Goal: Task Accomplishment & Management: Complete application form

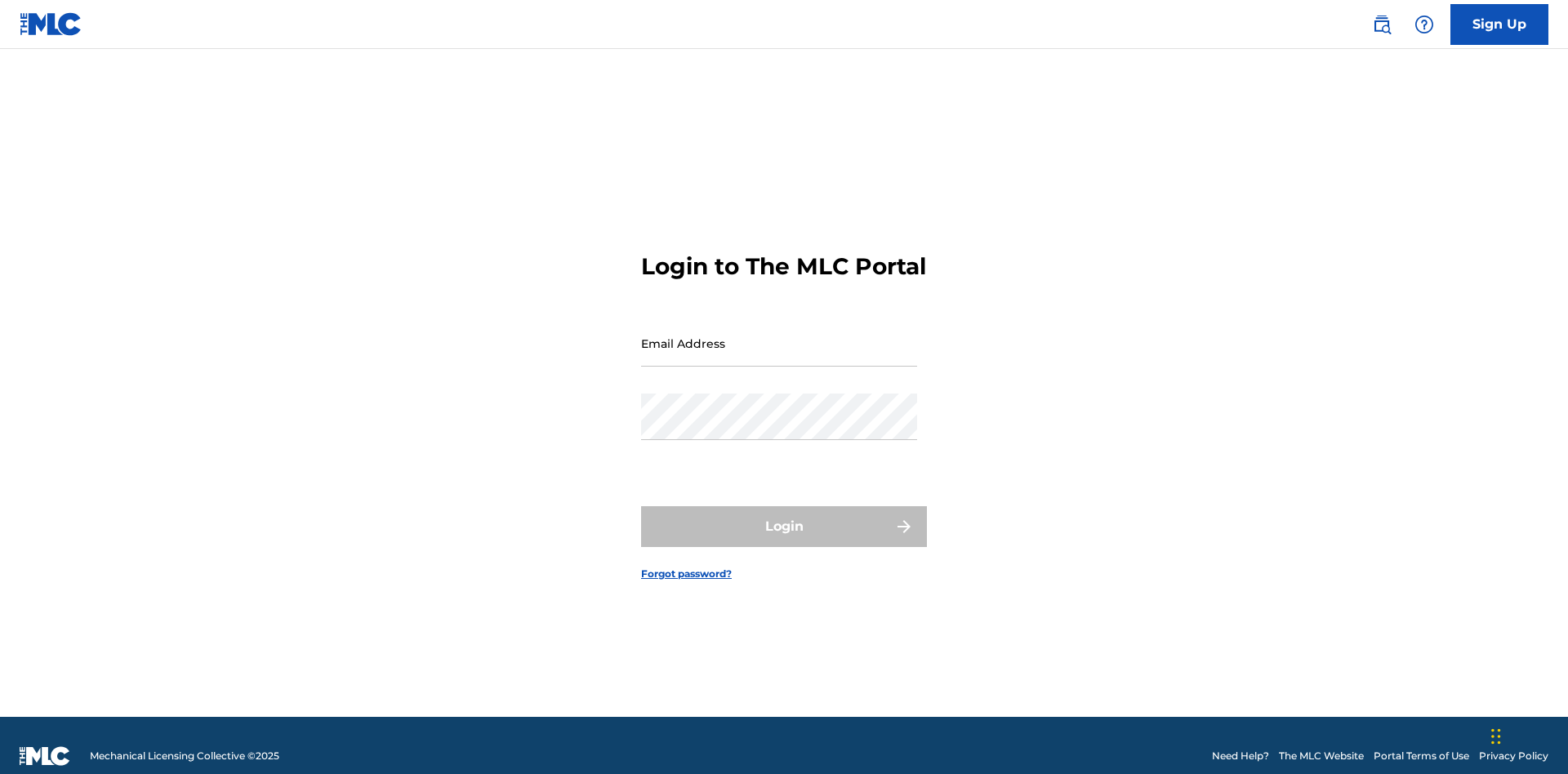
scroll to position [21, 0]
click at [779, 336] on input "Email Address" at bounding box center [779, 343] width 276 height 47
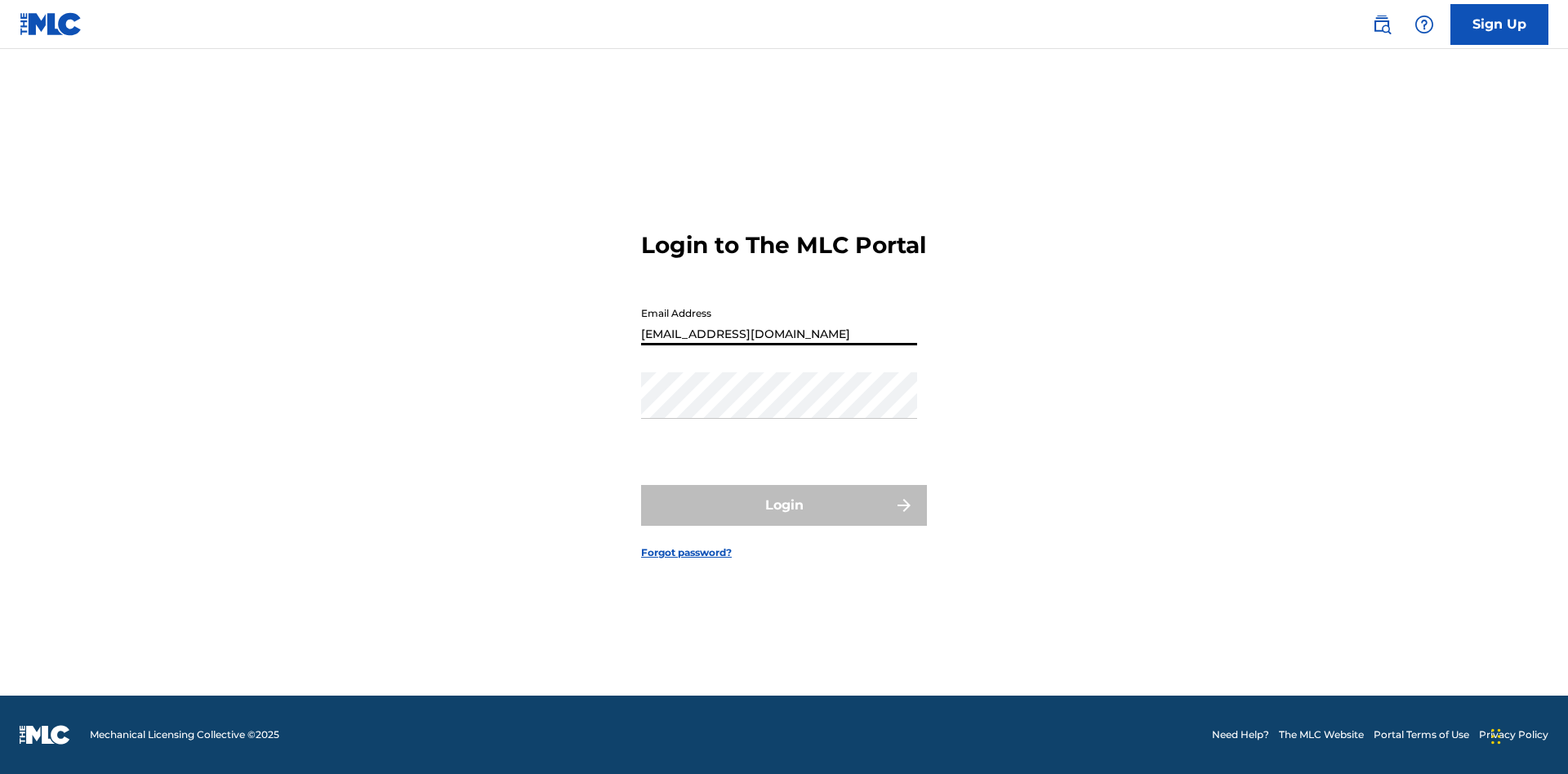
type input "[EMAIL_ADDRESS][DOMAIN_NAME]"
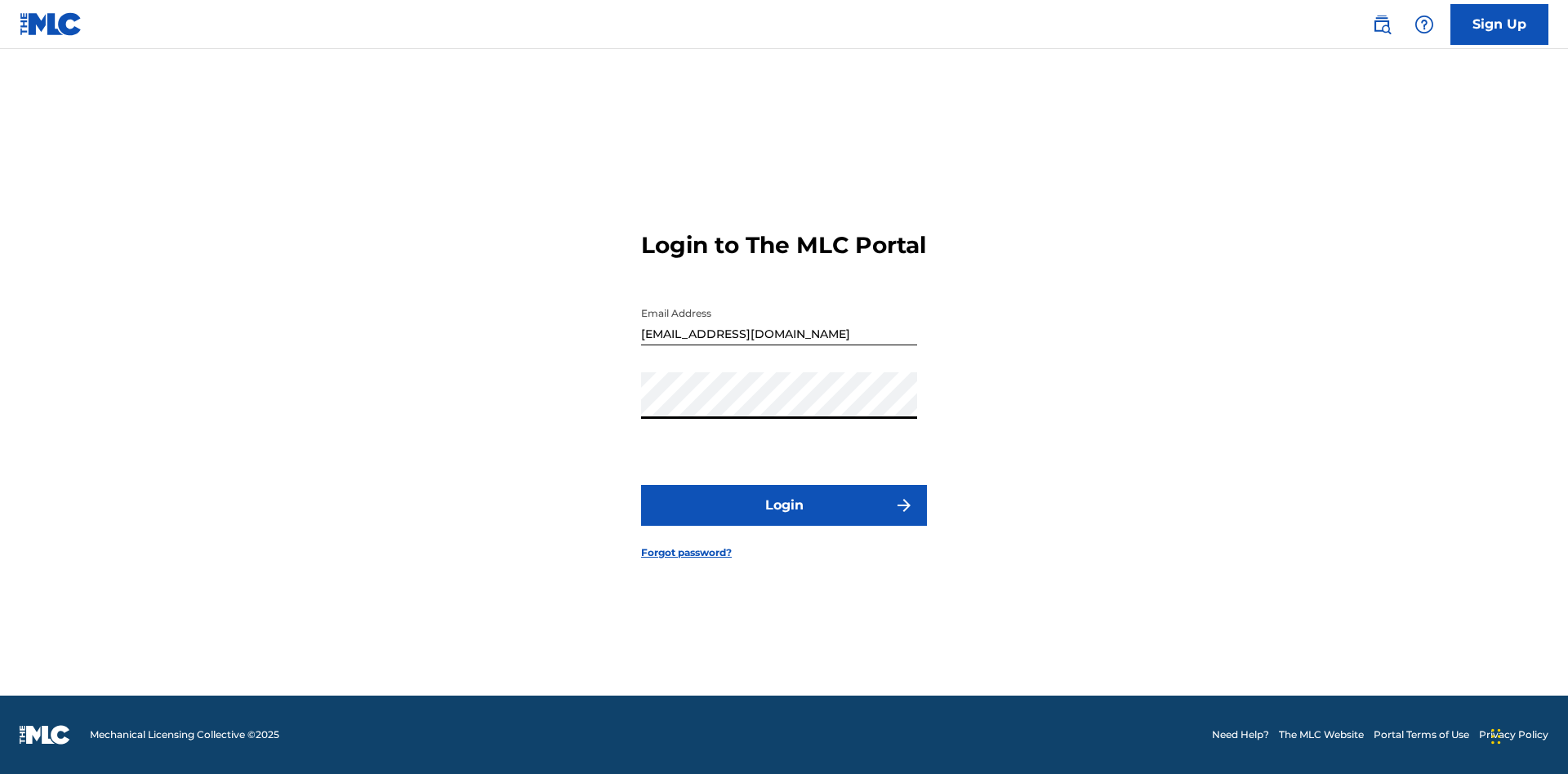
click at [784, 520] on button "Login" at bounding box center [784, 505] width 286 height 41
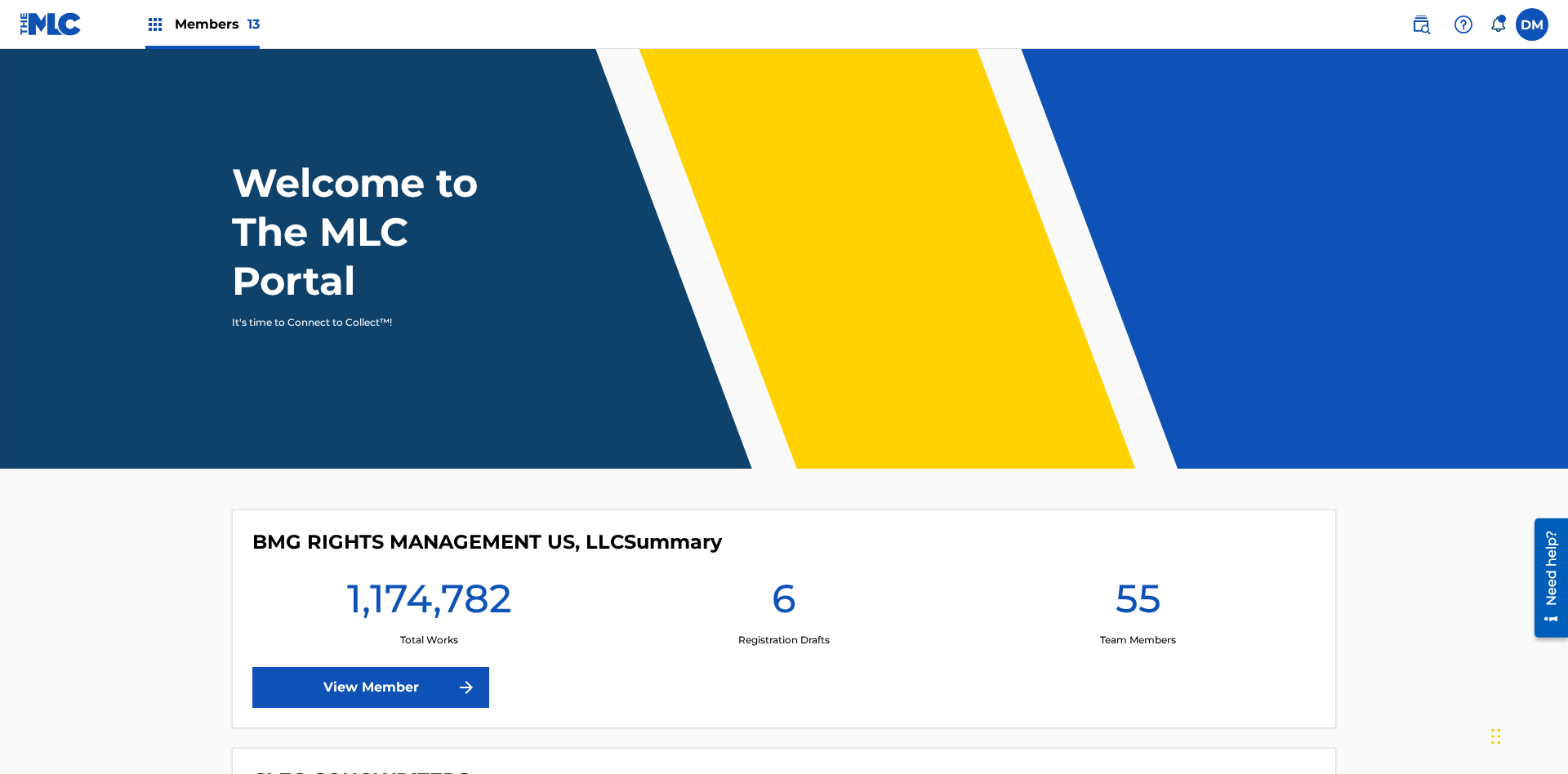
click at [201, 24] on span "Members 13" at bounding box center [216, 24] width 85 height 19
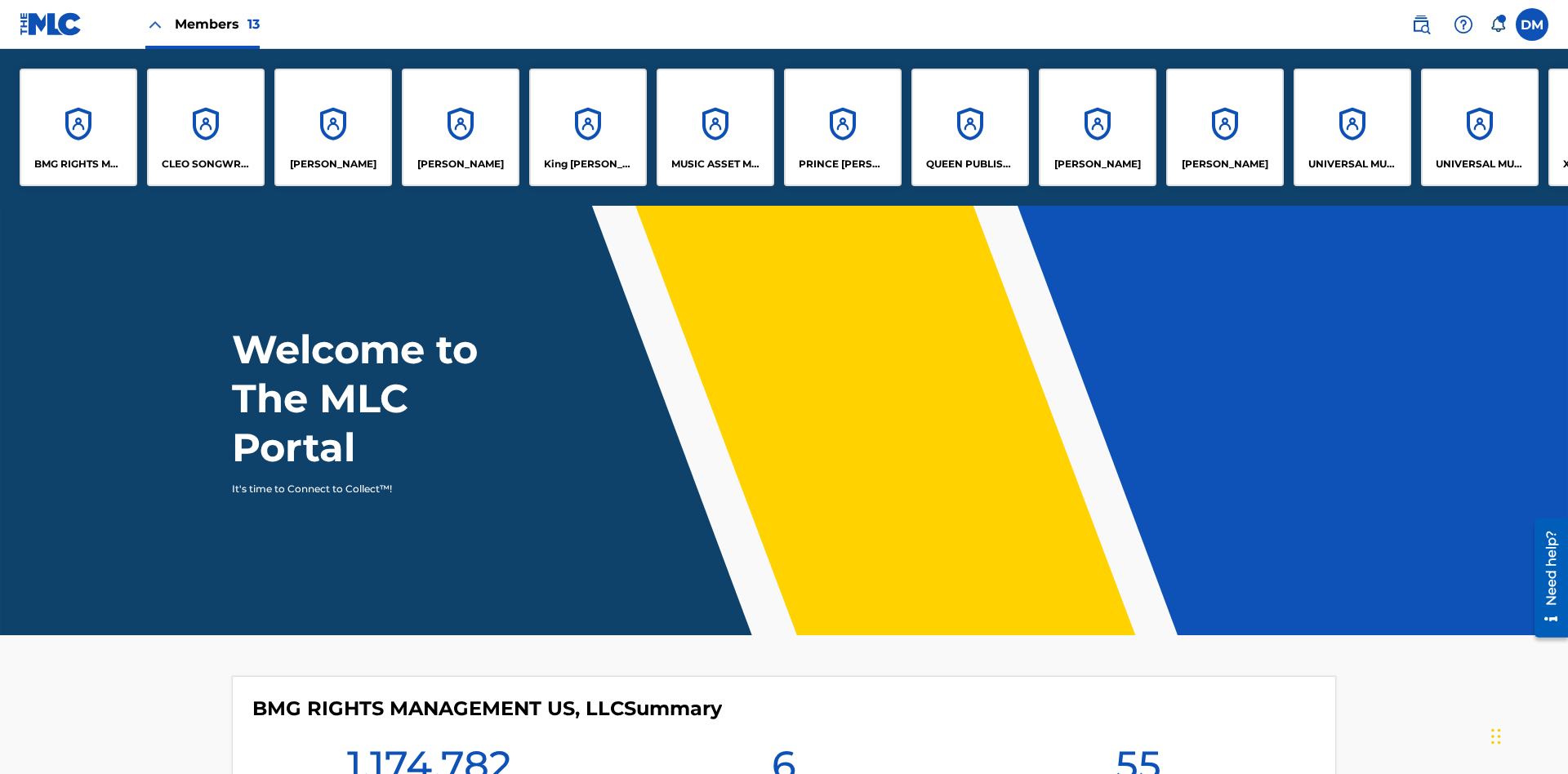
click at [1352, 165] on p "UNIVERSAL MUSIC PUB GROUP" at bounding box center [1353, 164] width 89 height 15
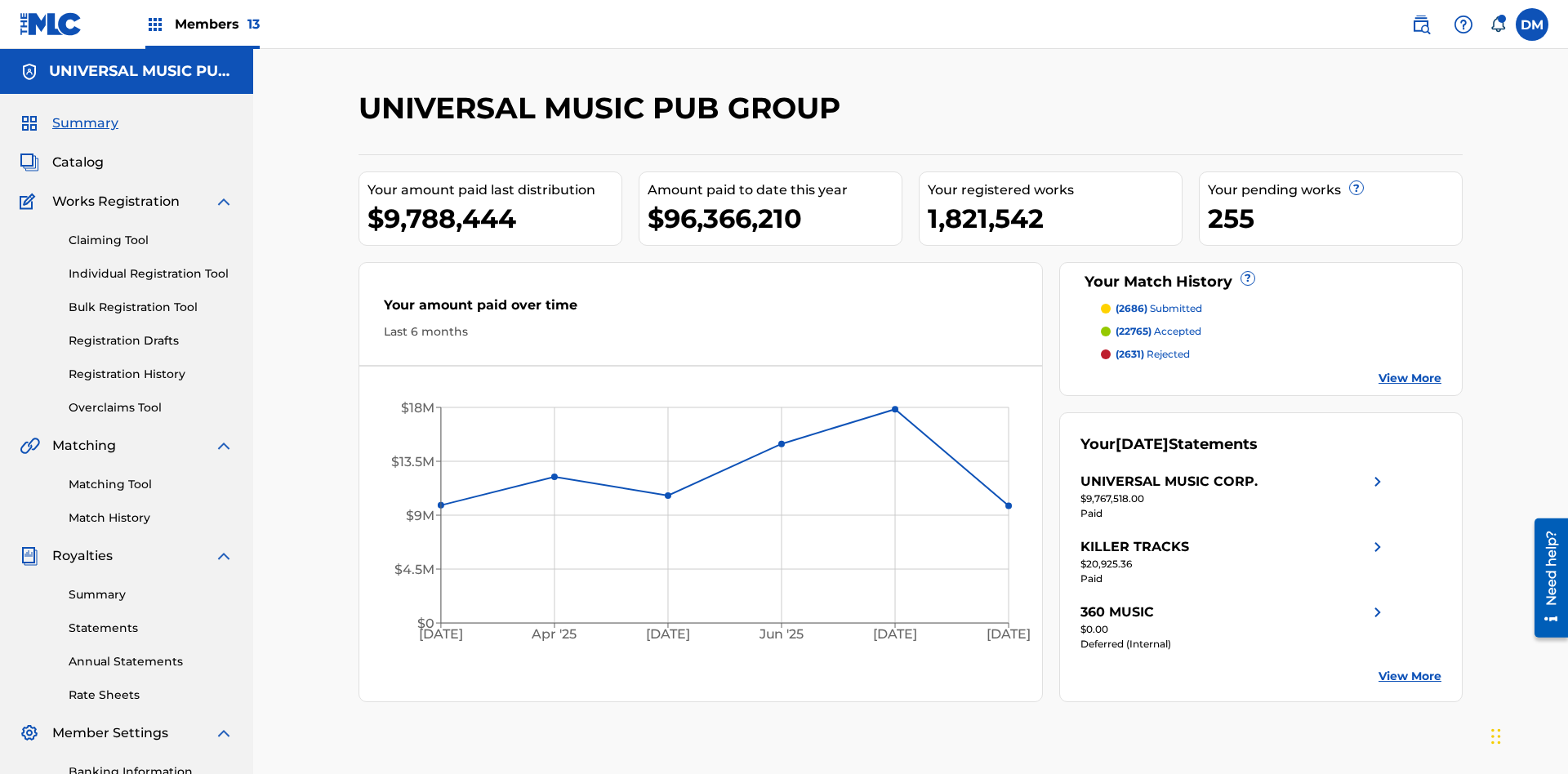
click at [152, 265] on link "Individual Registration Tool" at bounding box center [151, 273] width 165 height 17
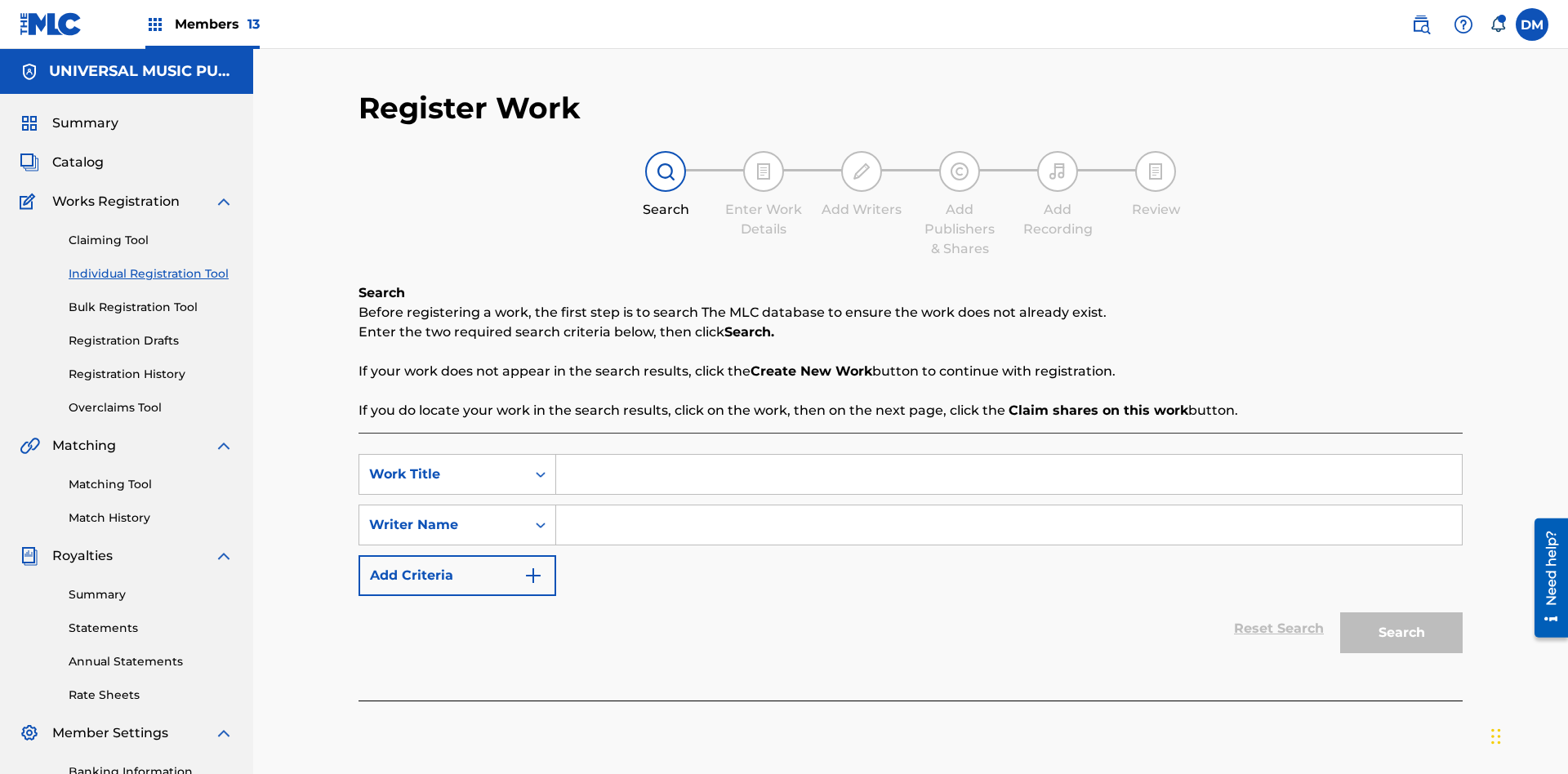
click at [1008, 455] on input "Search Form" at bounding box center [1009, 474] width 906 height 39
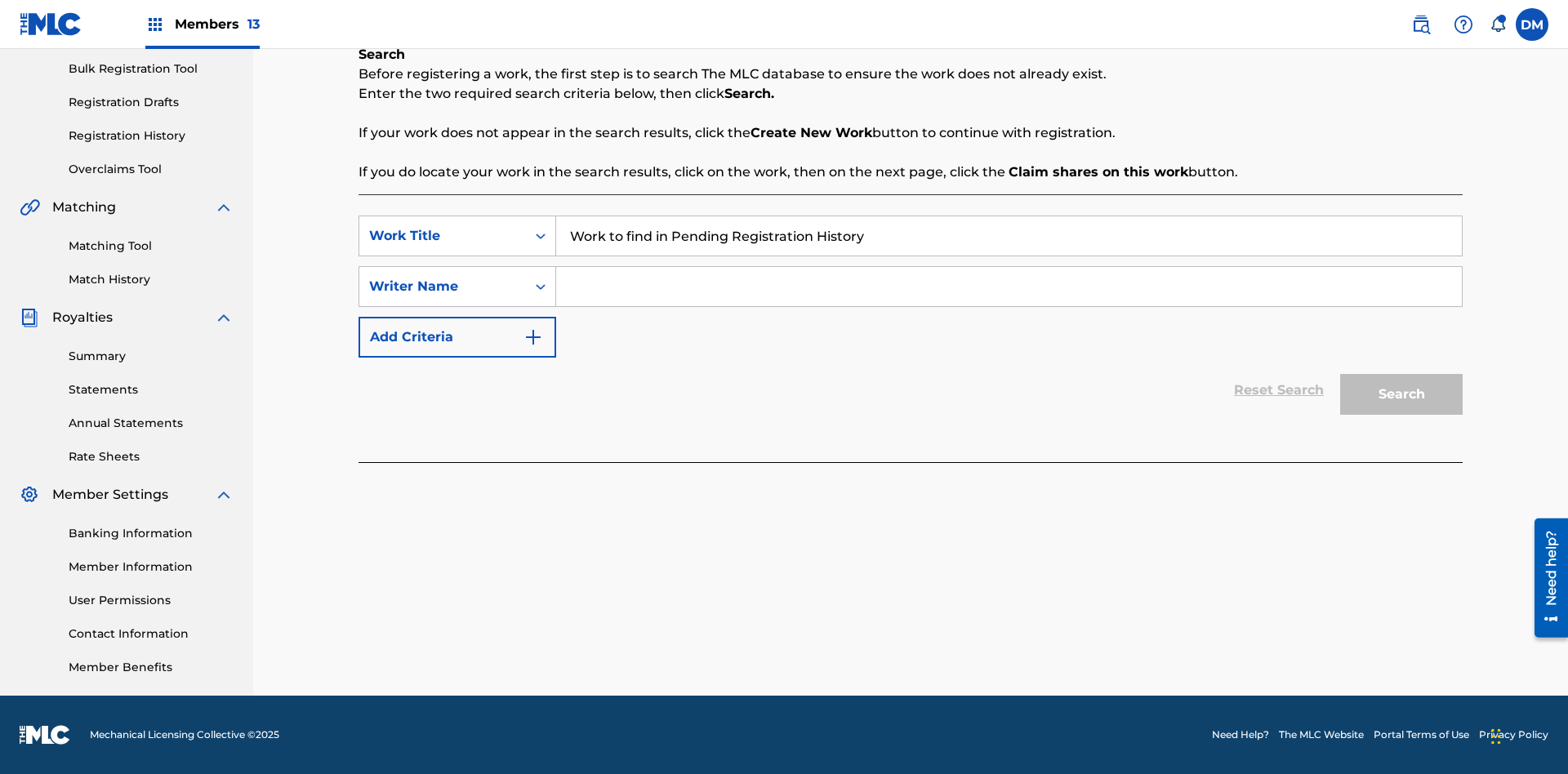
type input "Work to find in Pending Registration History"
click at [1008, 286] on input "Search Form" at bounding box center [1009, 286] width 906 height 39
type input "Test Name"
click at [1401, 395] on button "Search" at bounding box center [1401, 394] width 123 height 41
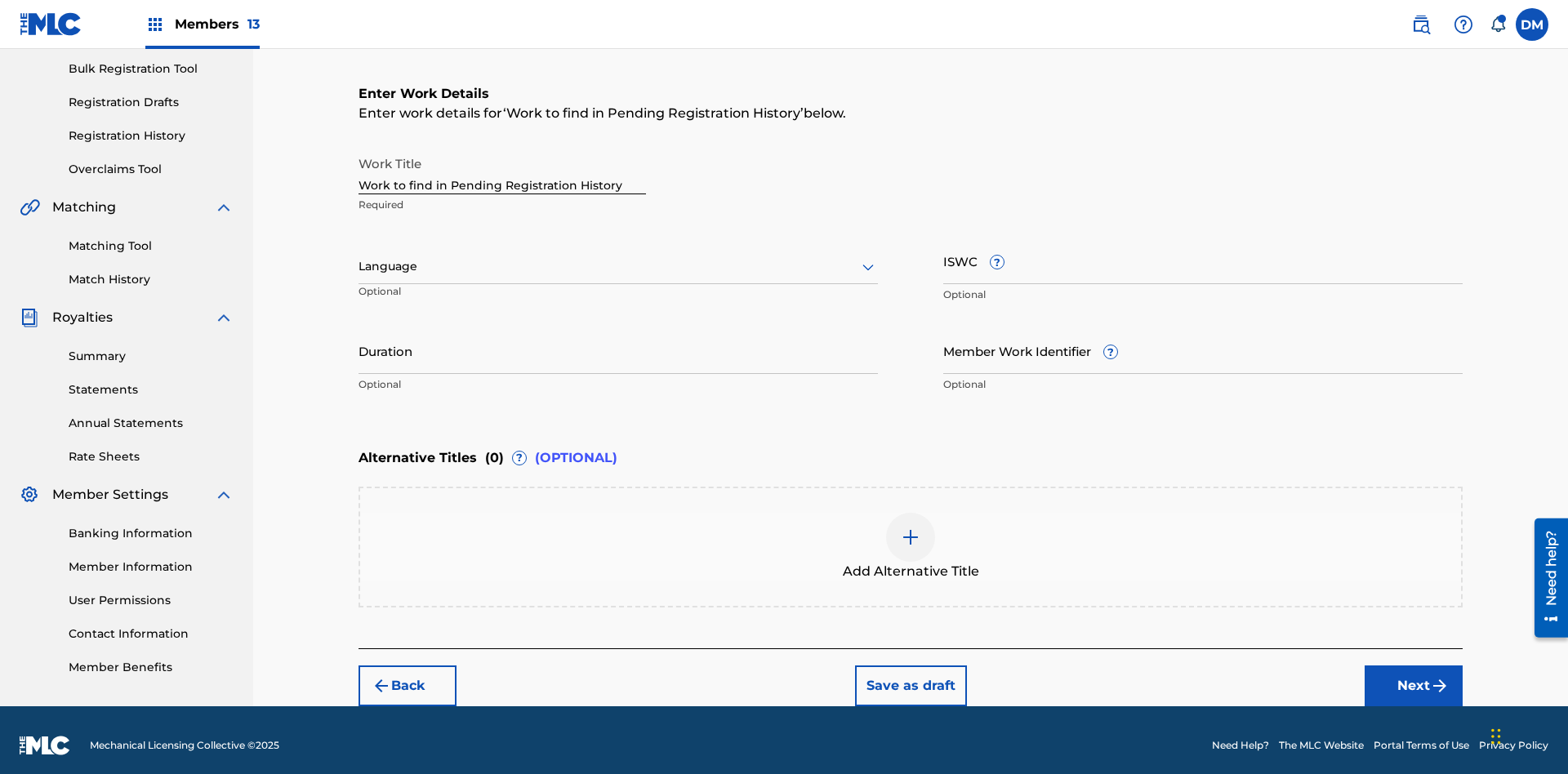
click at [618, 340] on input "Duration" at bounding box center [618, 350] width 520 height 47
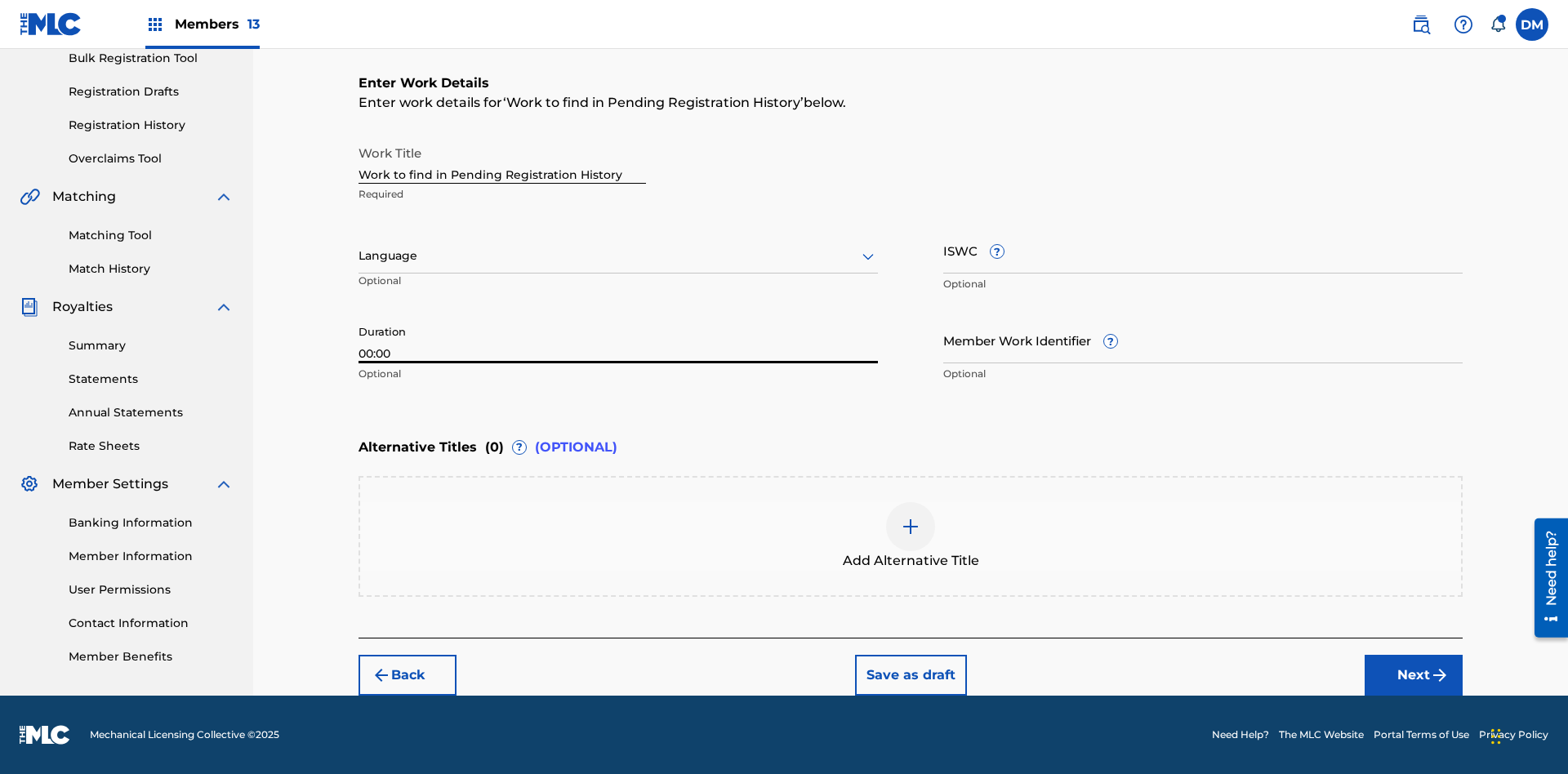
type input "00:00"
click at [869, 256] on icon at bounding box center [869, 256] width 20 height 20
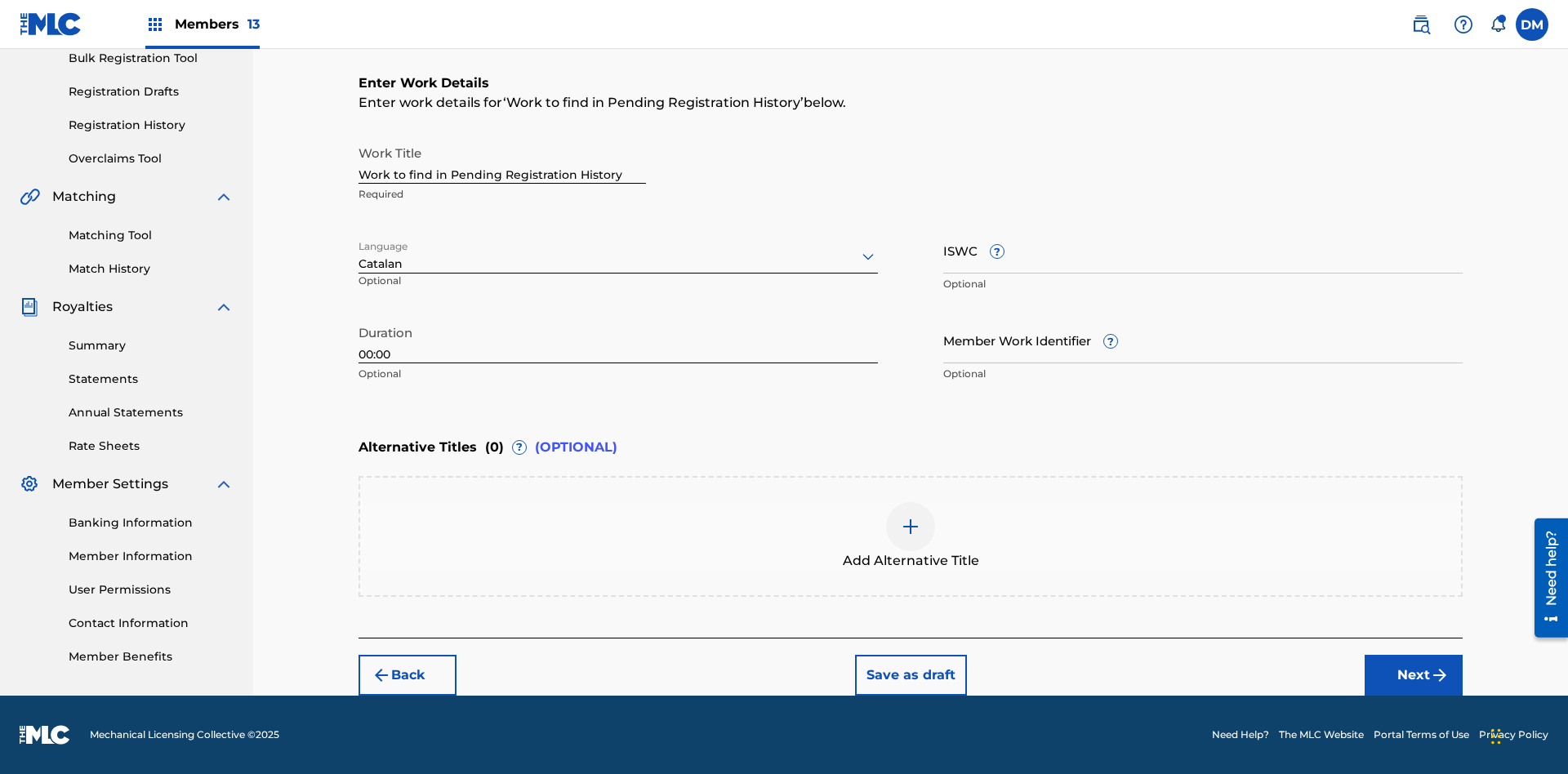
scroll to position [0, 0]
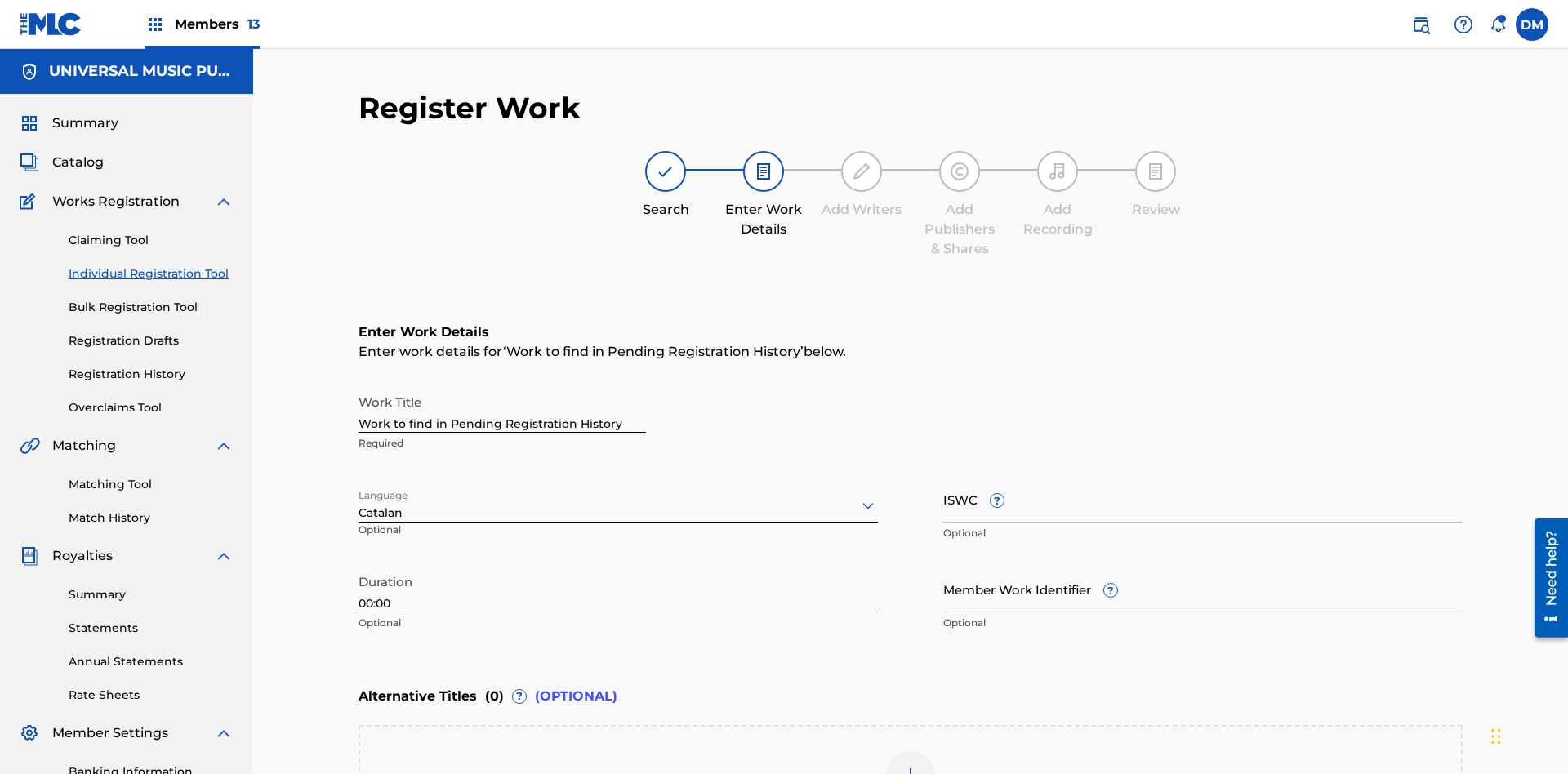
click at [1203, 567] on input "Member Work Identifier ?" at bounding box center [1203, 589] width 520 height 47
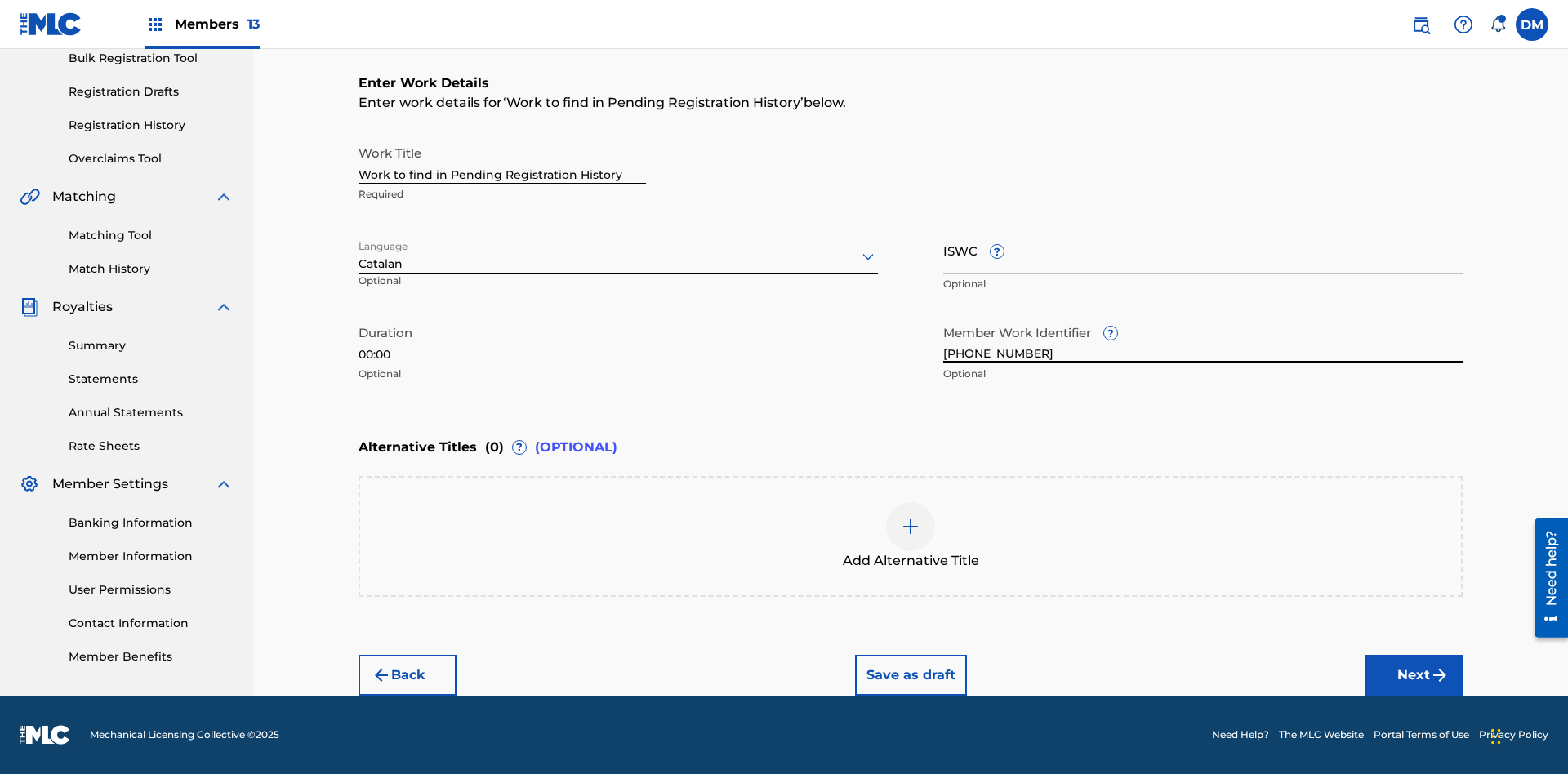
type input "[PHONE_NUMBER]"
click at [1203, 250] on input "ISWC ?" at bounding box center [1203, 250] width 520 height 47
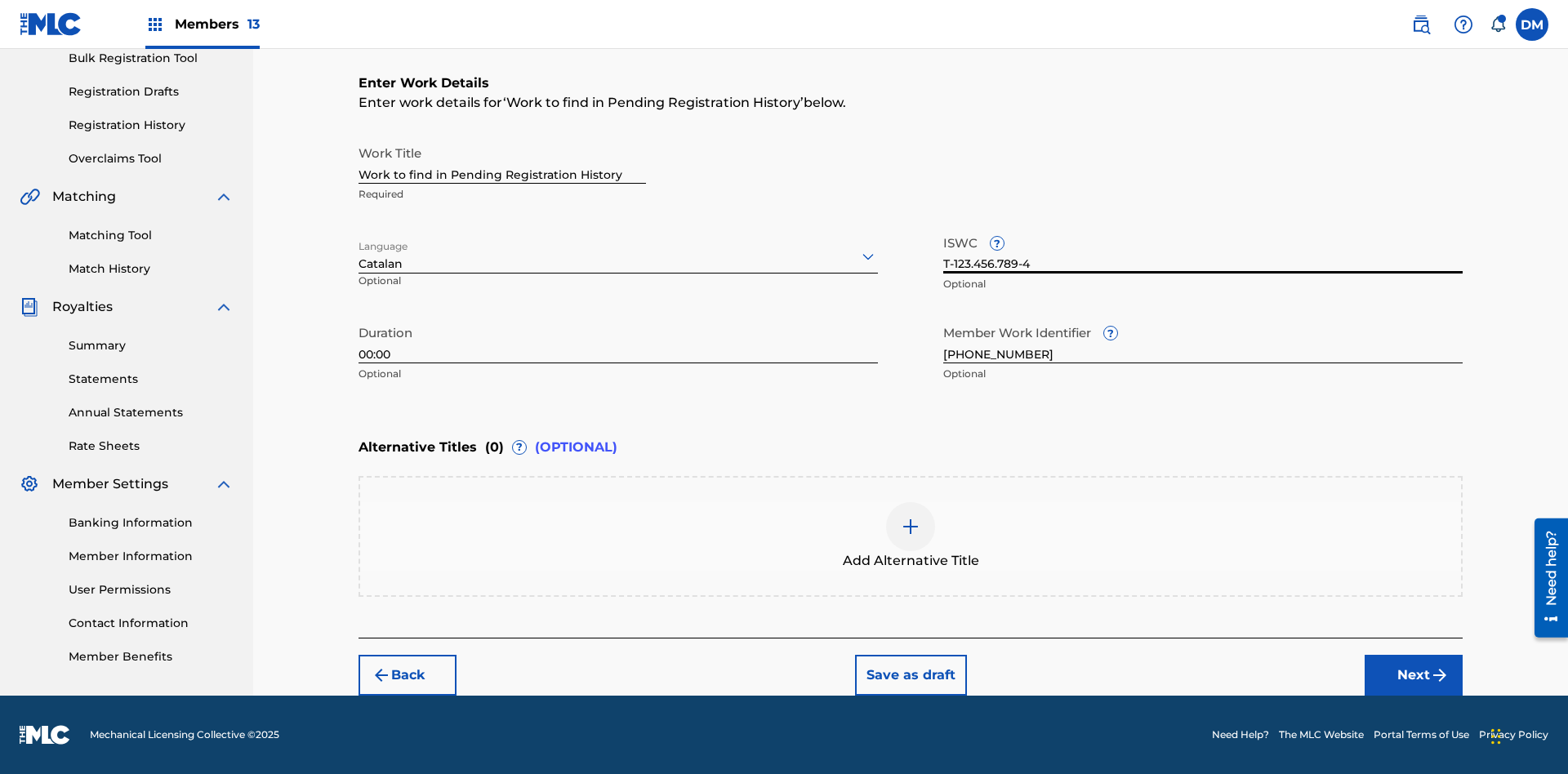
type input "T-123.456.789-4"
click at [911, 536] on img at bounding box center [911, 527] width 20 height 20
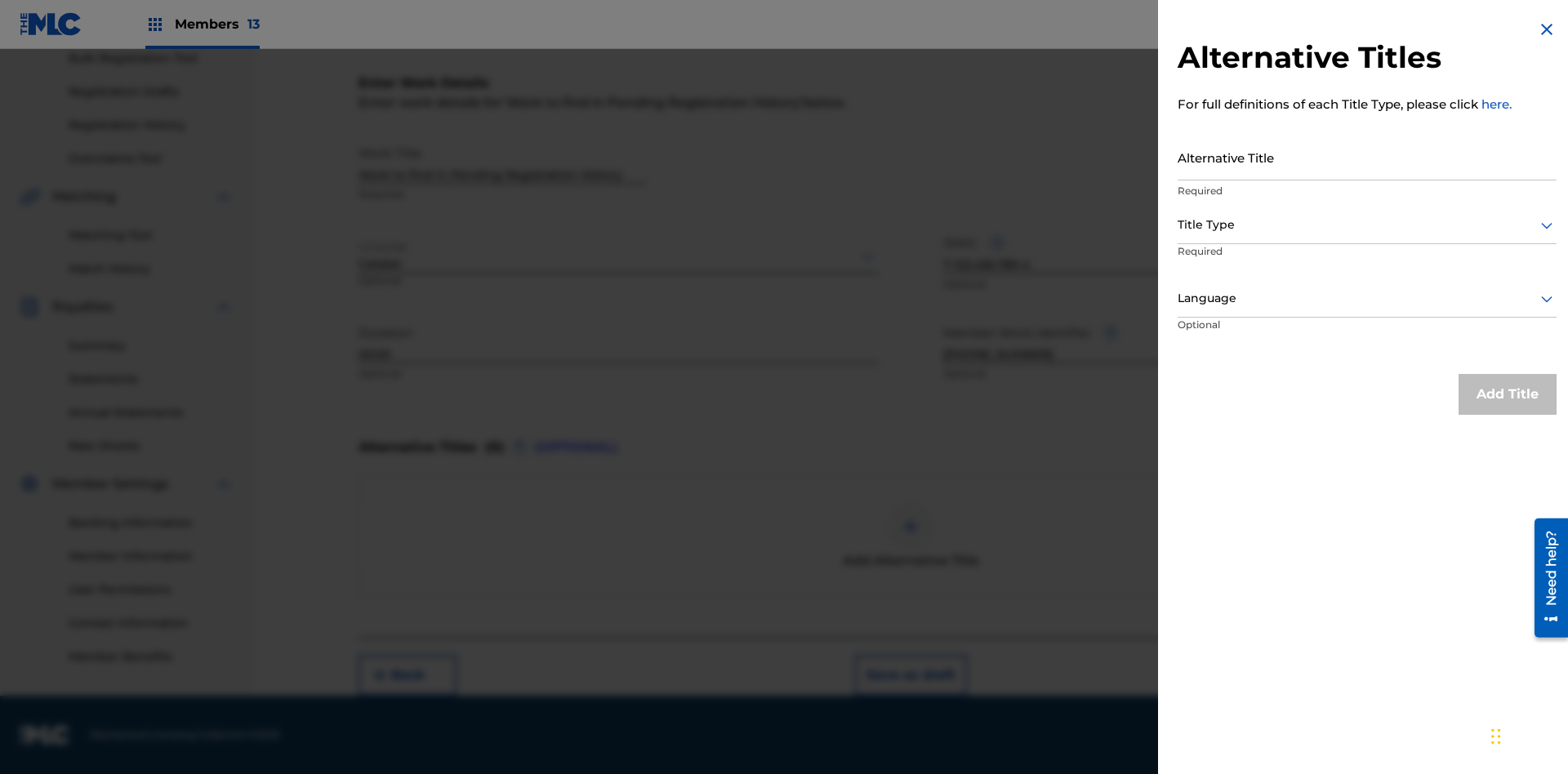
click at [1368, 157] on input "Alternative Title" at bounding box center [1368, 157] width 379 height 47
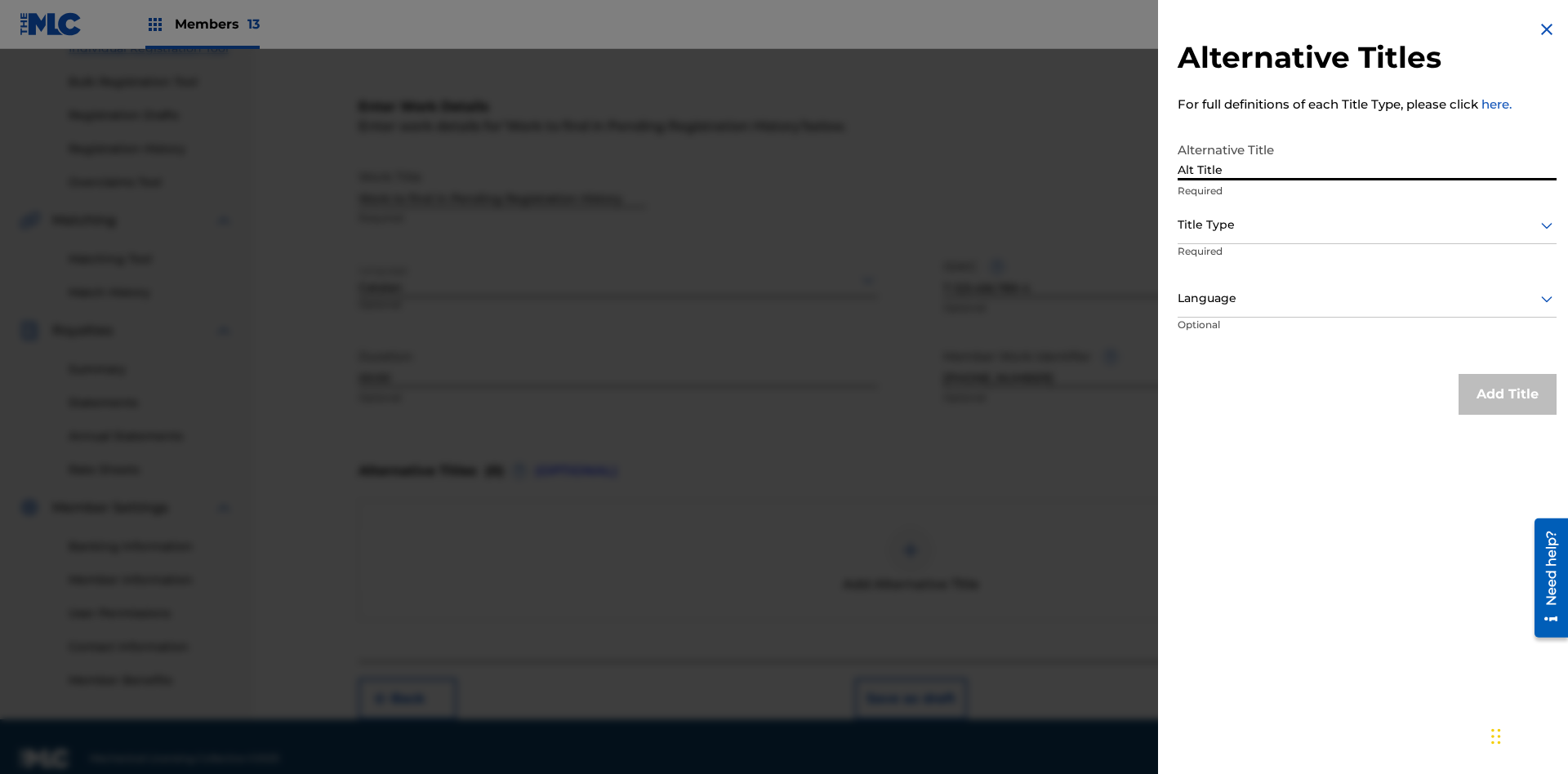
type input "Alt Title"
click at [1368, 224] on div at bounding box center [1368, 224] width 379 height 20
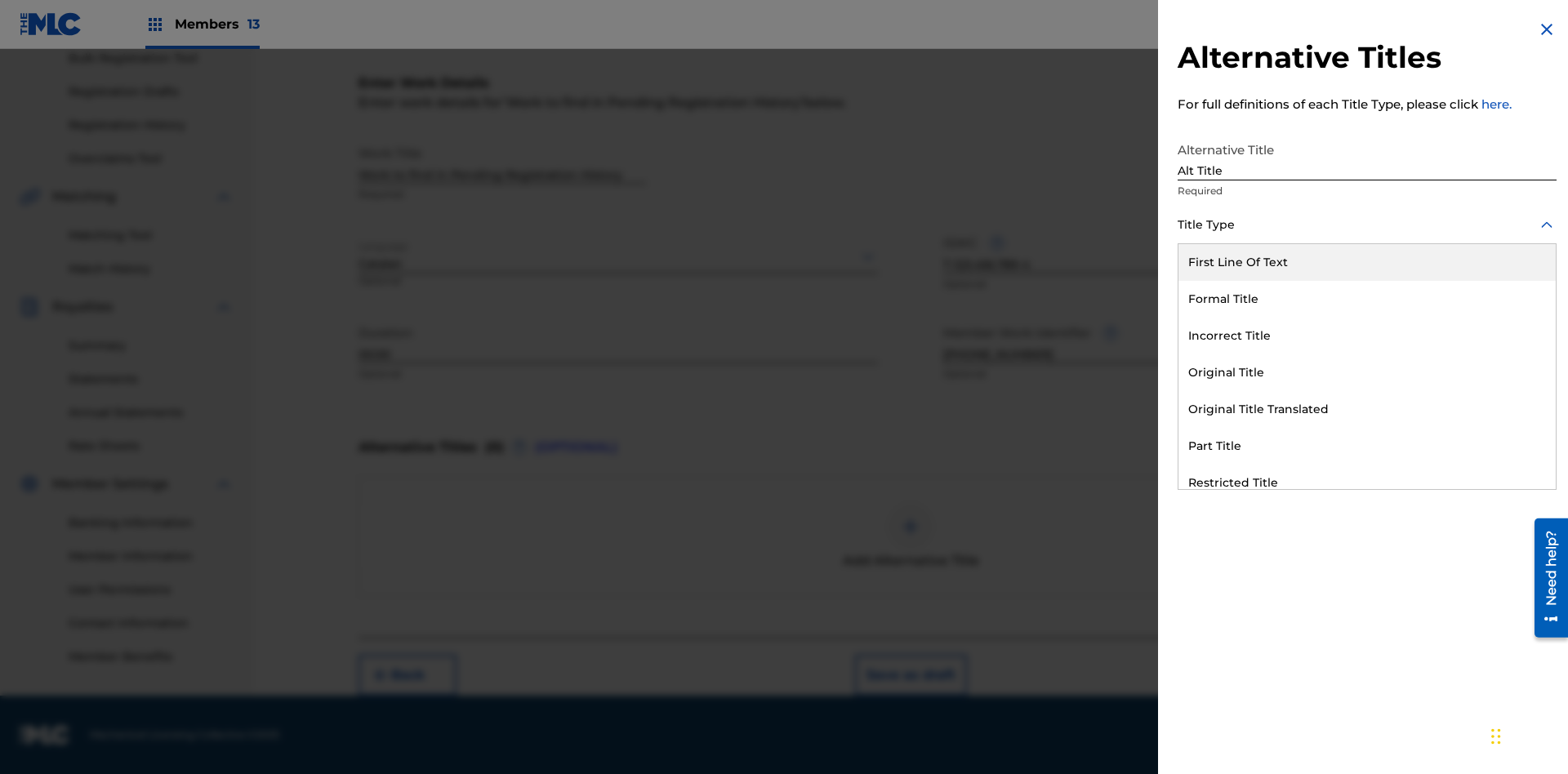
click at [1368, 372] on div "Original Title" at bounding box center [1368, 372] width 377 height 37
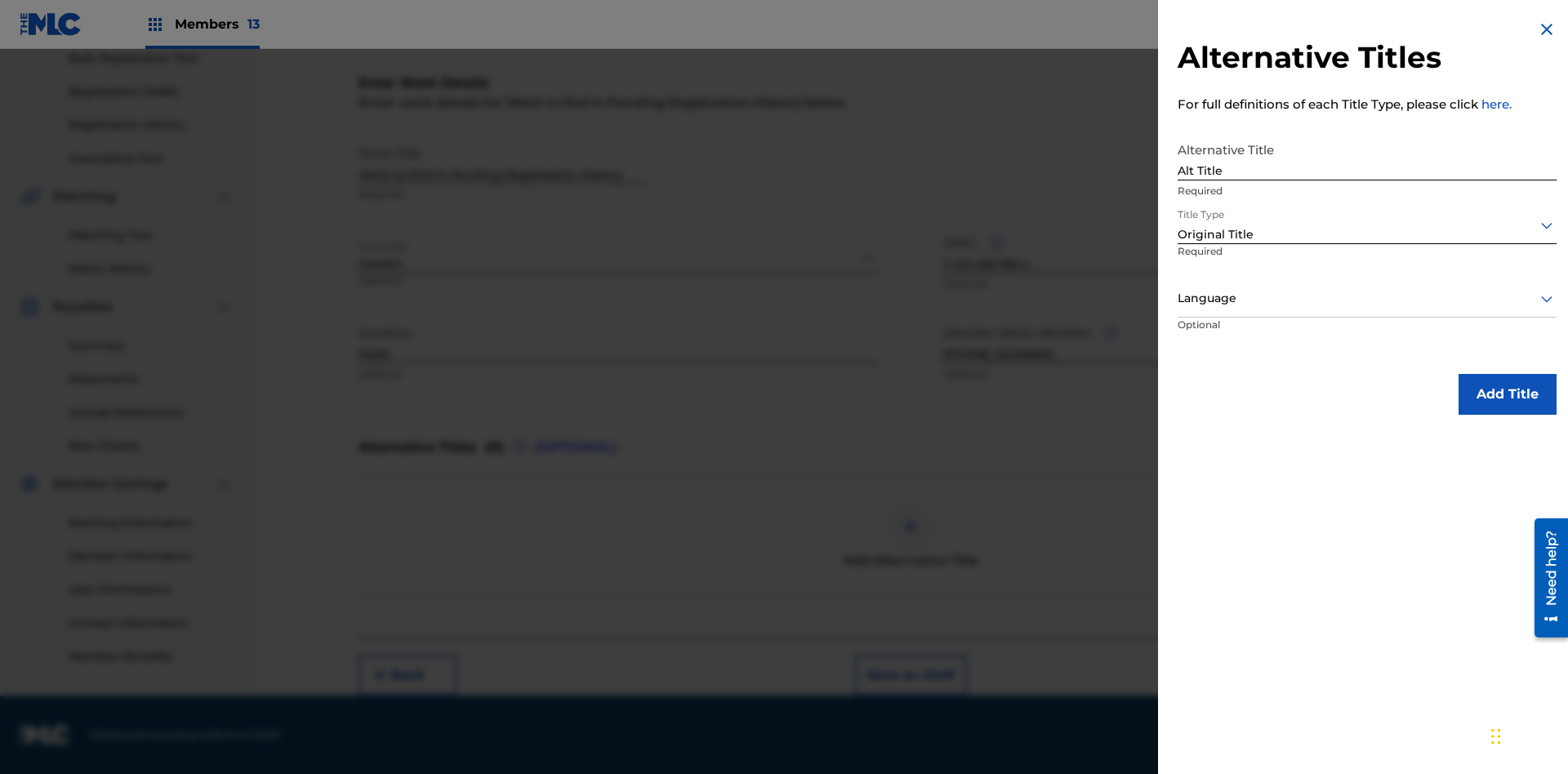
click at [1368, 298] on div at bounding box center [1368, 298] width 379 height 20
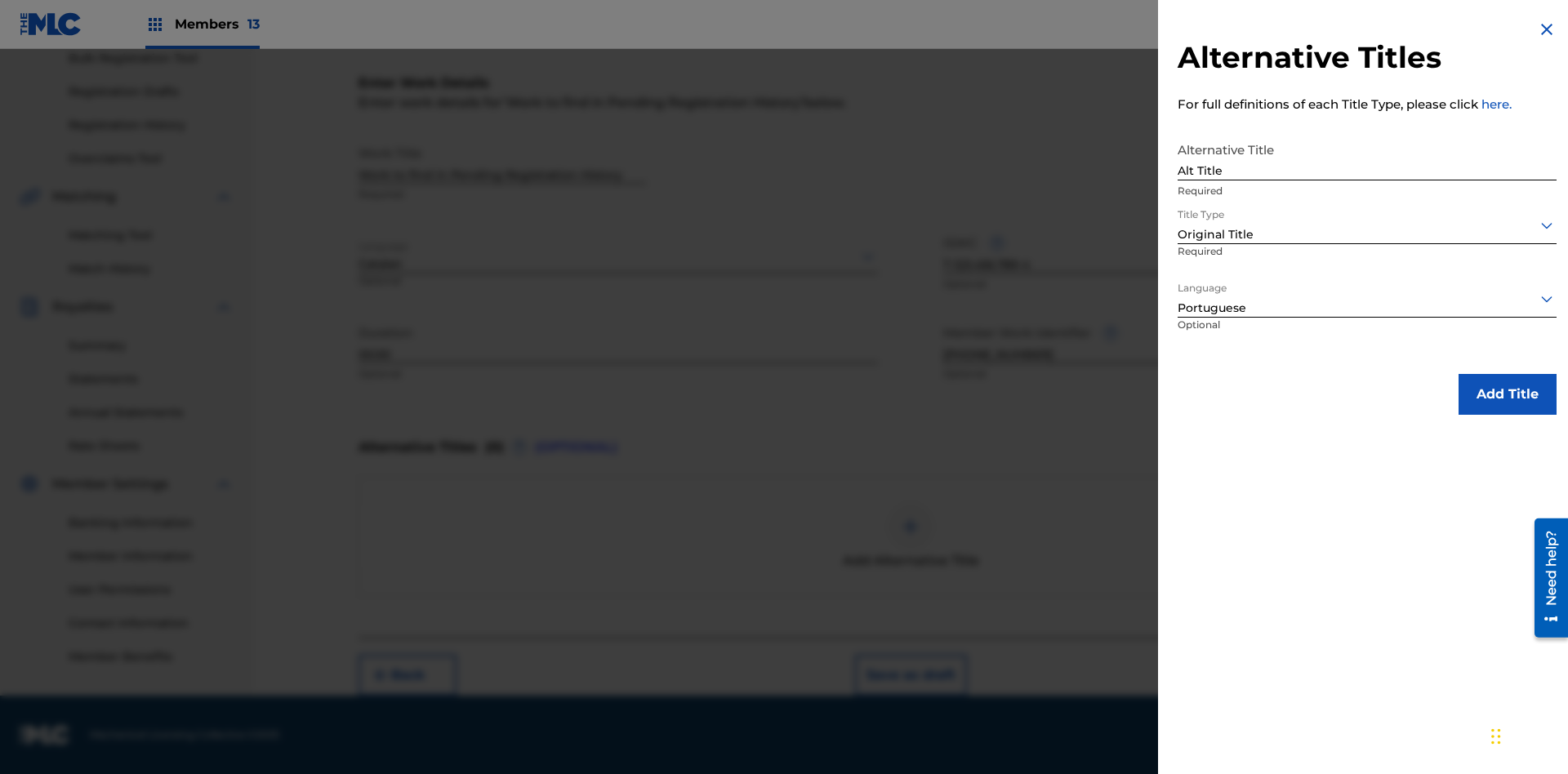
click at [1508, 394] on button "Add Title" at bounding box center [1508, 394] width 98 height 41
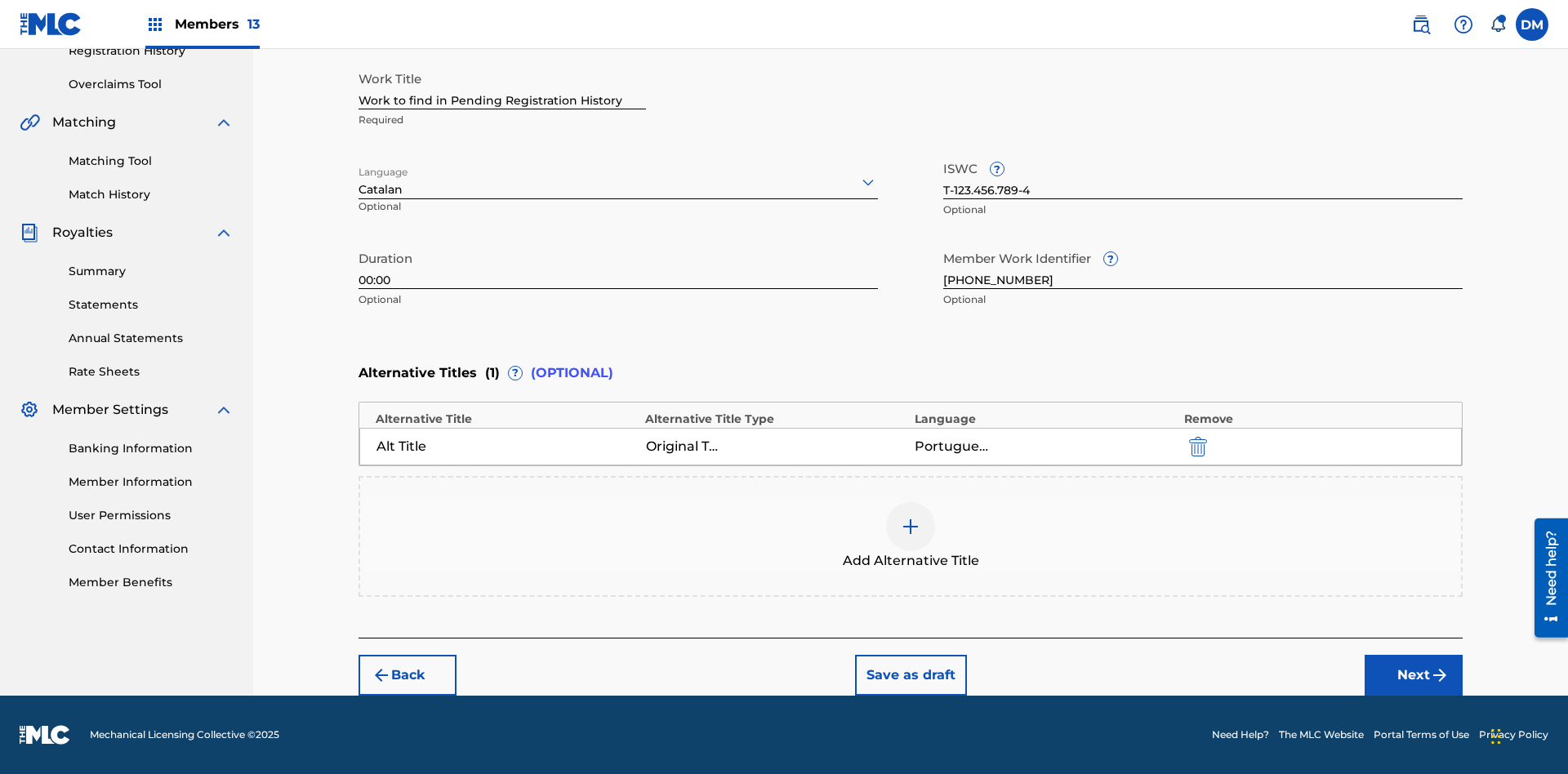
click at [1414, 675] on button "Next" at bounding box center [1413, 675] width 98 height 41
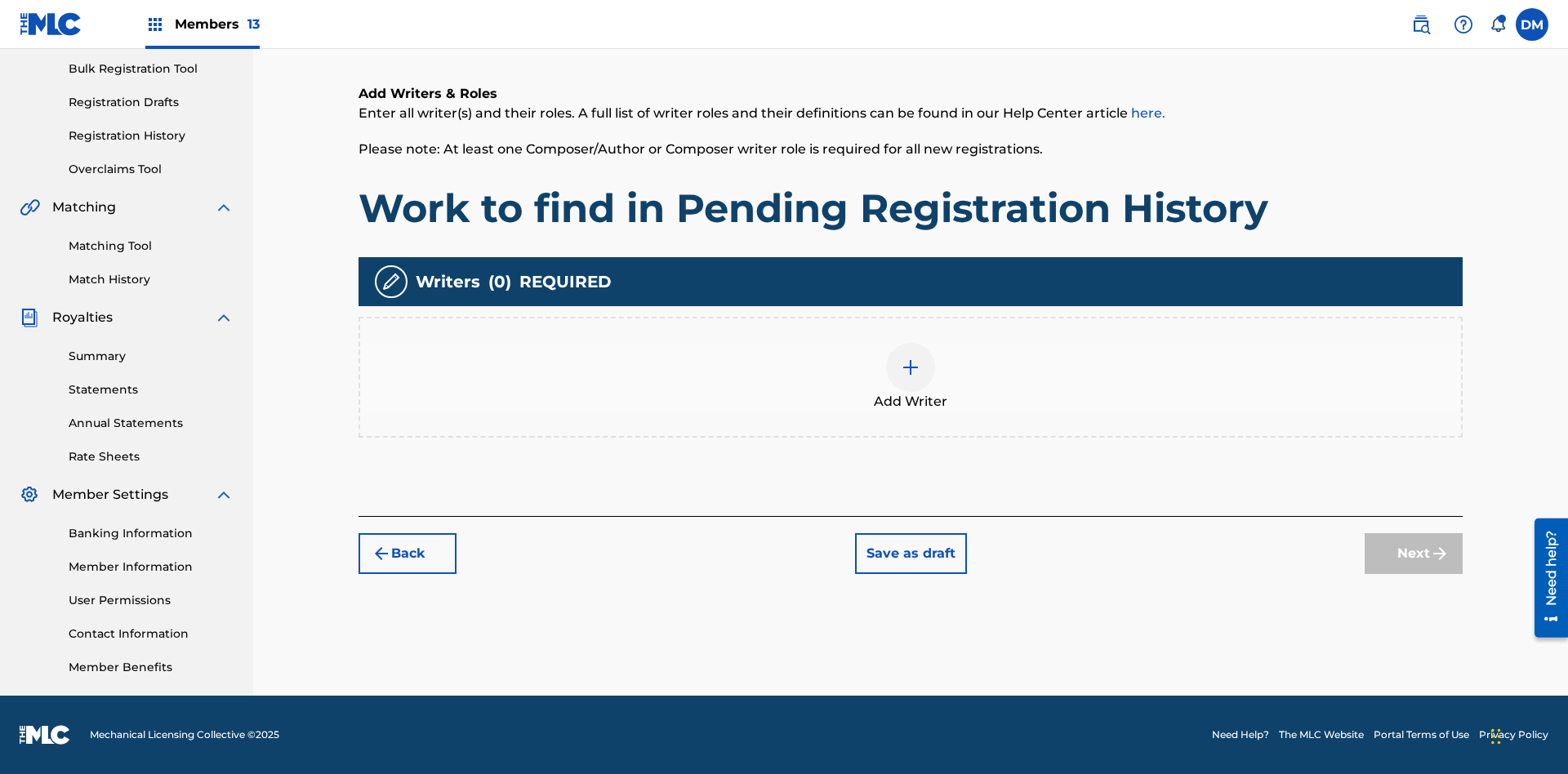
click at [911, 377] on img at bounding box center [911, 368] width 20 height 20
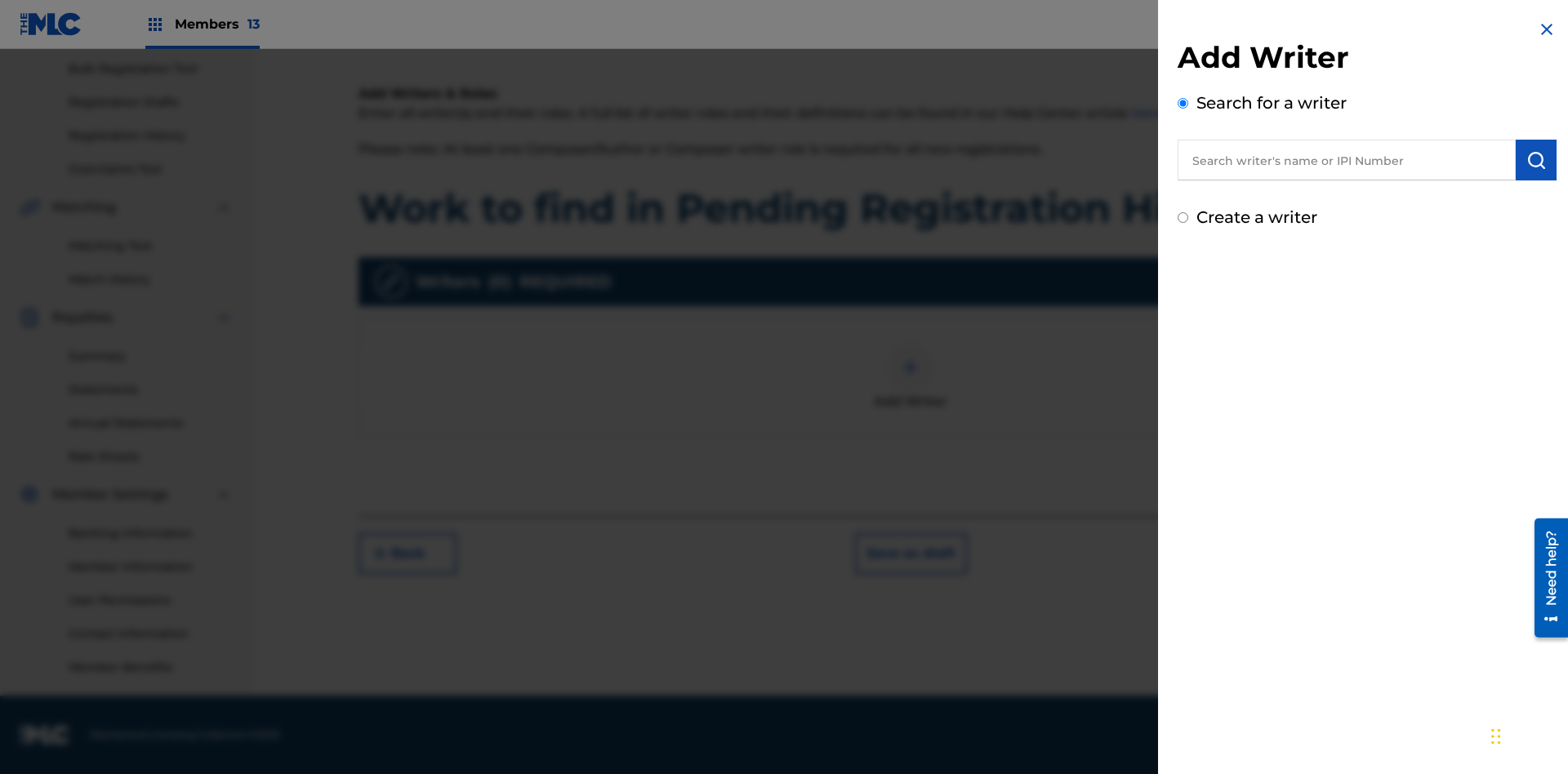
click at [1347, 161] on input "text" at bounding box center [1347, 160] width 338 height 41
type input "Test2025.08.27.05.40.51"
click at [1536, 161] on img "submit" at bounding box center [1537, 161] width 20 height 20
click at [1184, 287] on input "Create a writer" at bounding box center [1183, 287] width 11 height 11
radio input "false"
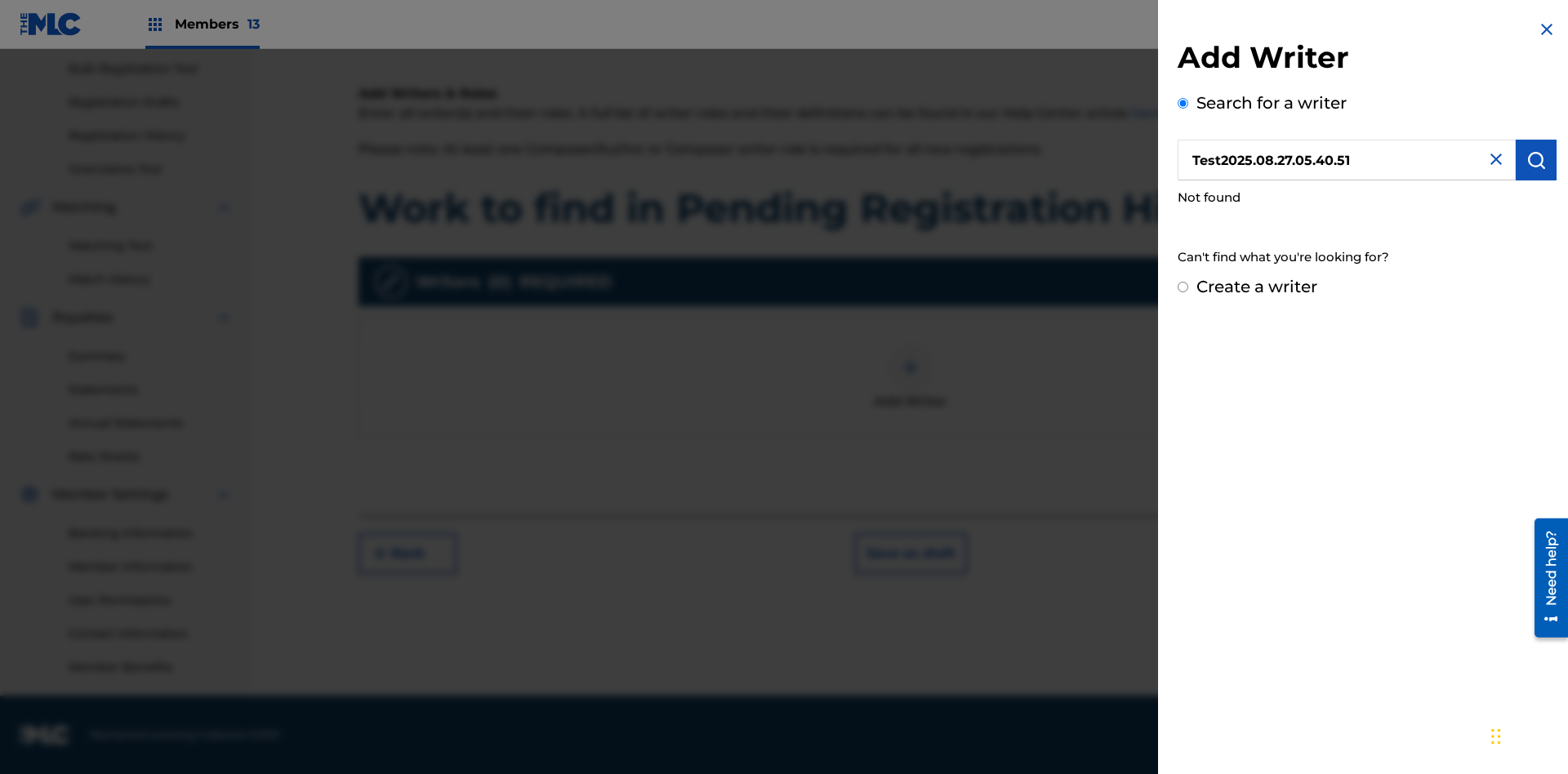
radio input "false"
radio input "true"
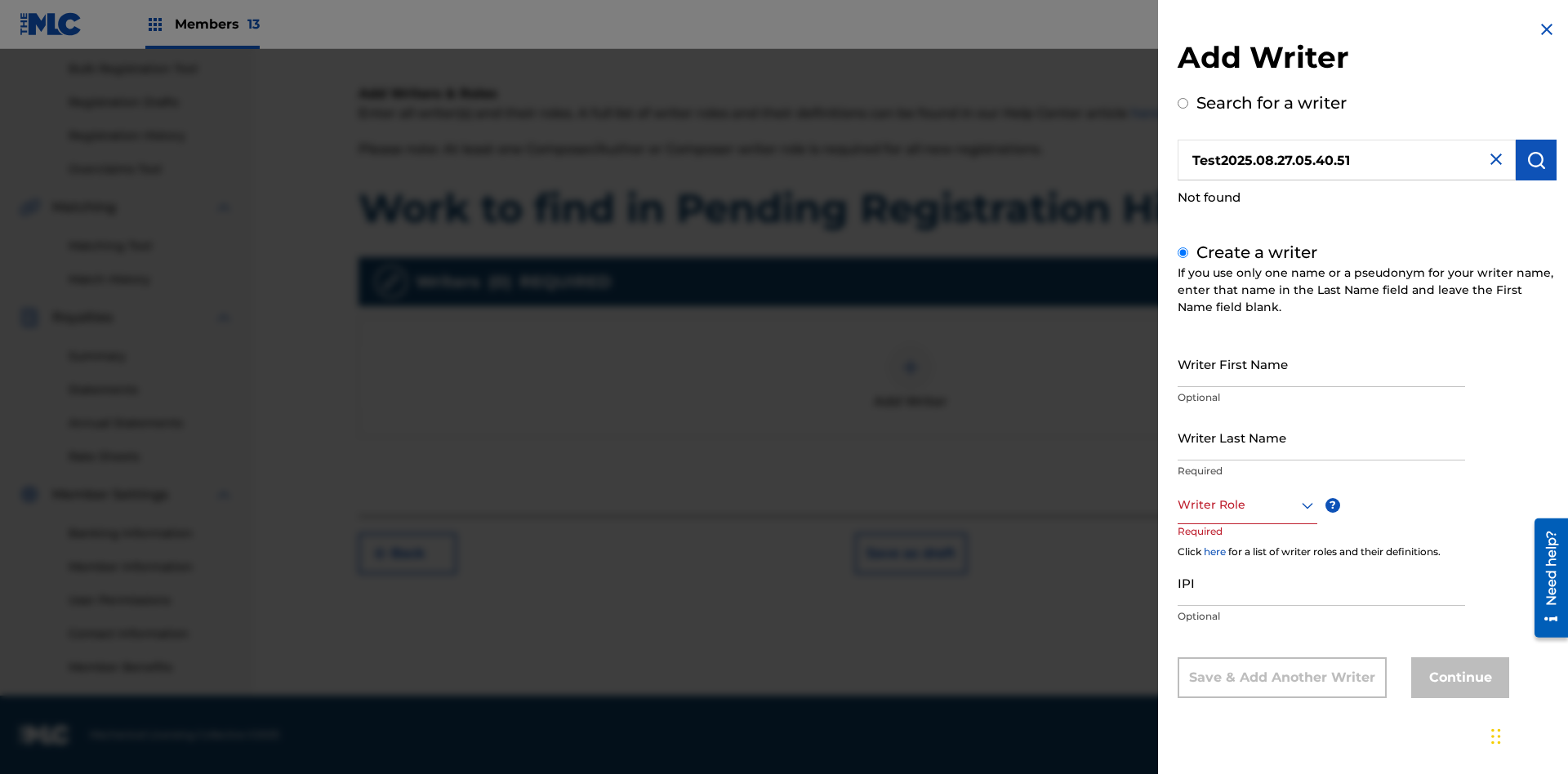
click at [1322, 363] on input "Writer First Name" at bounding box center [1322, 363] width 287 height 47
type input "Test2025.08.27.05.40.52"
click at [1322, 437] on input "Writer Last Name" at bounding box center [1322, 437] width 287 height 47
type input "Test2025.08.27.05.40.53"
click at [1247, 505] on div at bounding box center [1248, 505] width 140 height 20
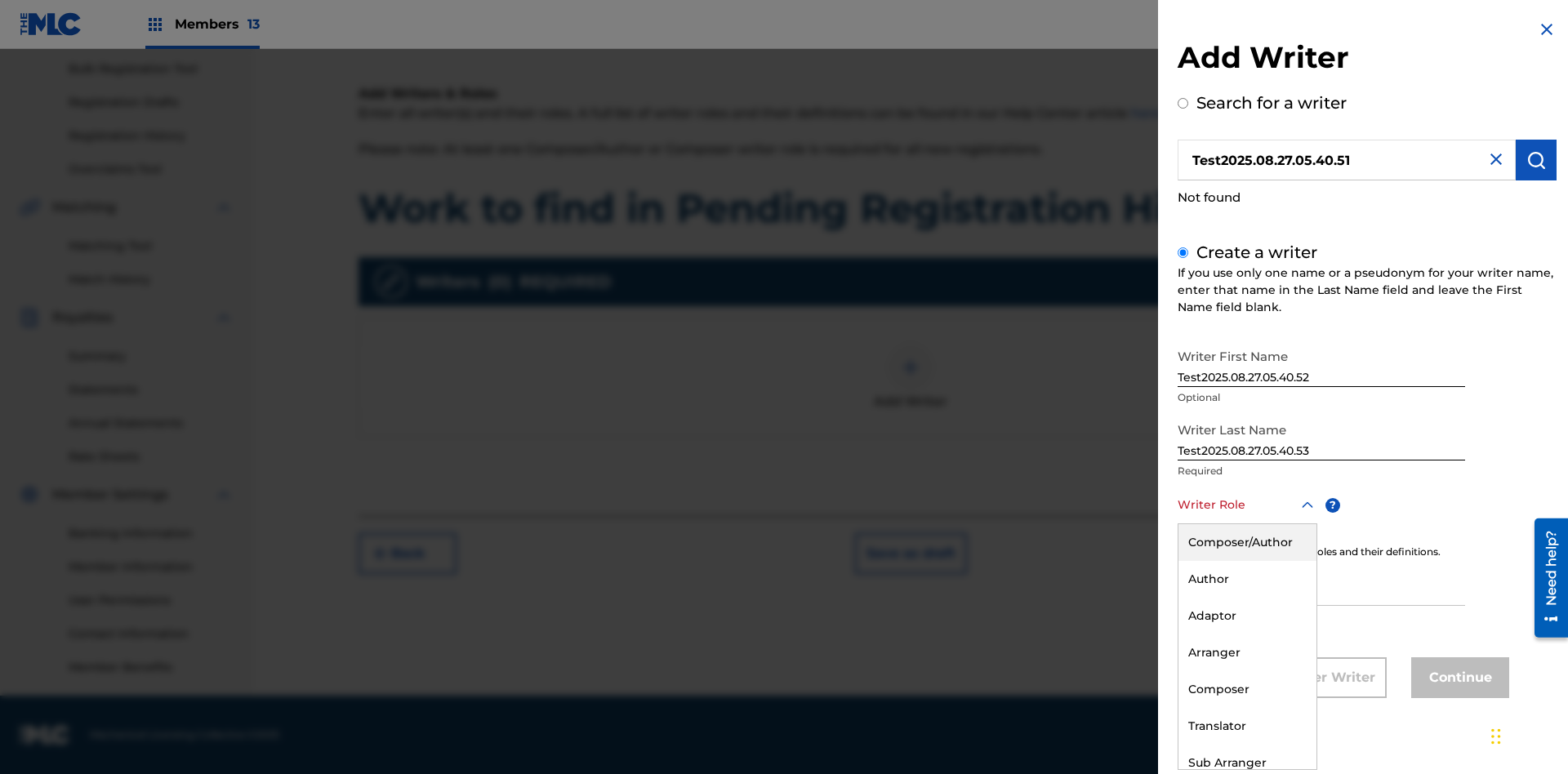
click at [1247, 689] on div "Composer" at bounding box center [1248, 689] width 138 height 37
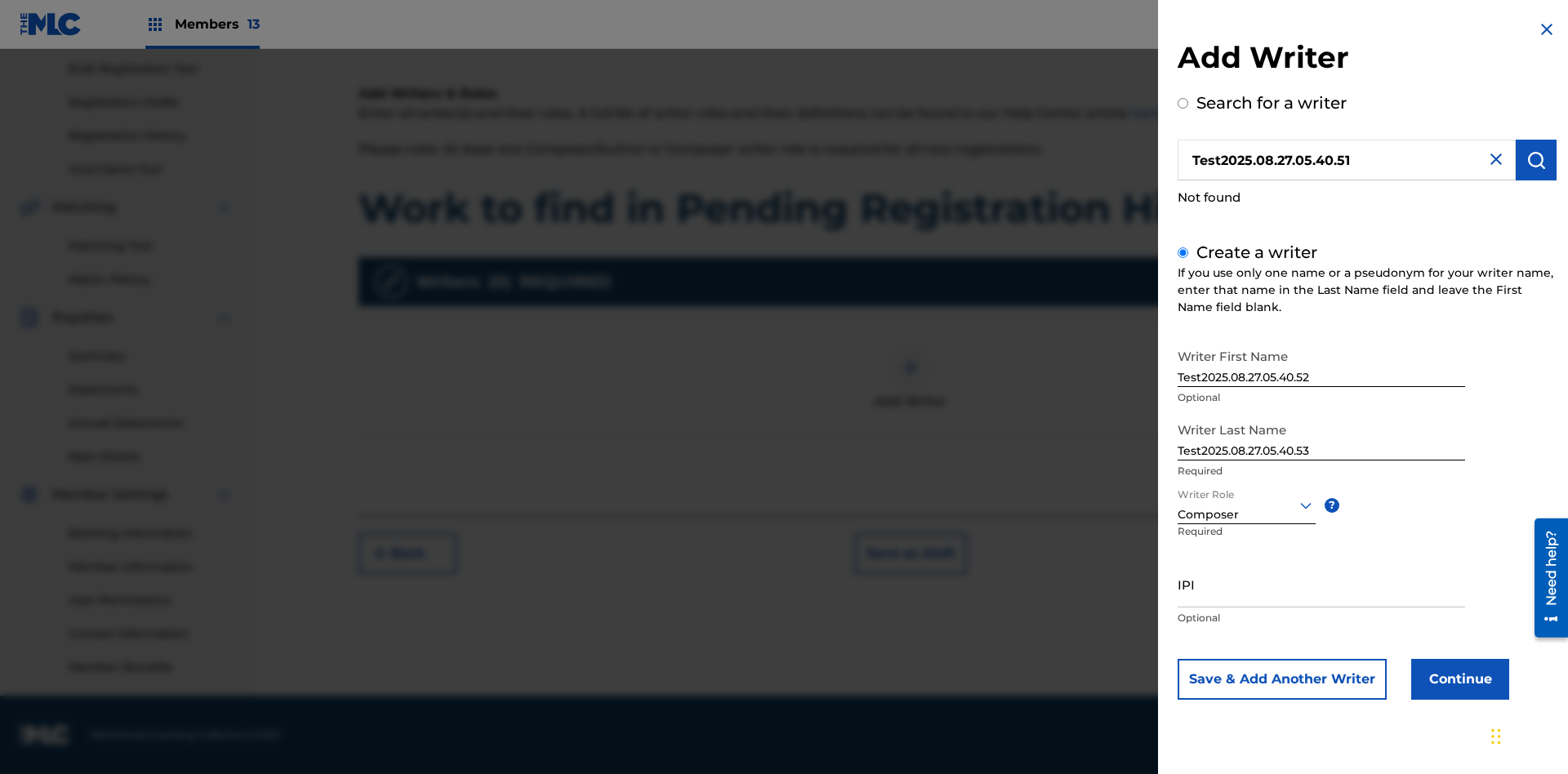
click at [1322, 584] on input "IPI" at bounding box center [1322, 584] width 287 height 47
type input "00000000000"
click at [1458, 679] on button "Continue" at bounding box center [1460, 679] width 98 height 41
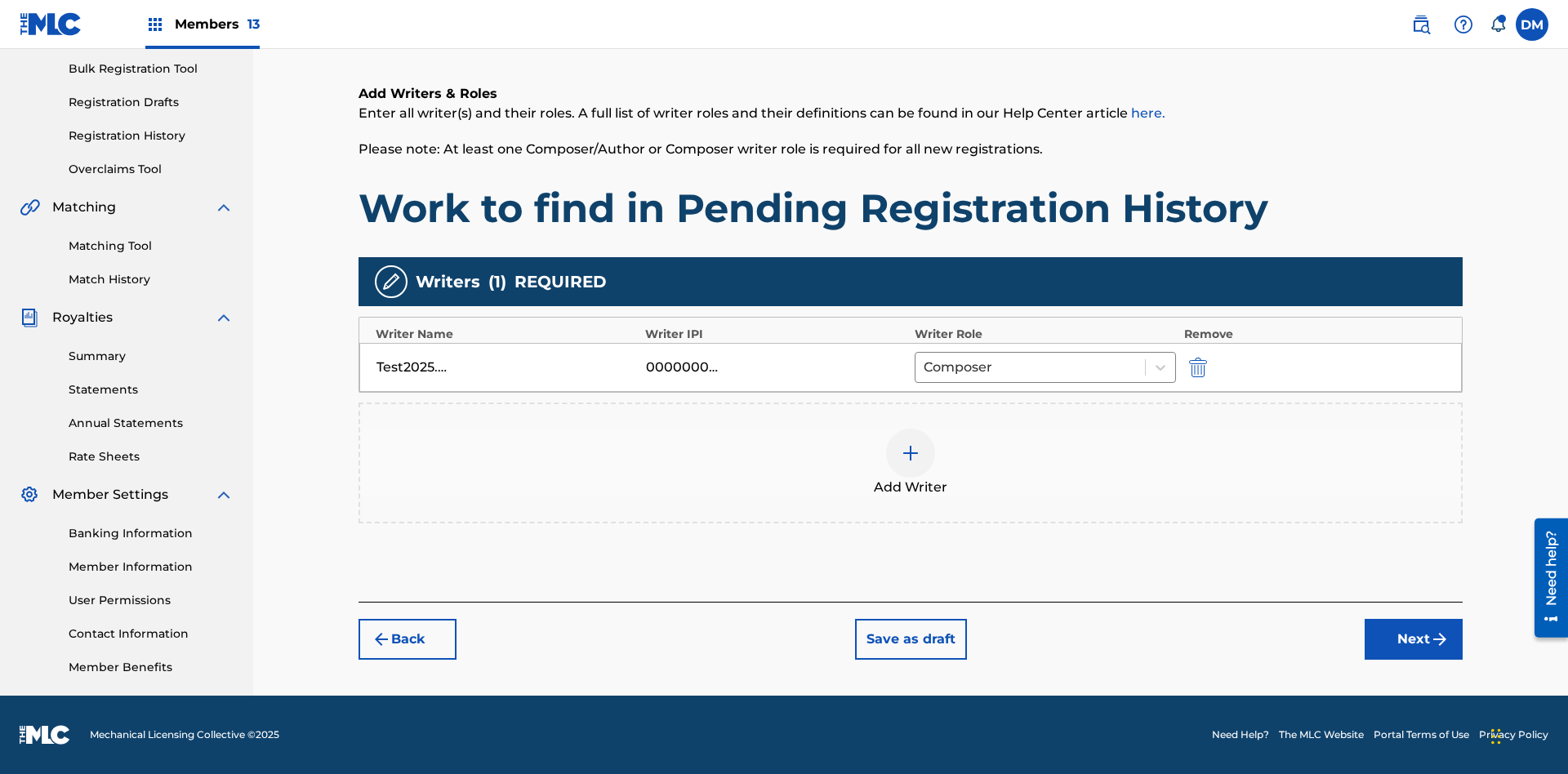
click at [1414, 639] on button "Next" at bounding box center [1413, 639] width 98 height 41
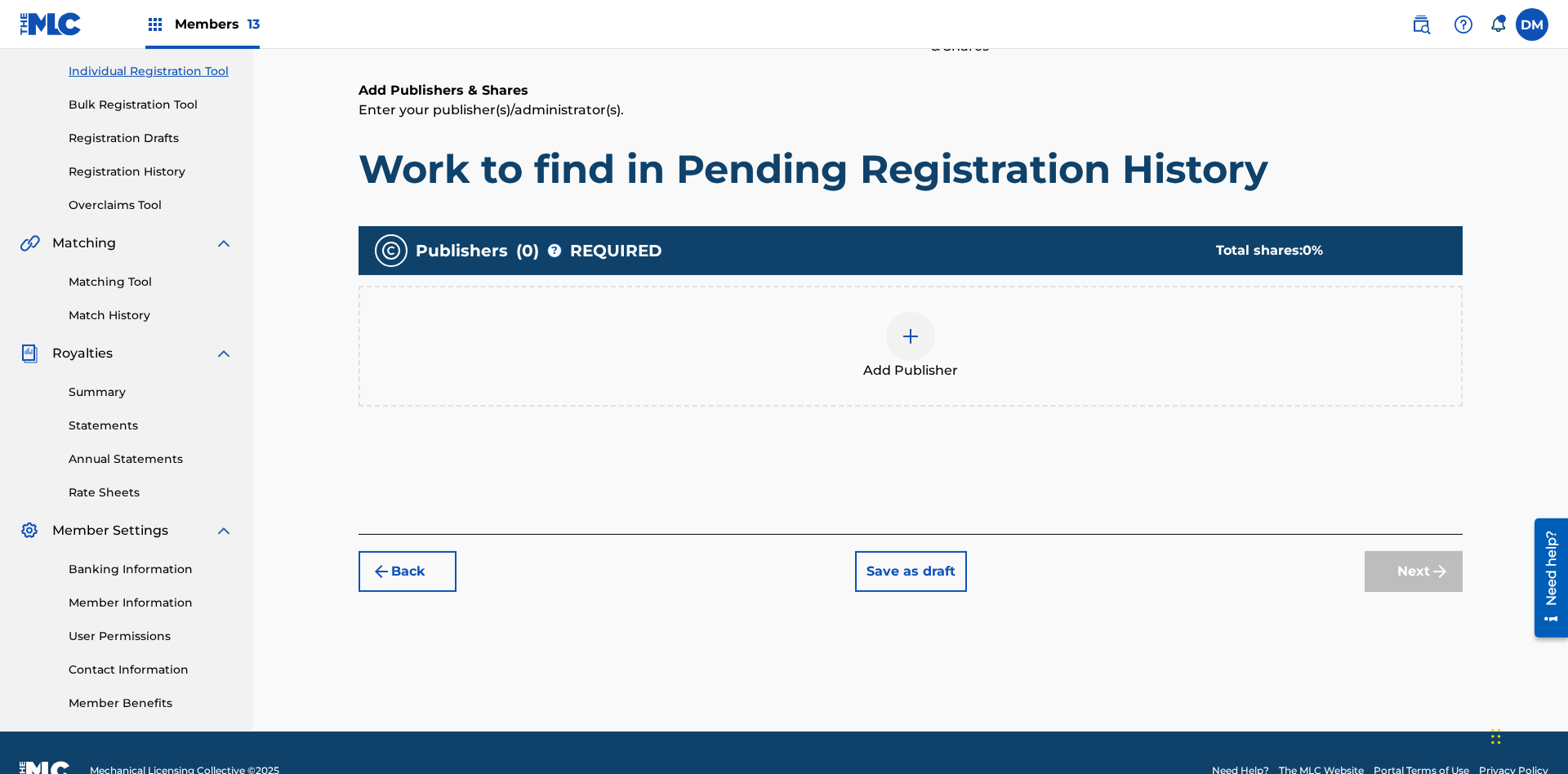
click at [911, 327] on img at bounding box center [911, 337] width 20 height 20
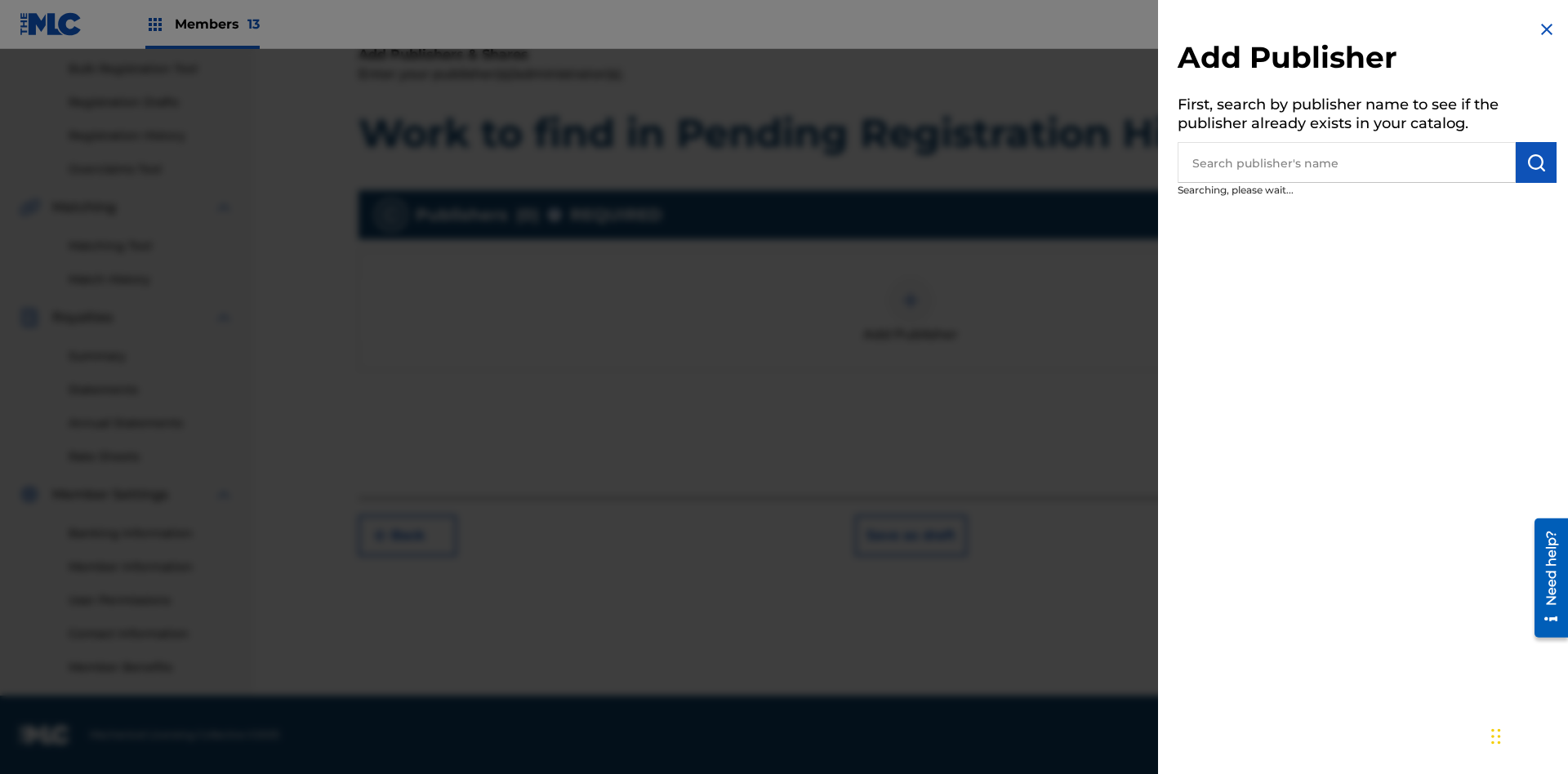
click at [1347, 163] on input "text" at bounding box center [1347, 162] width 338 height 41
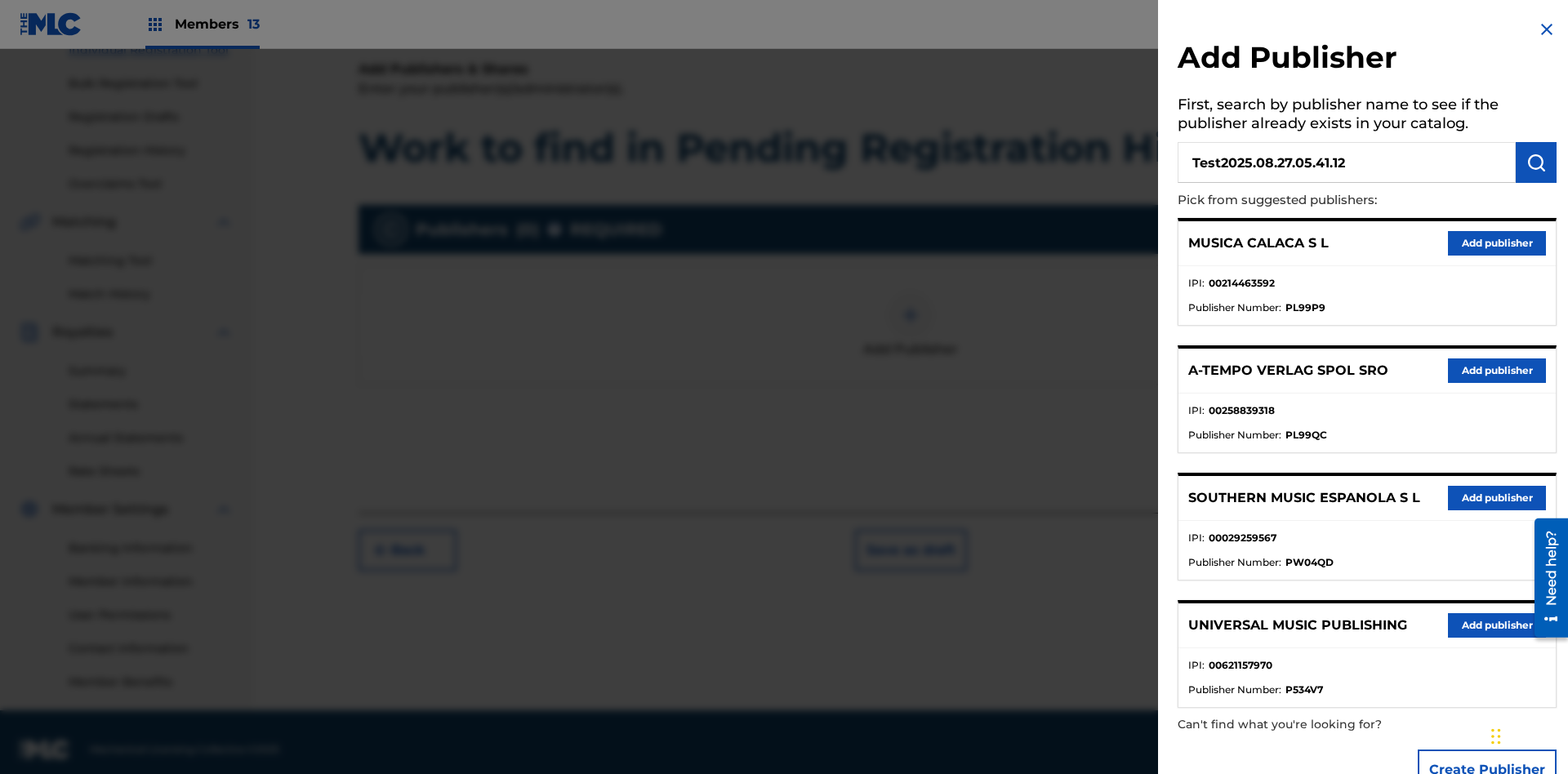
type input "Test2025.08.27.05.41.12"
click at [1536, 163] on img "submit" at bounding box center [1537, 163] width 20 height 20
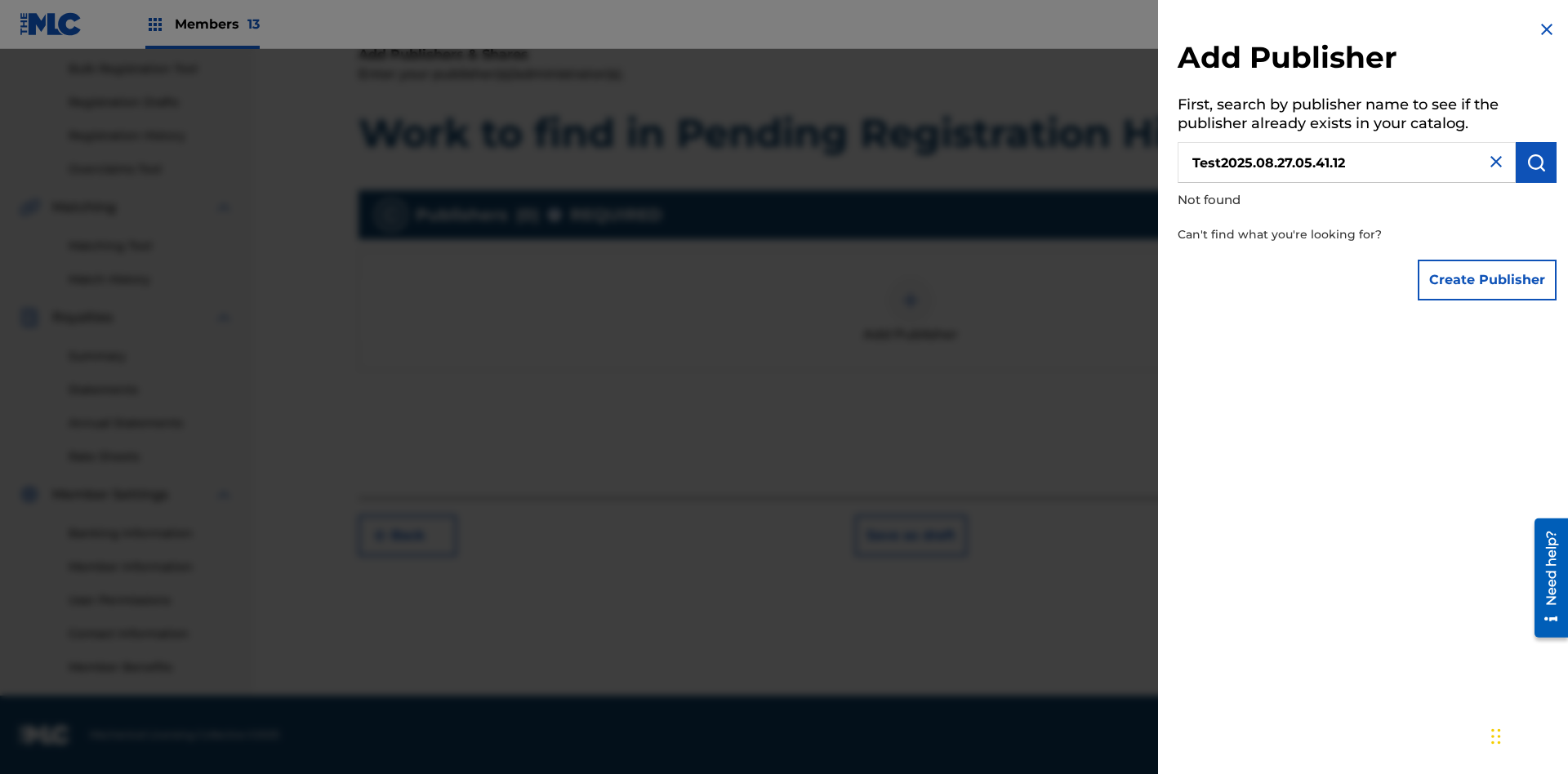
click at [1488, 279] on button "Create Publisher" at bounding box center [1487, 279] width 139 height 41
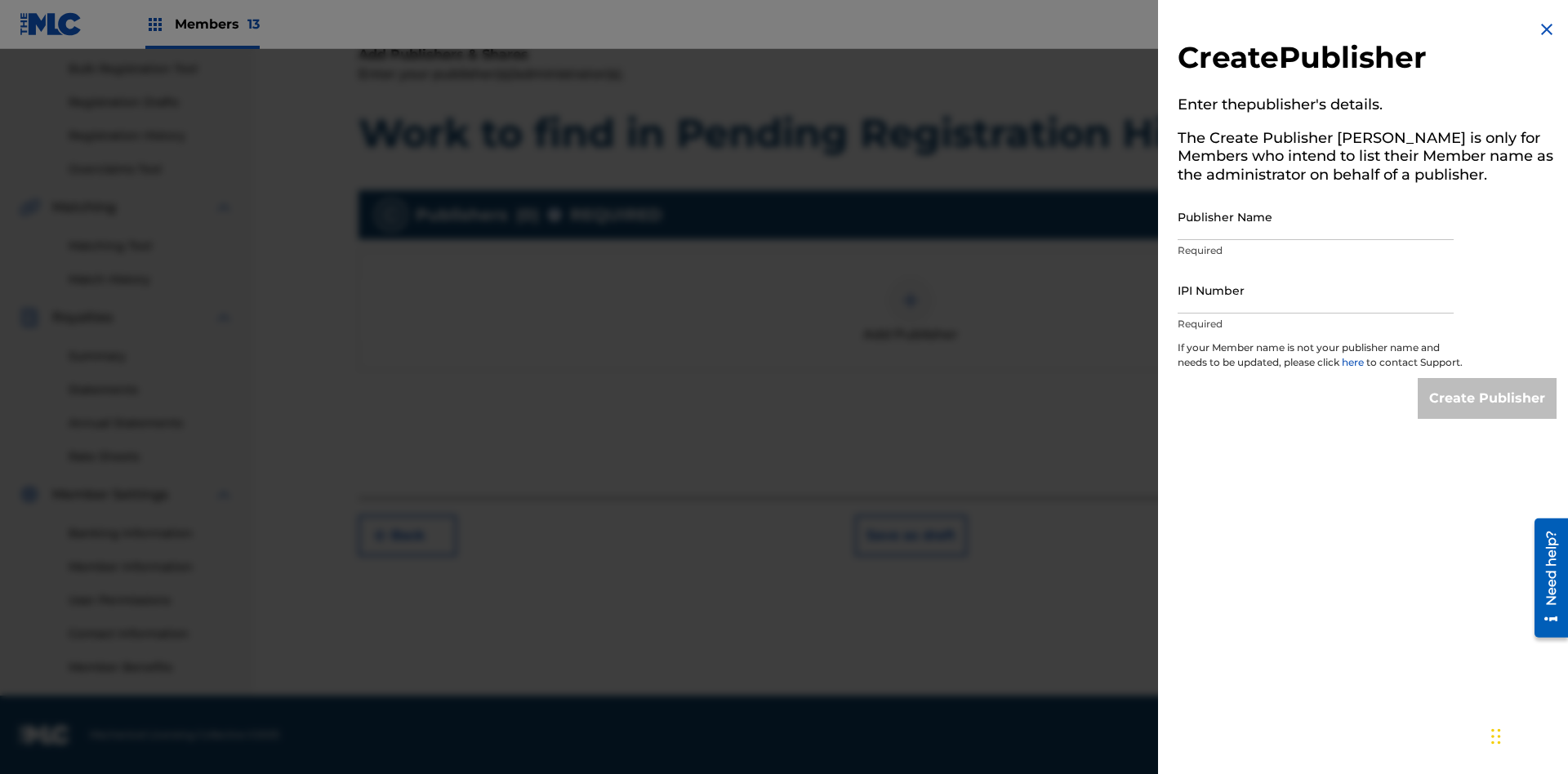
click at [1316, 216] on input "Publisher Name" at bounding box center [1316, 216] width 276 height 47
type input "Test2025.08.27.05.41.15"
click at [1316, 290] on input "IPI Number" at bounding box center [1316, 290] width 276 height 47
type input "00000000000"
click at [1488, 413] on input "Create Publisher" at bounding box center [1487, 398] width 139 height 41
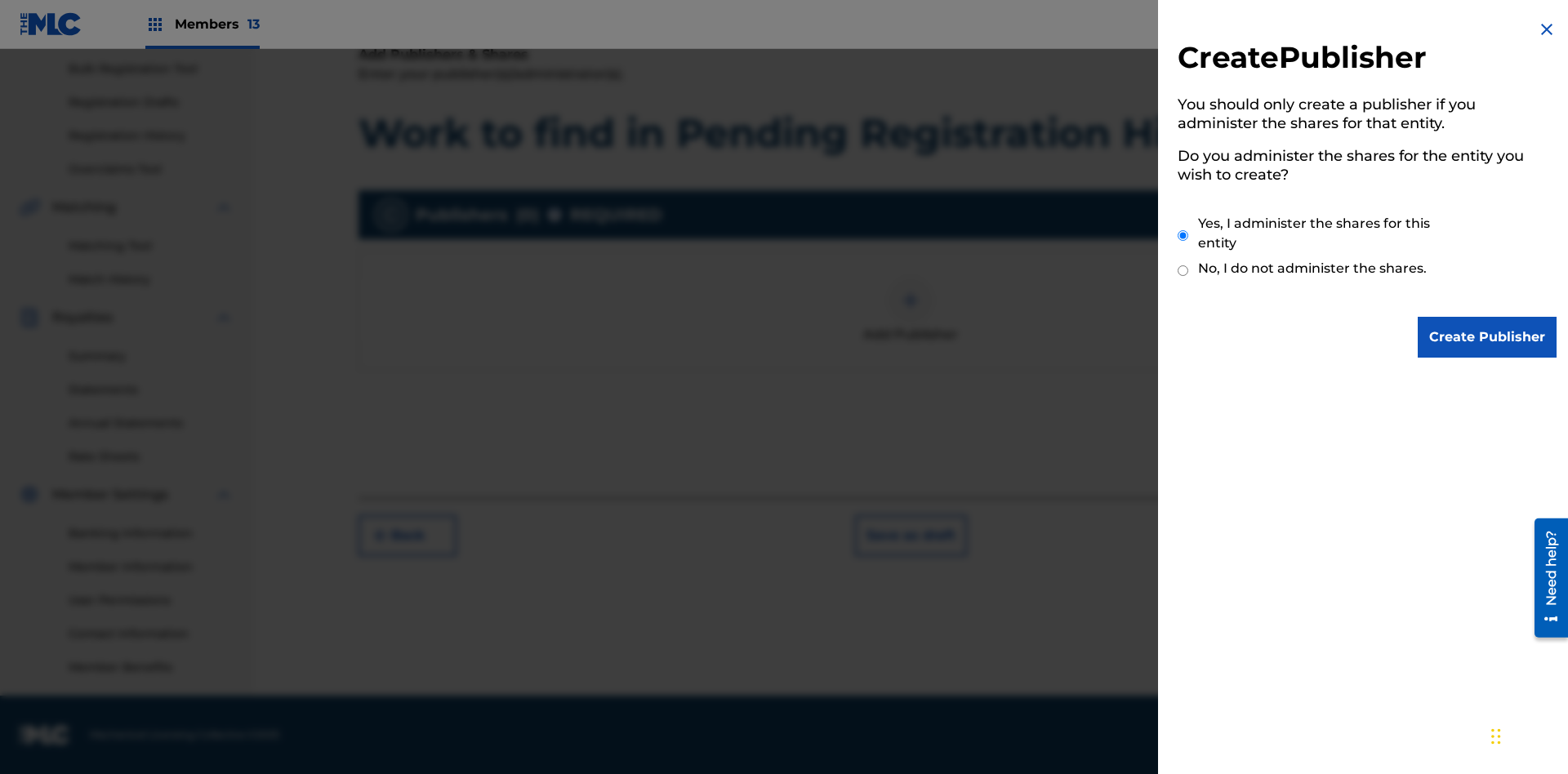
click at [1184, 235] on input "Yes, I administer the shares for this entity" at bounding box center [1183, 235] width 11 height 35
click at [1488, 337] on input "Create Publisher" at bounding box center [1487, 337] width 139 height 41
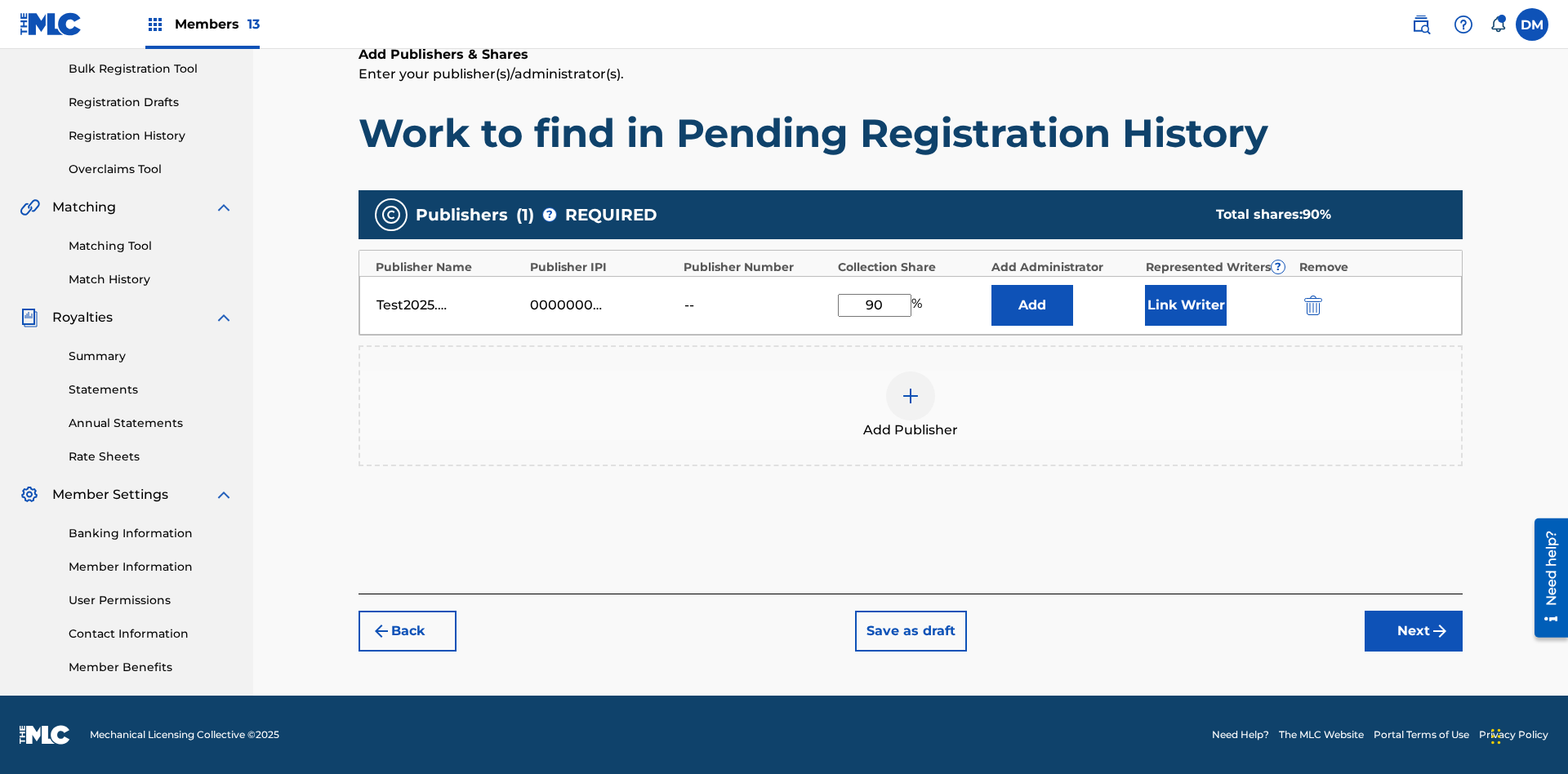
type input "90"
click at [1186, 304] on button "Link Writer" at bounding box center [1186, 305] width 82 height 41
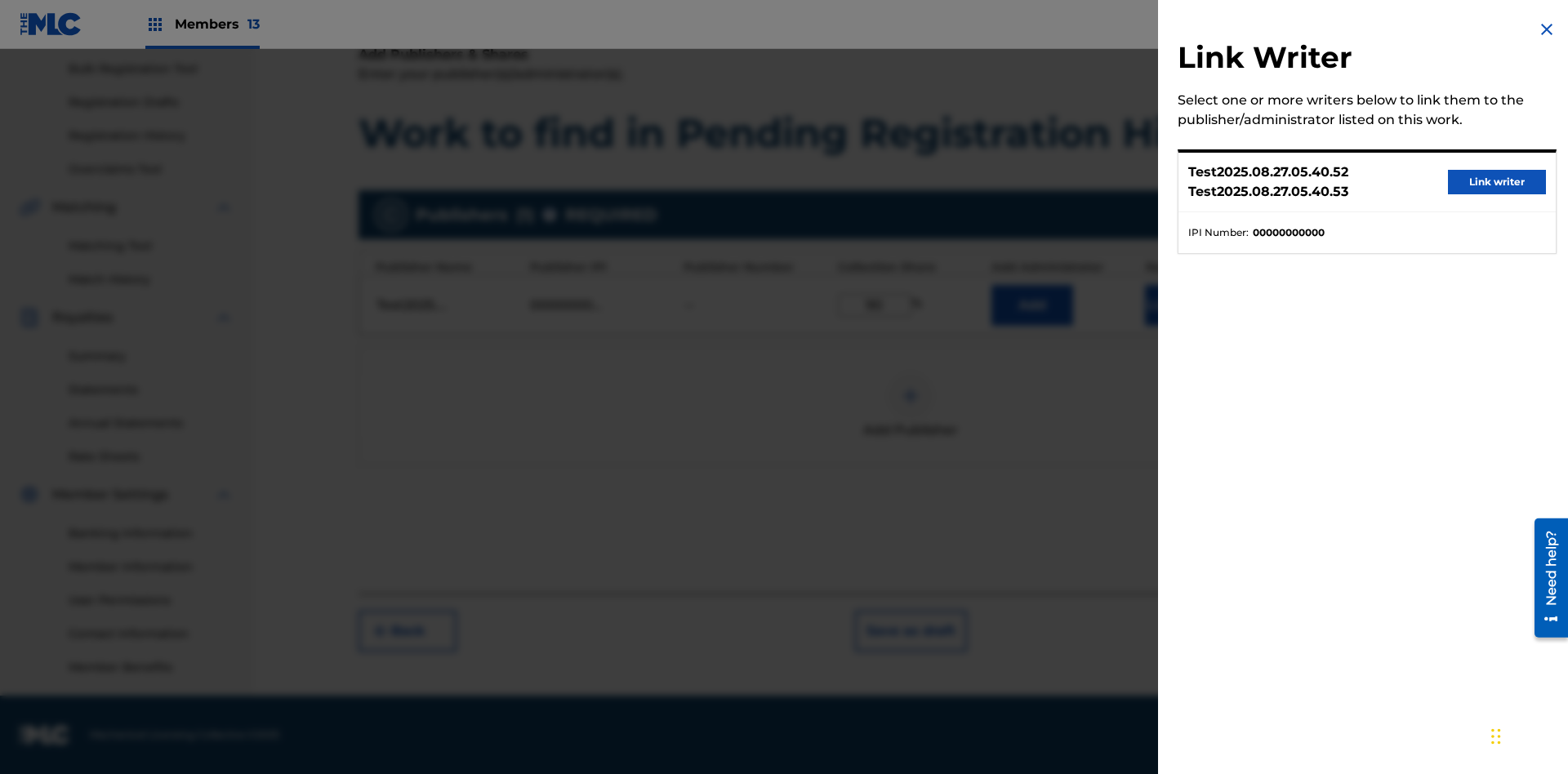
click at [1497, 183] on button "Link writer" at bounding box center [1497, 182] width 98 height 25
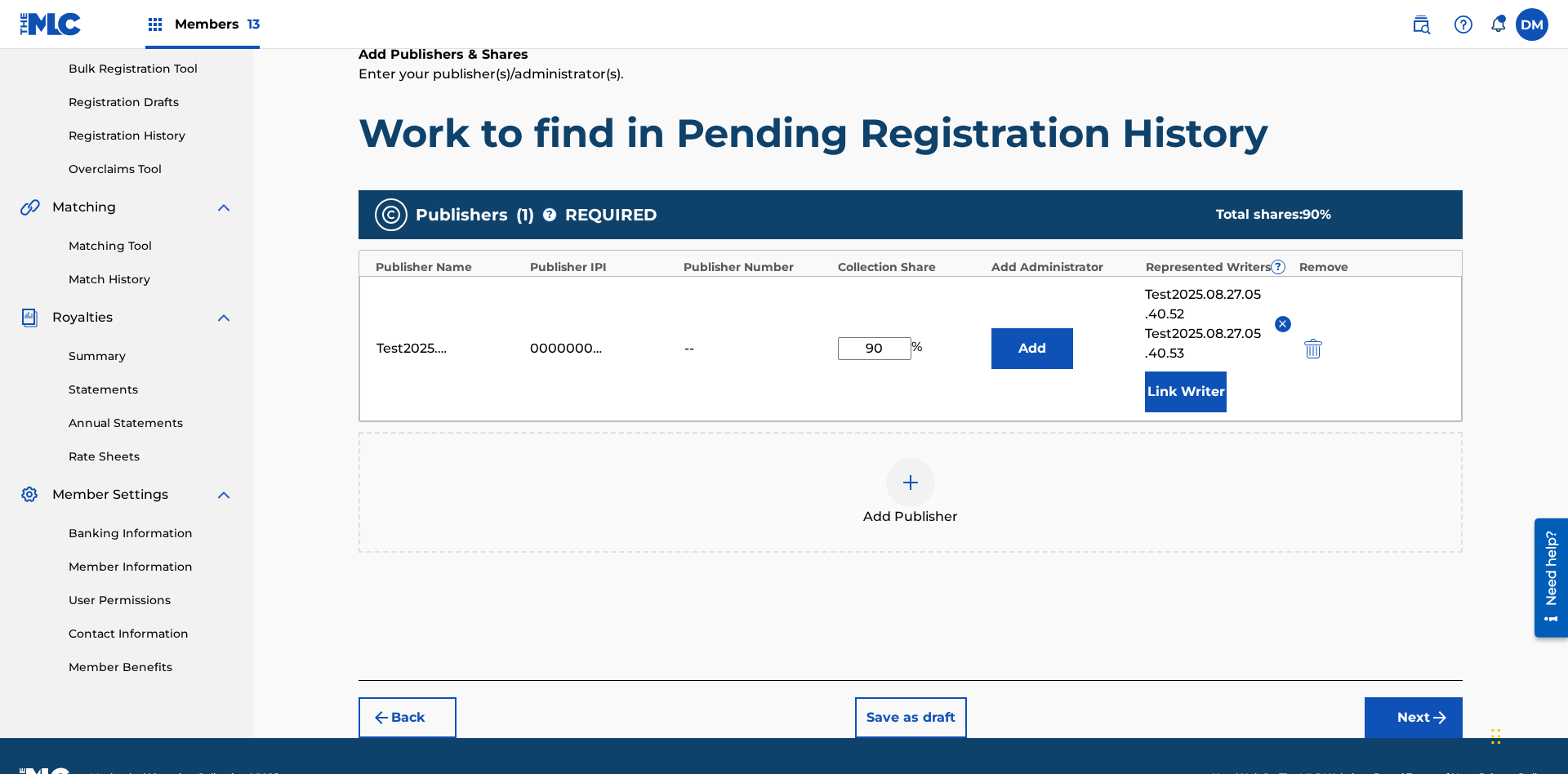
click at [1186, 372] on button "Link Writer" at bounding box center [1186, 392] width 82 height 41
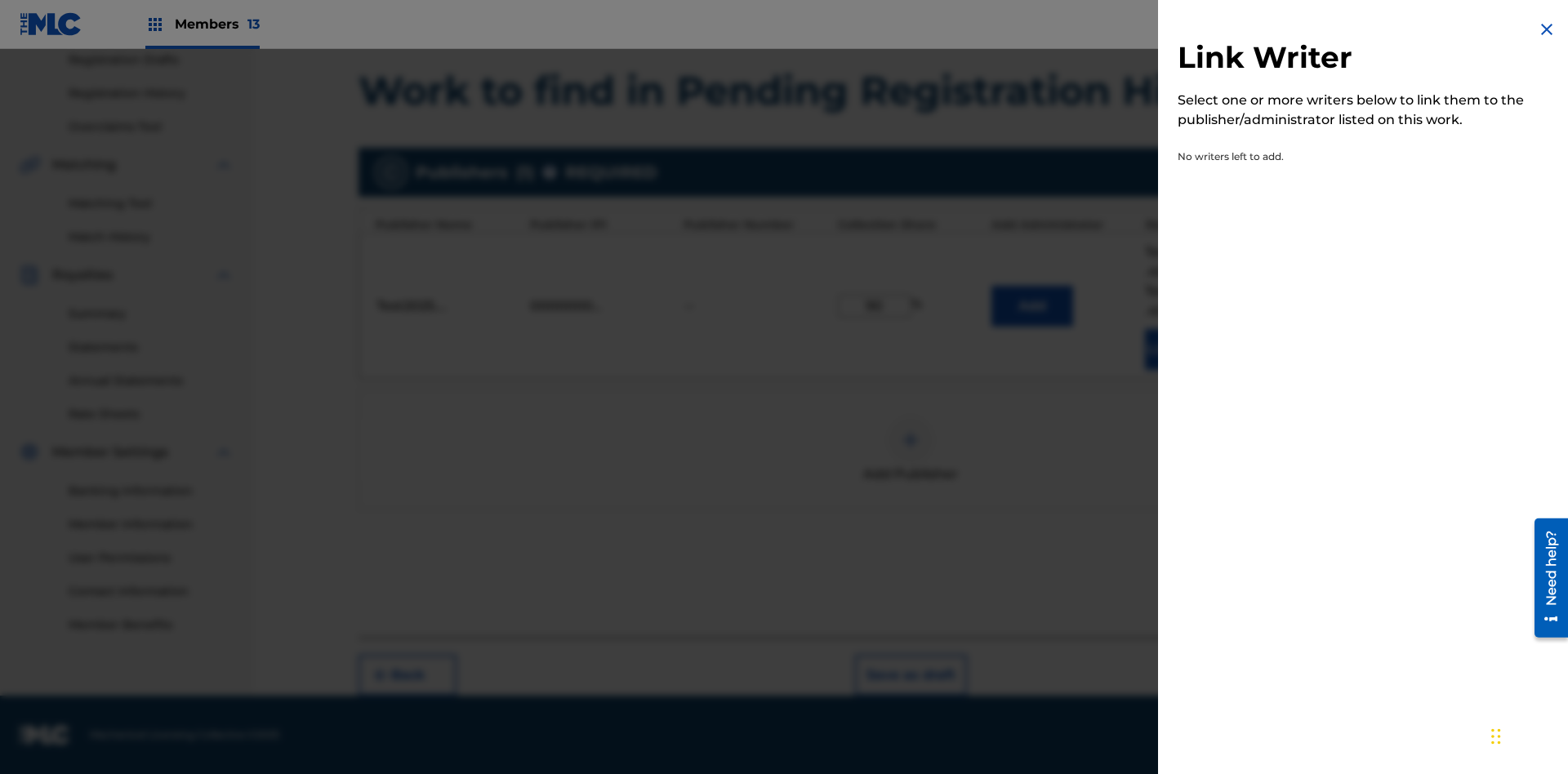
click at [1547, 29] on img at bounding box center [1547, 30] width 20 height 20
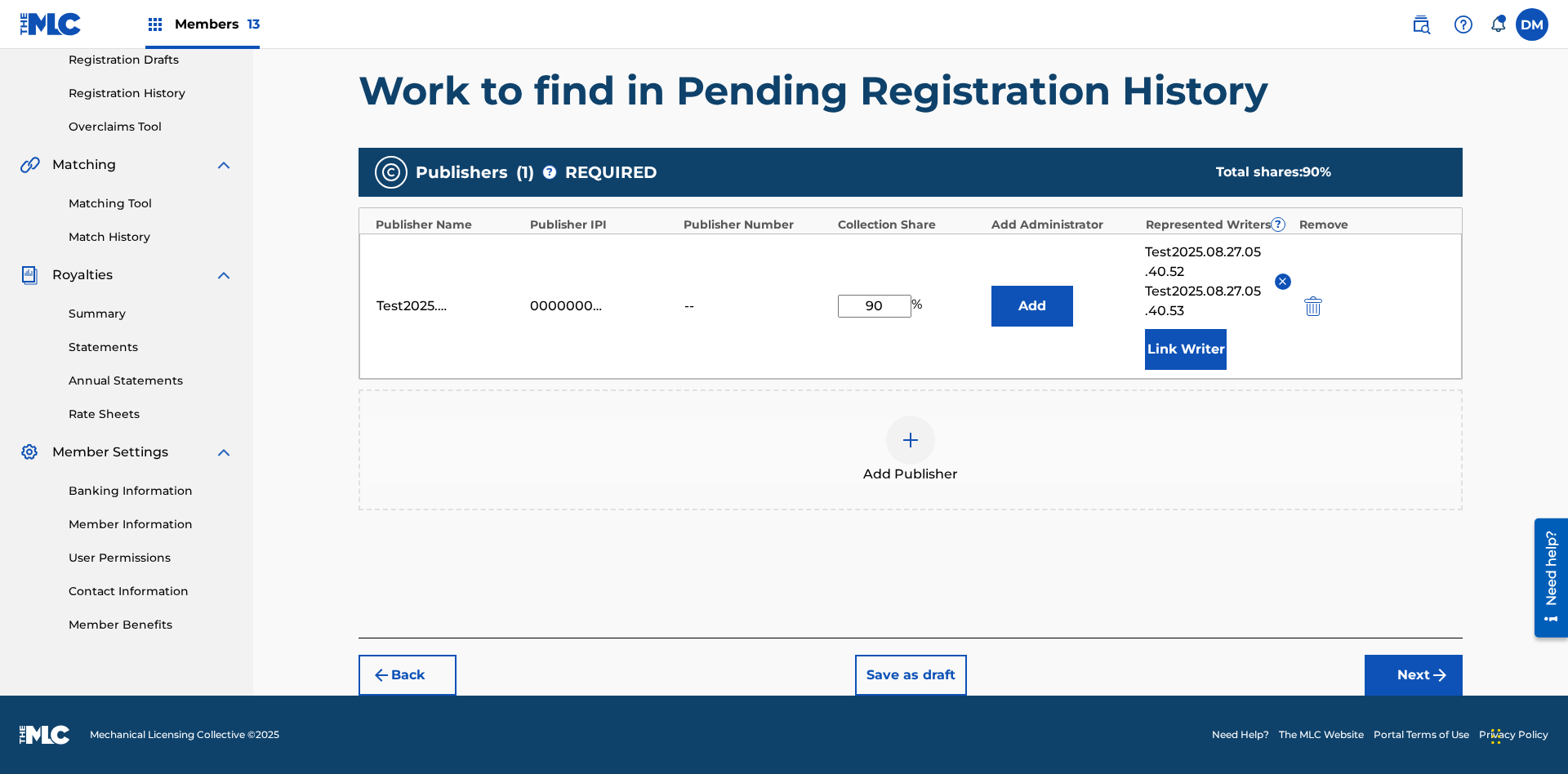
click at [1032, 305] on button "Add" at bounding box center [1032, 306] width 82 height 41
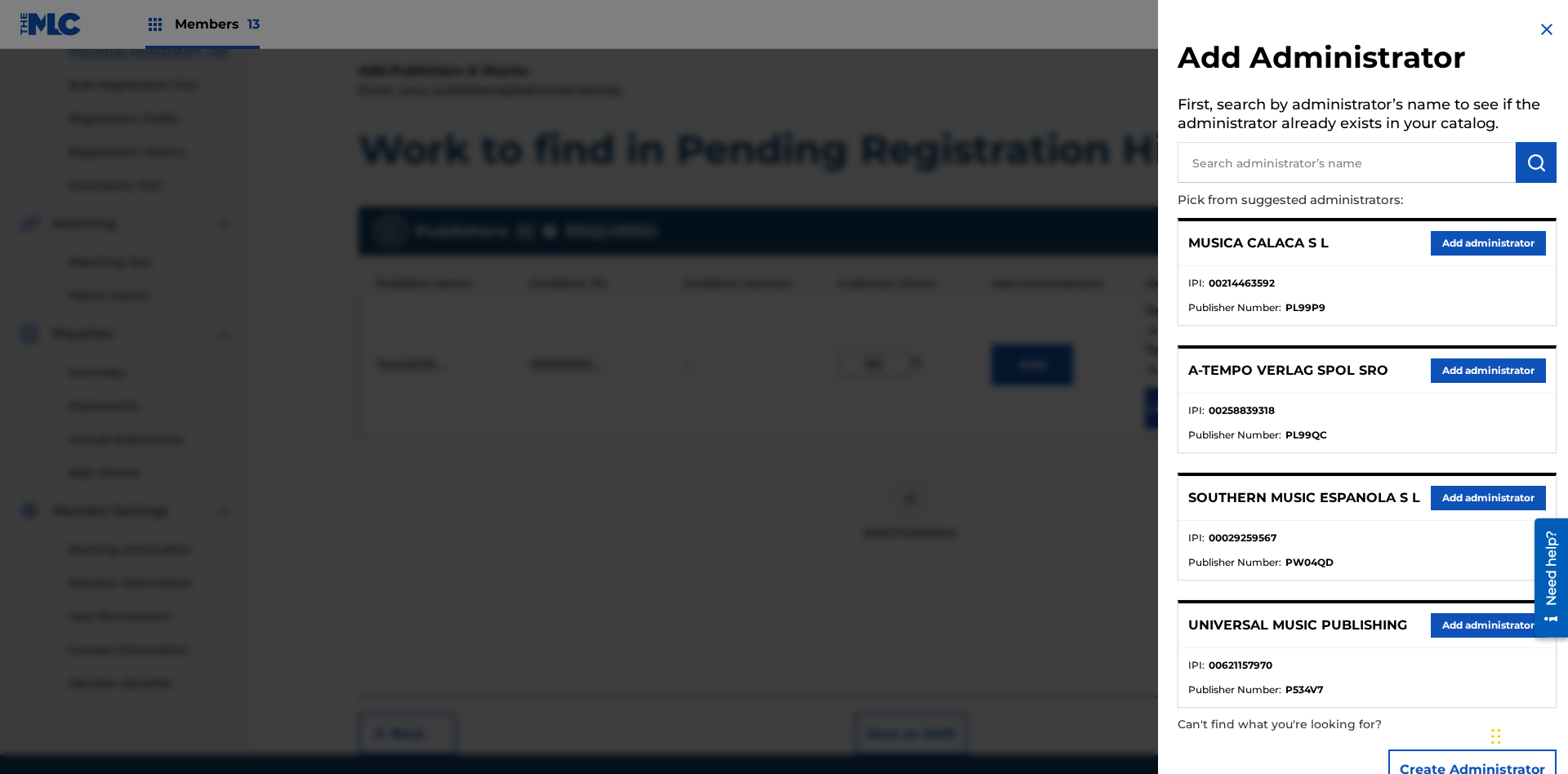
click at [1347, 163] on input "text" at bounding box center [1347, 162] width 338 height 41
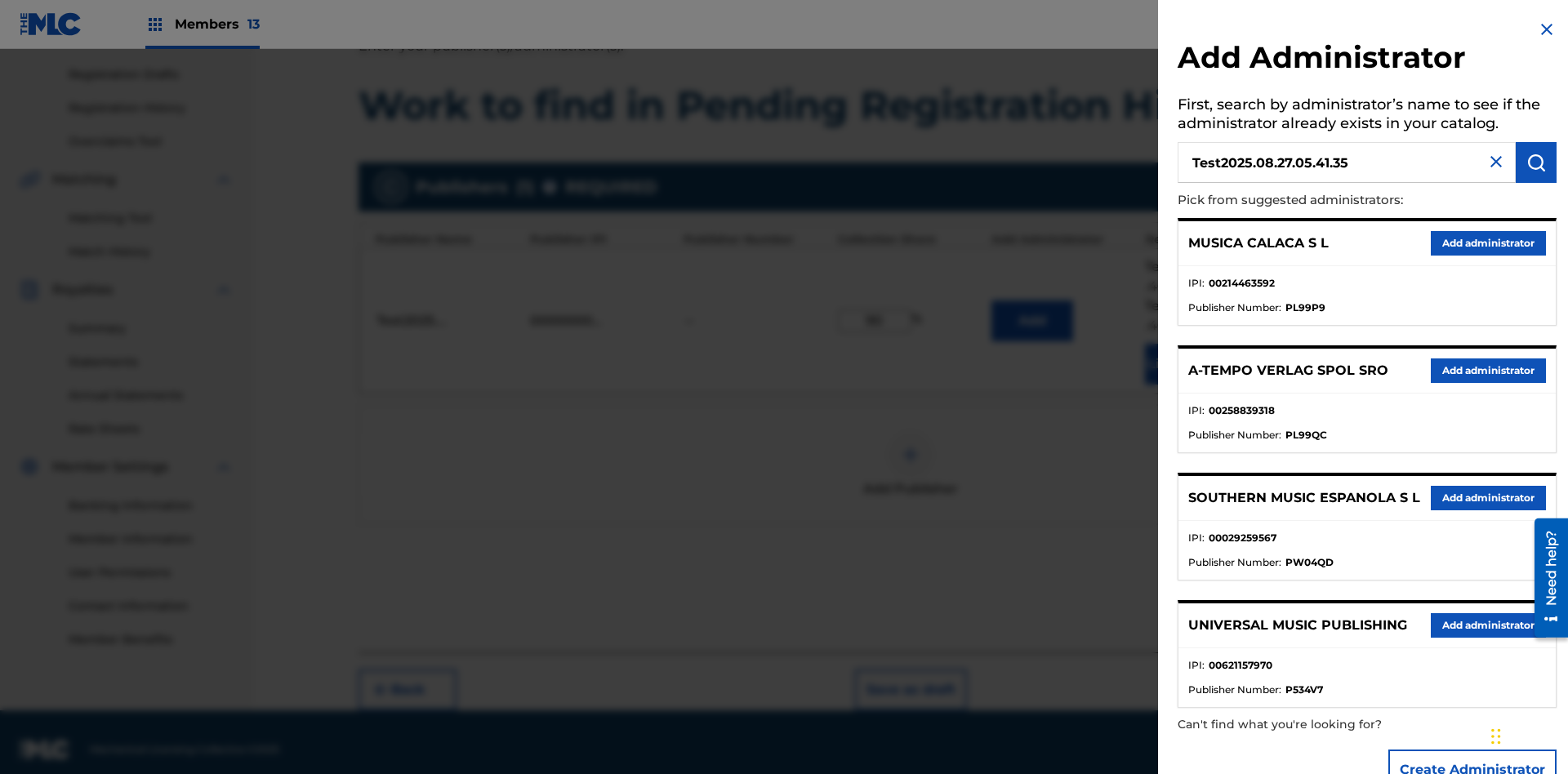
type input "Test2025.08.27.05.41.35"
click at [1536, 163] on img "submit" at bounding box center [1537, 163] width 20 height 20
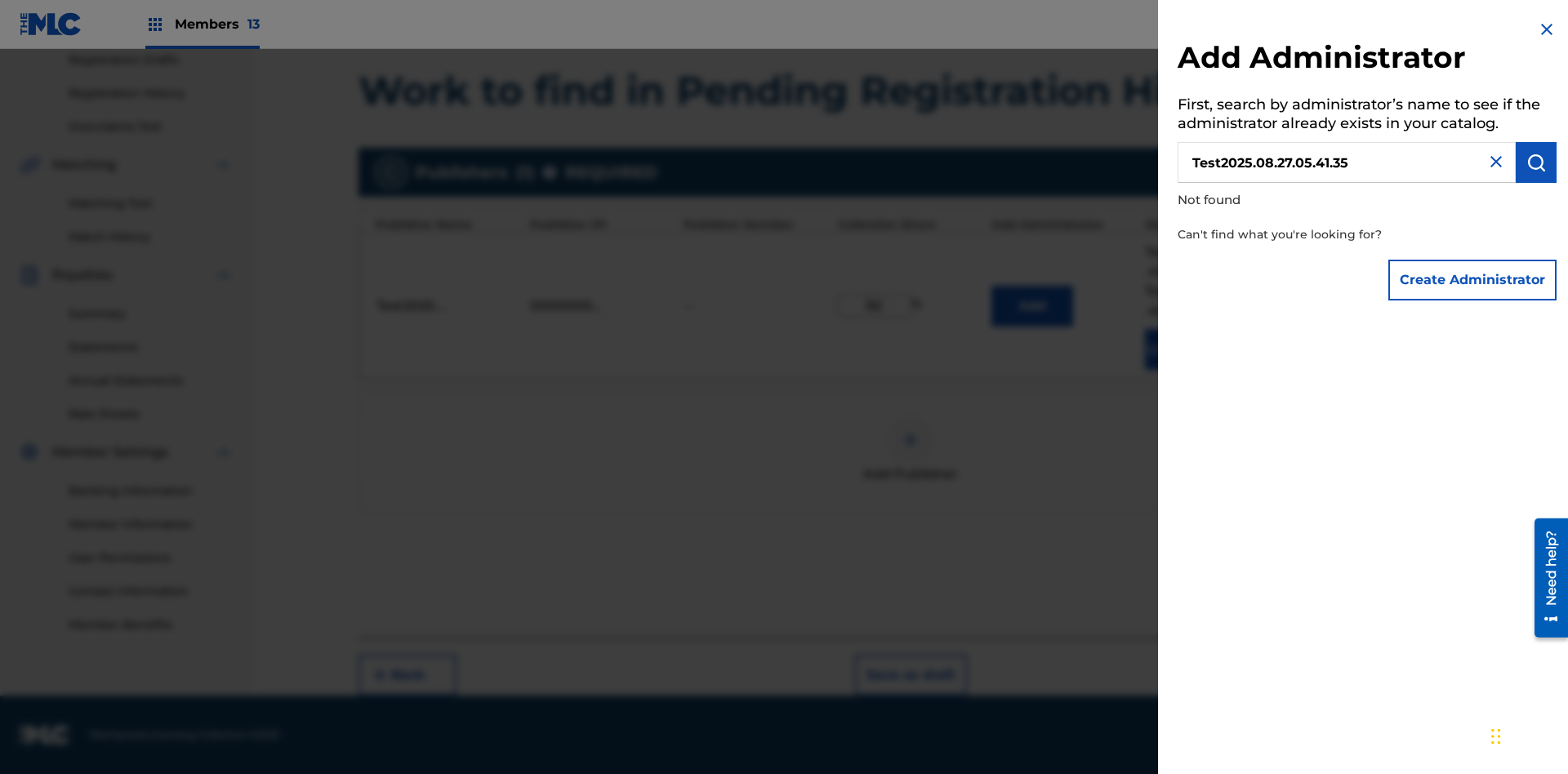
click at [1473, 279] on button "Create Administrator" at bounding box center [1472, 279] width 169 height 41
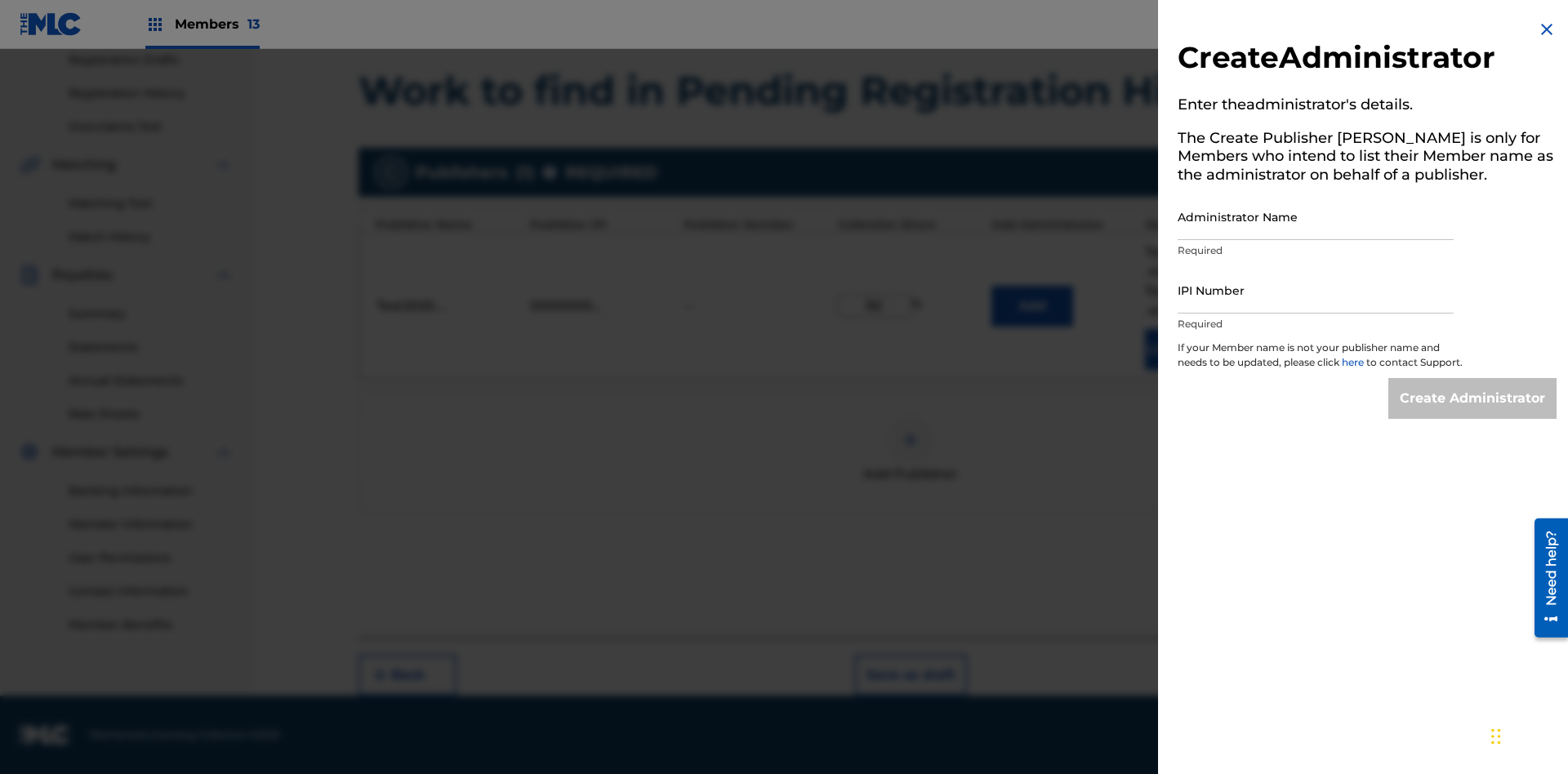
click at [1316, 216] on input "Administrator Name" at bounding box center [1316, 216] width 276 height 47
type input "Test2025.08.27.05.41.39"
click at [1316, 290] on input "IPI Number" at bounding box center [1316, 290] width 276 height 47
type input "00000000000"
click at [1473, 413] on input "Create Administrator" at bounding box center [1472, 398] width 169 height 41
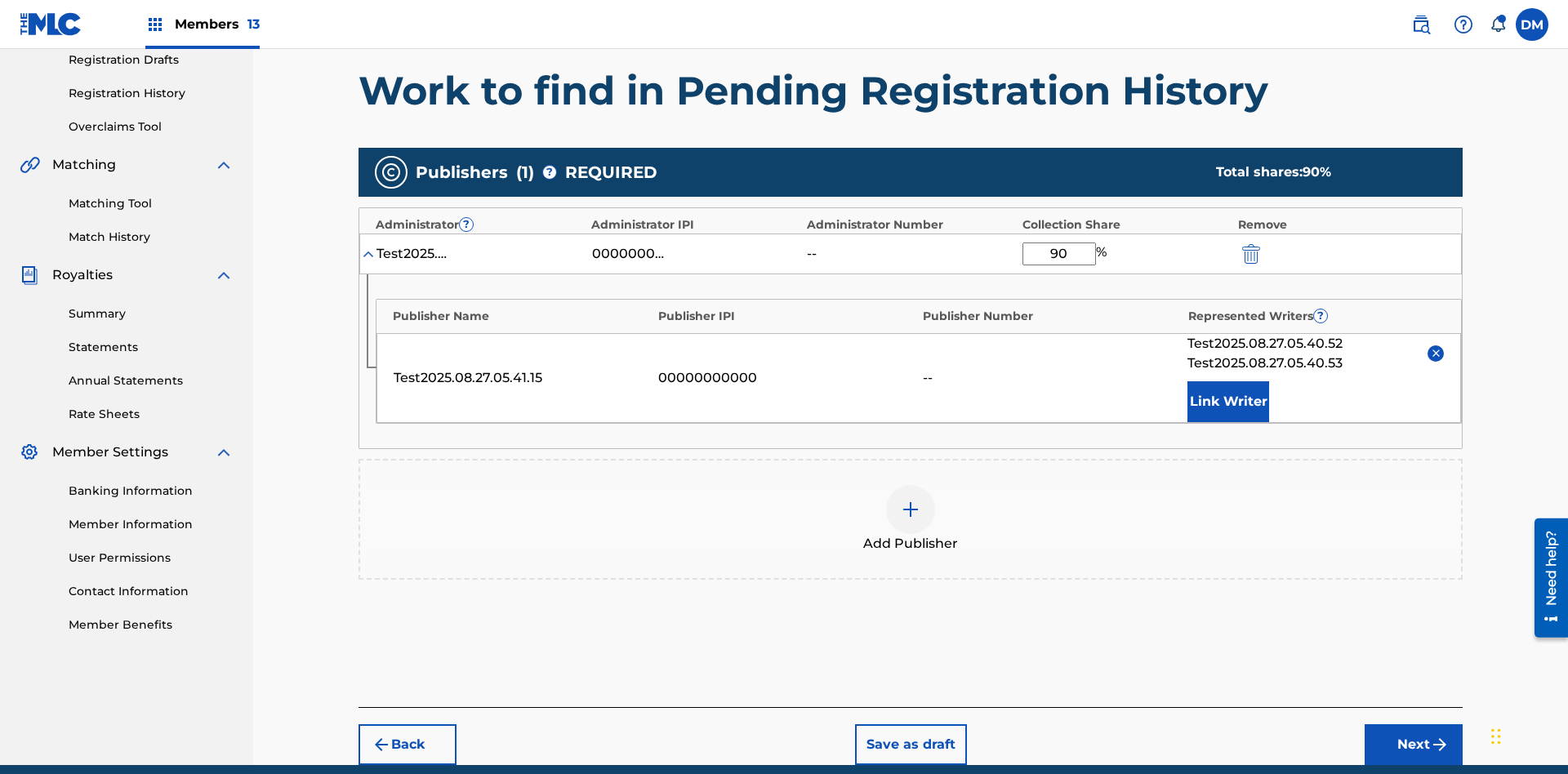
scroll to position [350, 0]
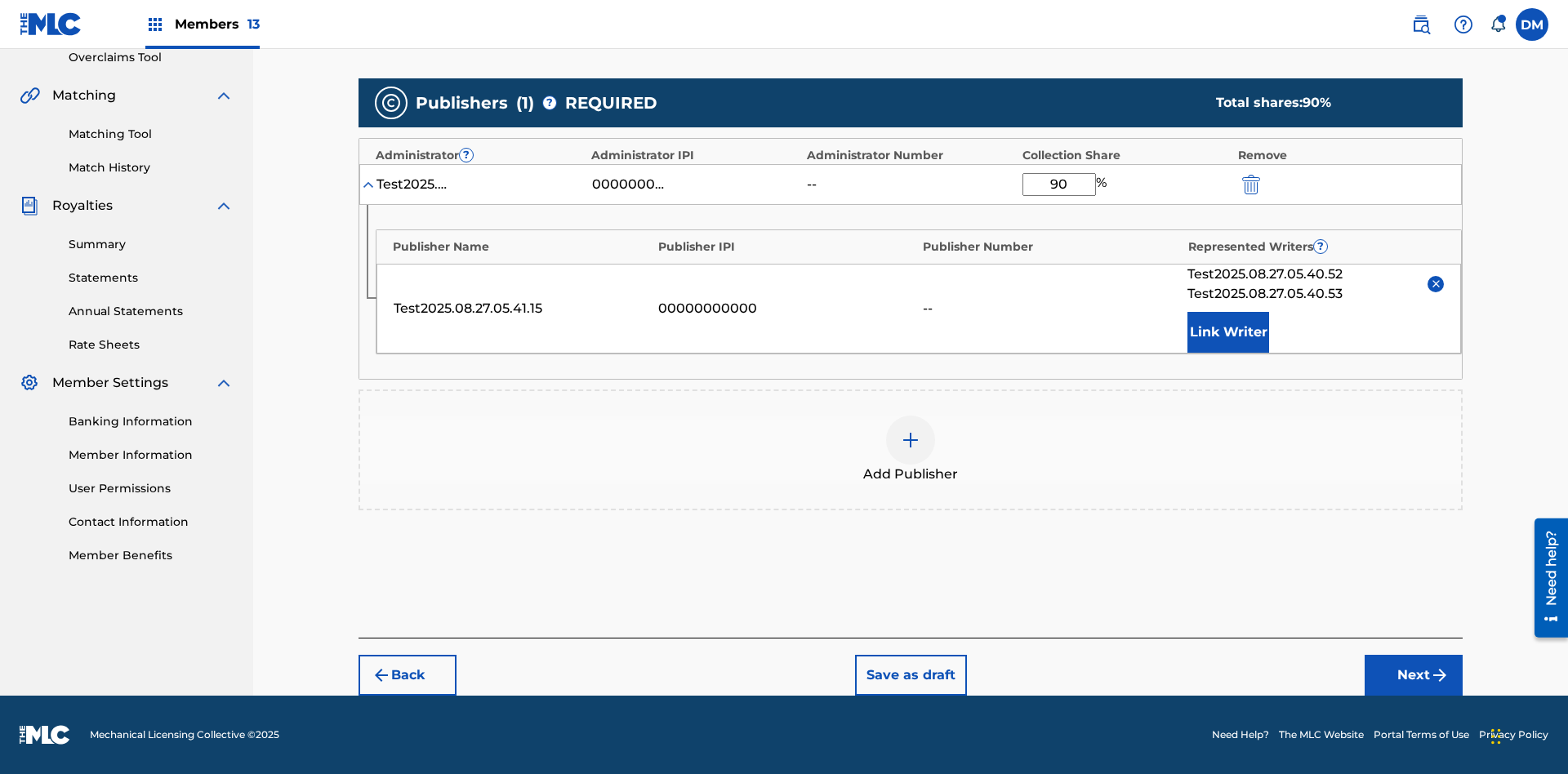
click at [1414, 675] on button "Next" at bounding box center [1413, 675] width 98 height 41
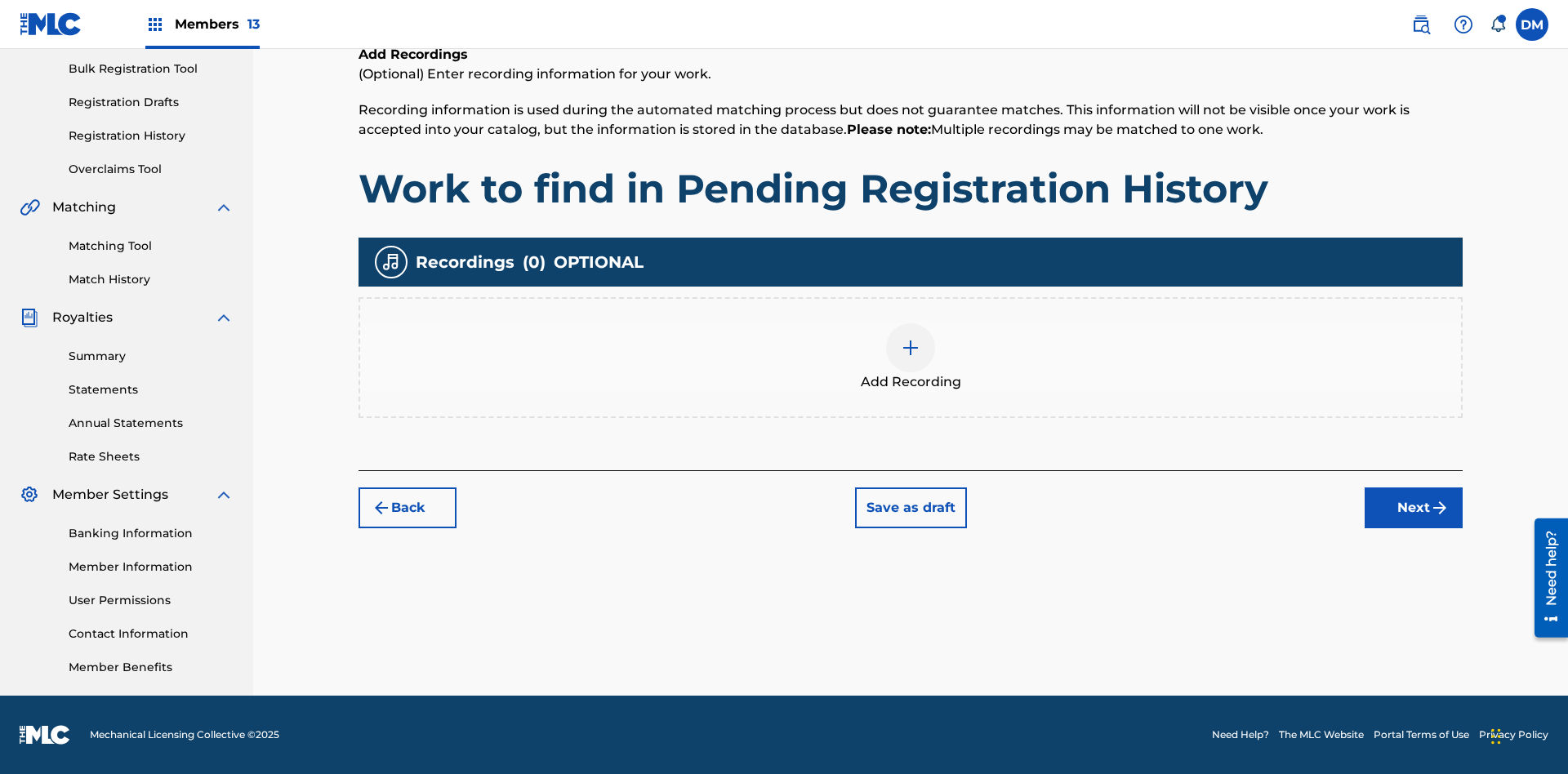
click at [911, 357] on img at bounding box center [911, 348] width 20 height 20
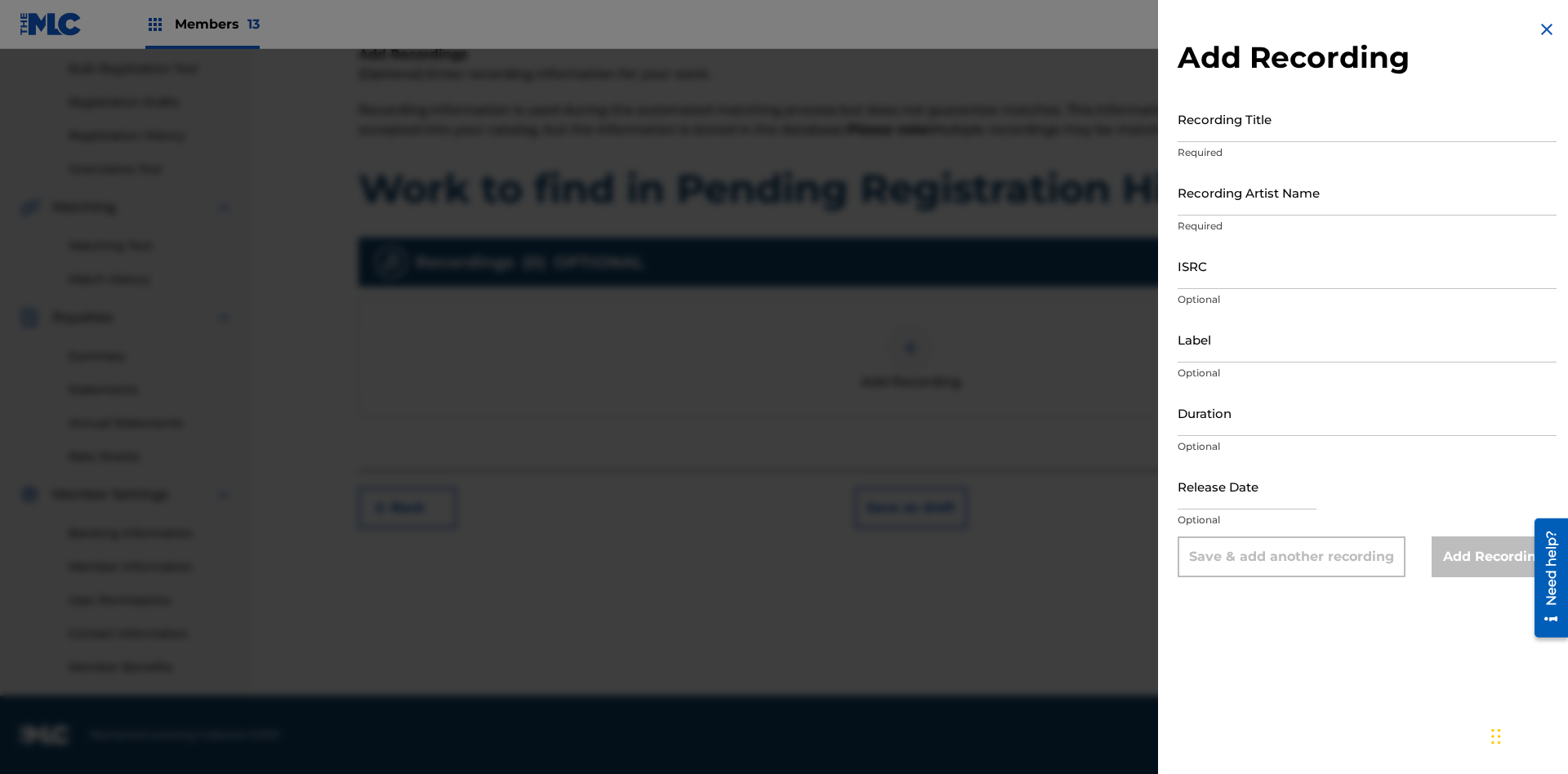
click at [1368, 119] on input "Recording Title" at bounding box center [1368, 119] width 379 height 47
type input "Best Song Ever"
click at [1368, 192] on input "Recording Artist Name" at bounding box center [1368, 193] width 379 height 47
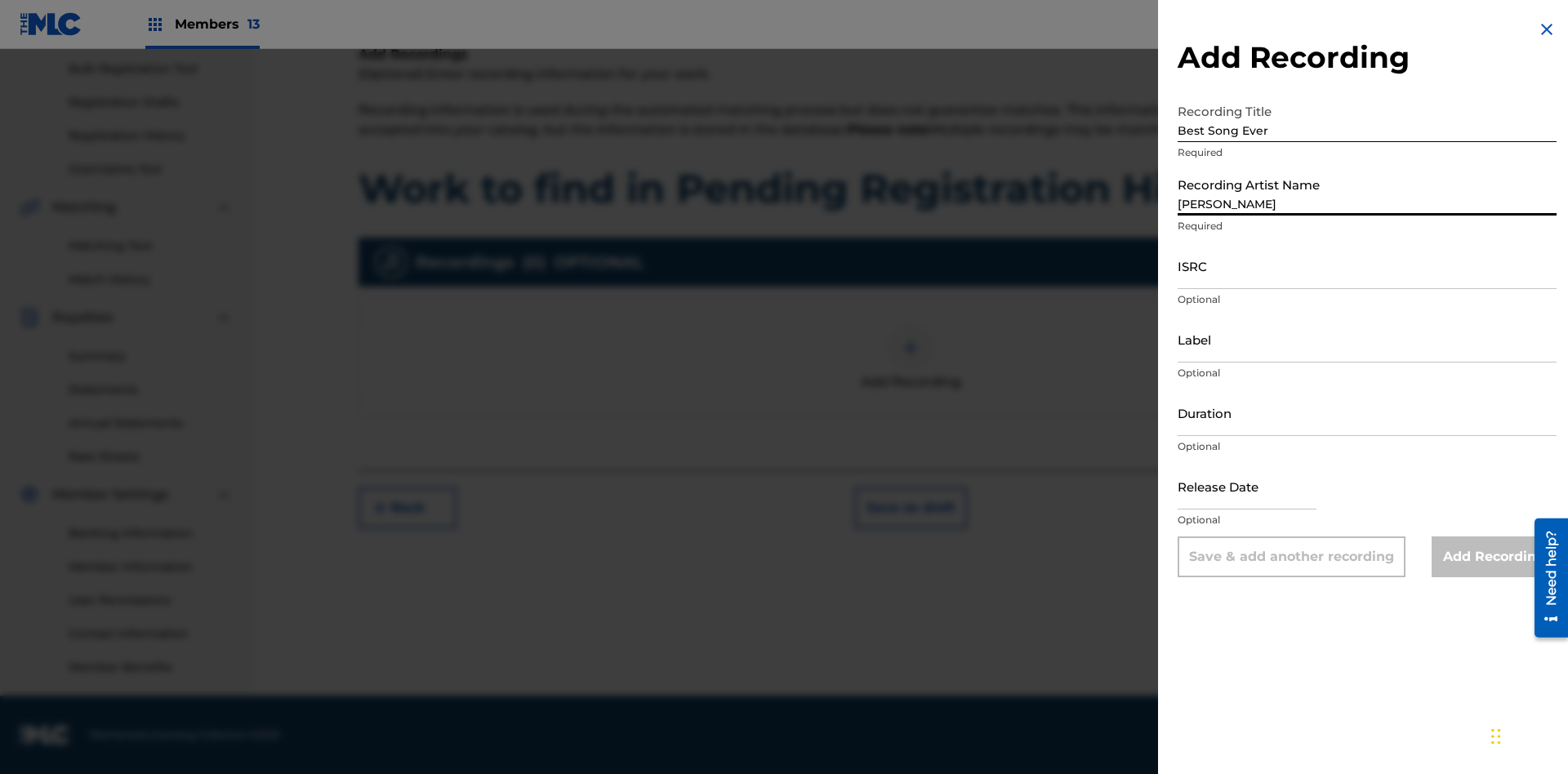
type input "[PERSON_NAME]"
click at [1368, 265] on input "ISRC" at bounding box center [1368, 265] width 379 height 47
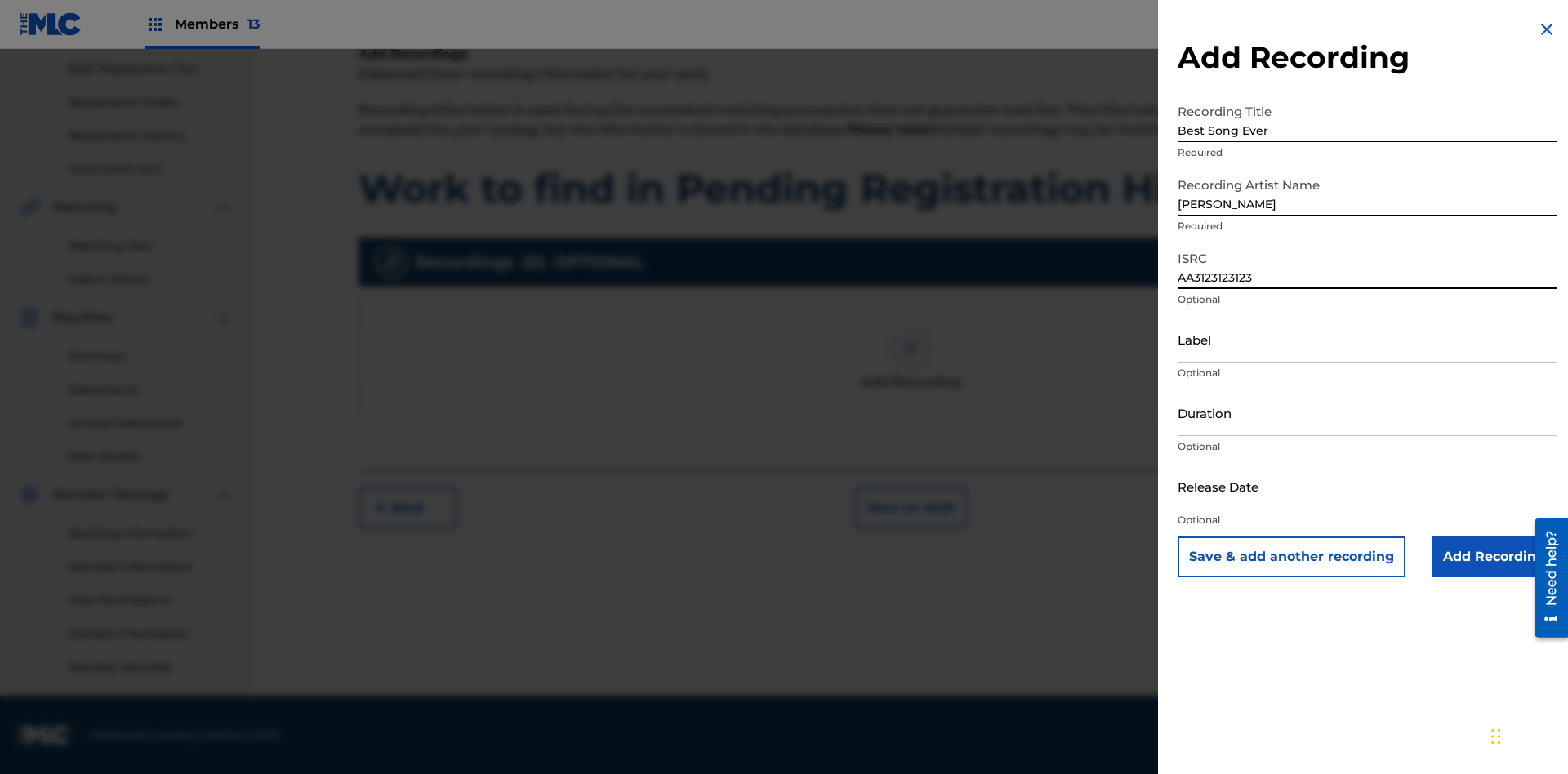
type input "AA3123123123"
click at [1368, 339] on input "Label" at bounding box center [1368, 339] width 379 height 47
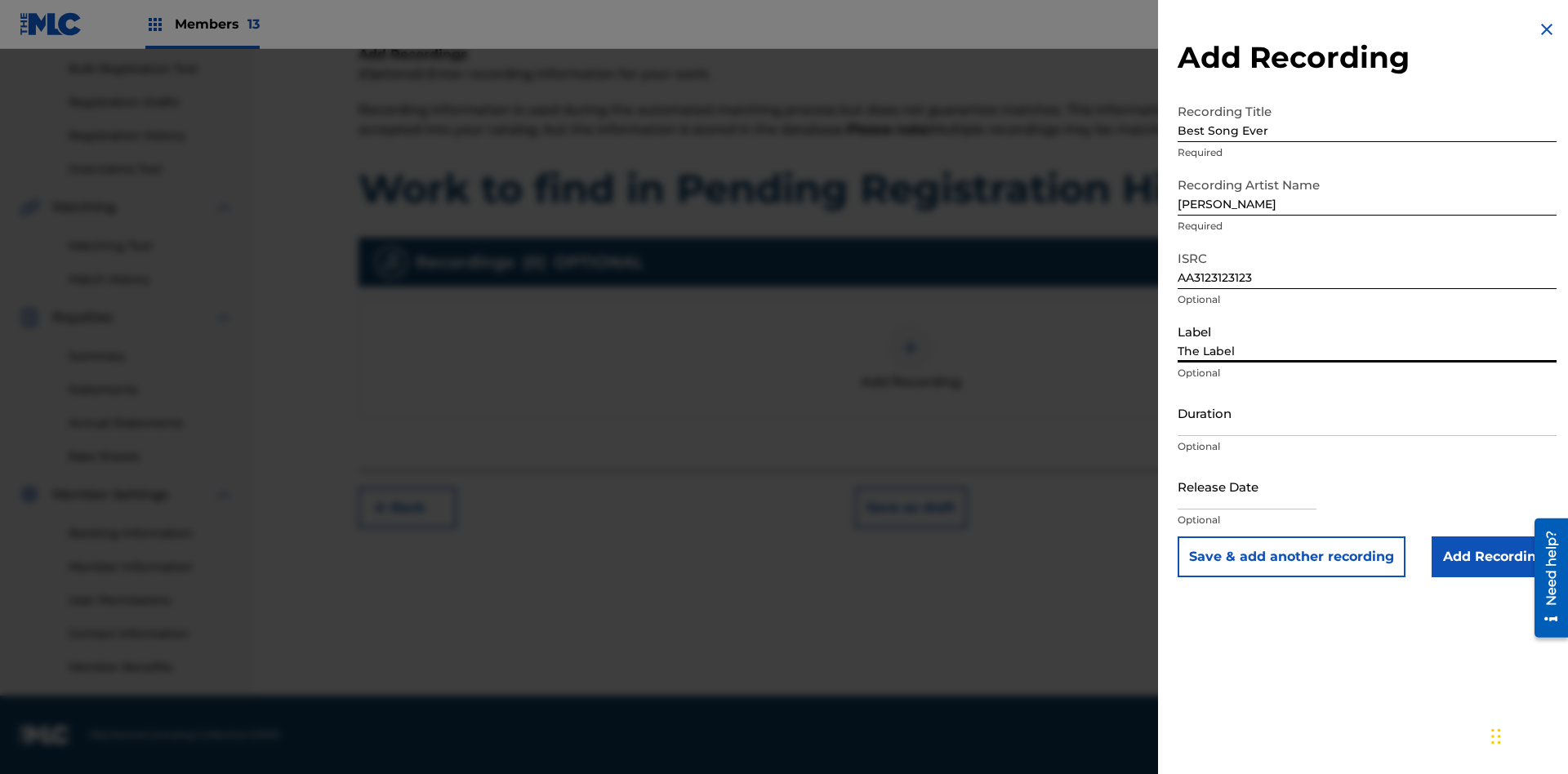
type input "The Label"
click at [1368, 413] on input "Duration" at bounding box center [1368, 413] width 379 height 47
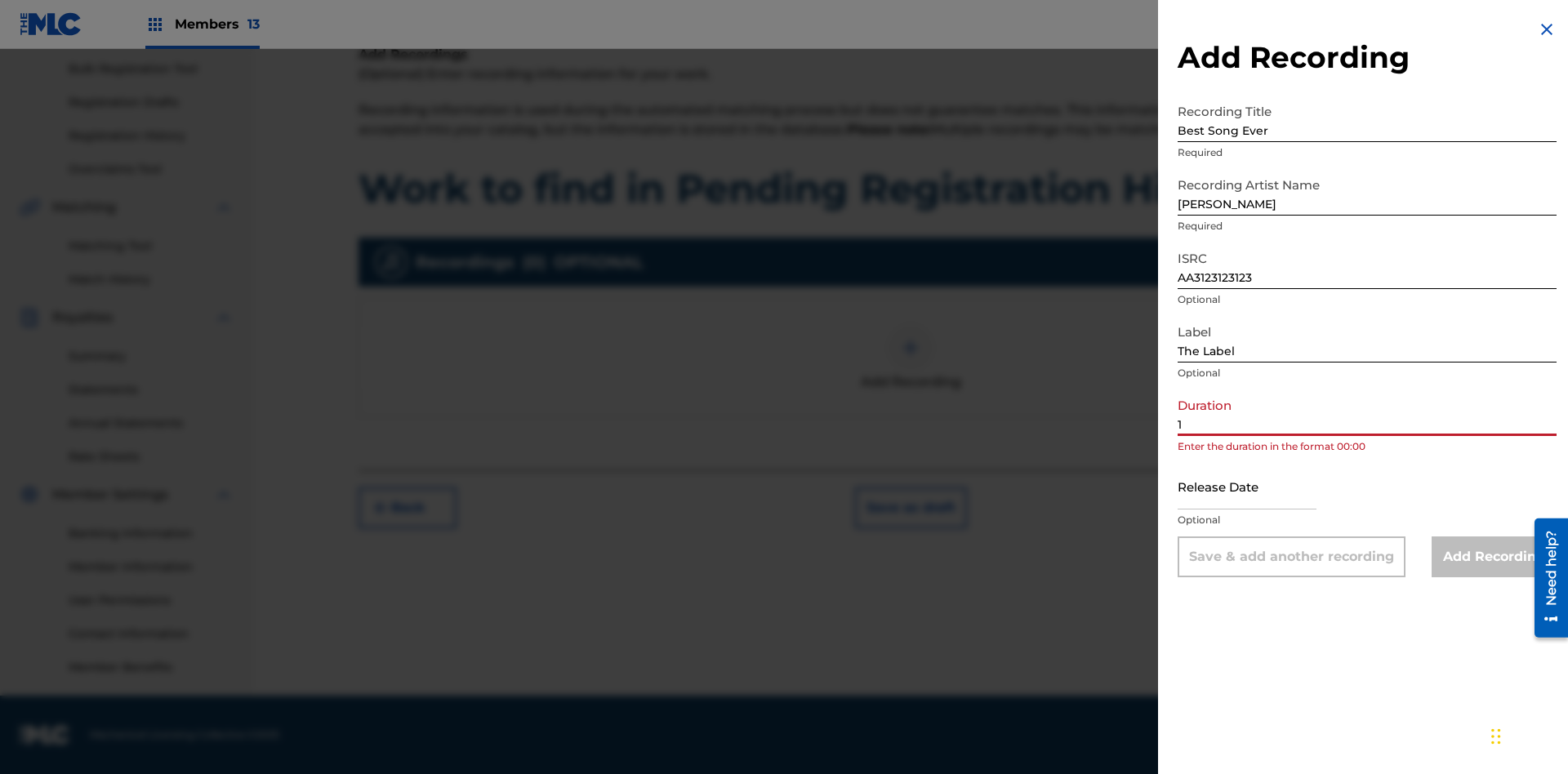
click at [1368, 413] on input "1" at bounding box center [1368, 413] width 379 height 47
type input "12:25"
click at [1261, 488] on input "text" at bounding box center [1247, 486] width 139 height 47
select select "7"
select select "2025"
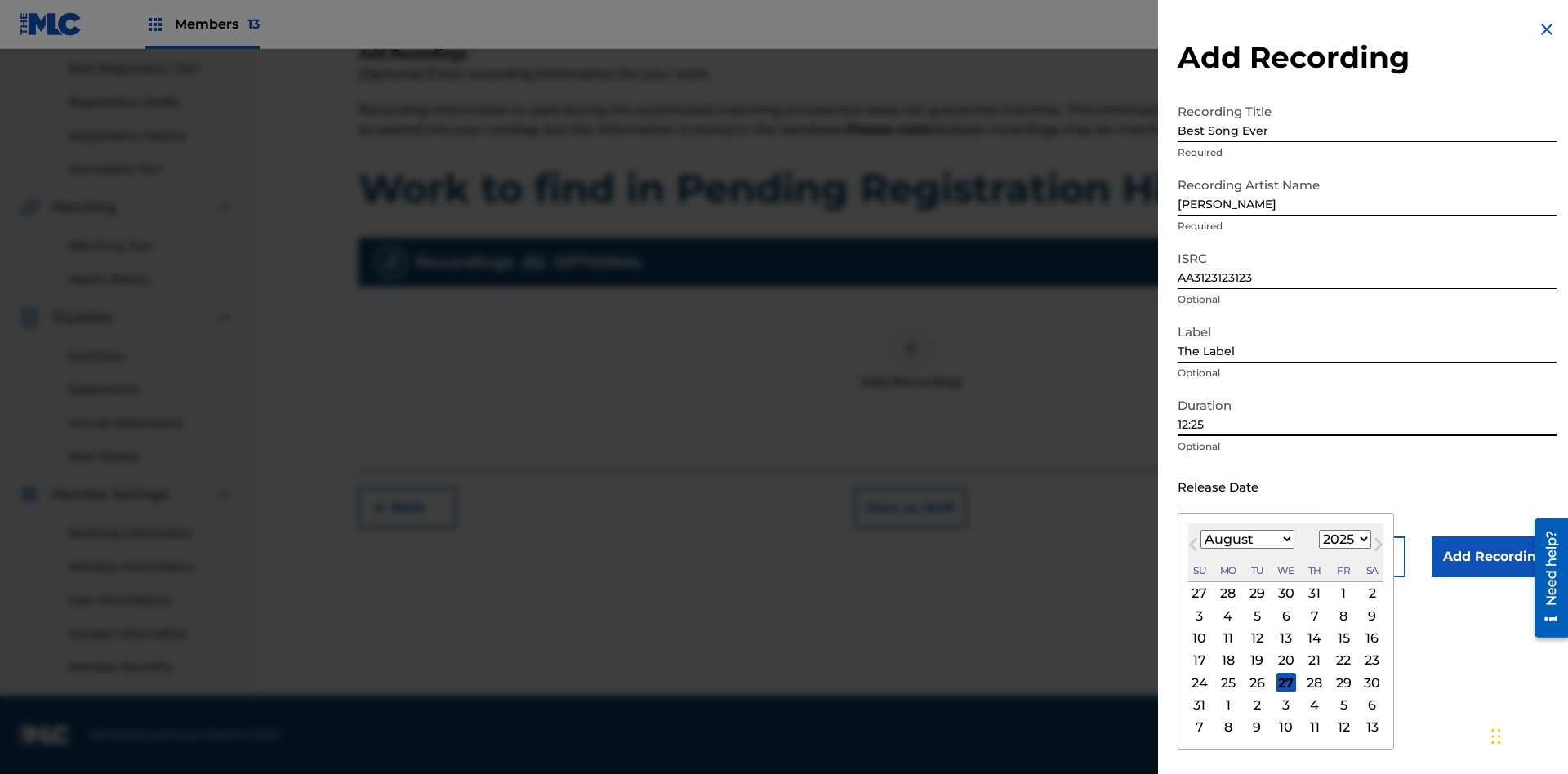
click at [1247, 540] on select "January February March April May June July August September October November De…" at bounding box center [1248, 539] width 94 height 19
select select "3"
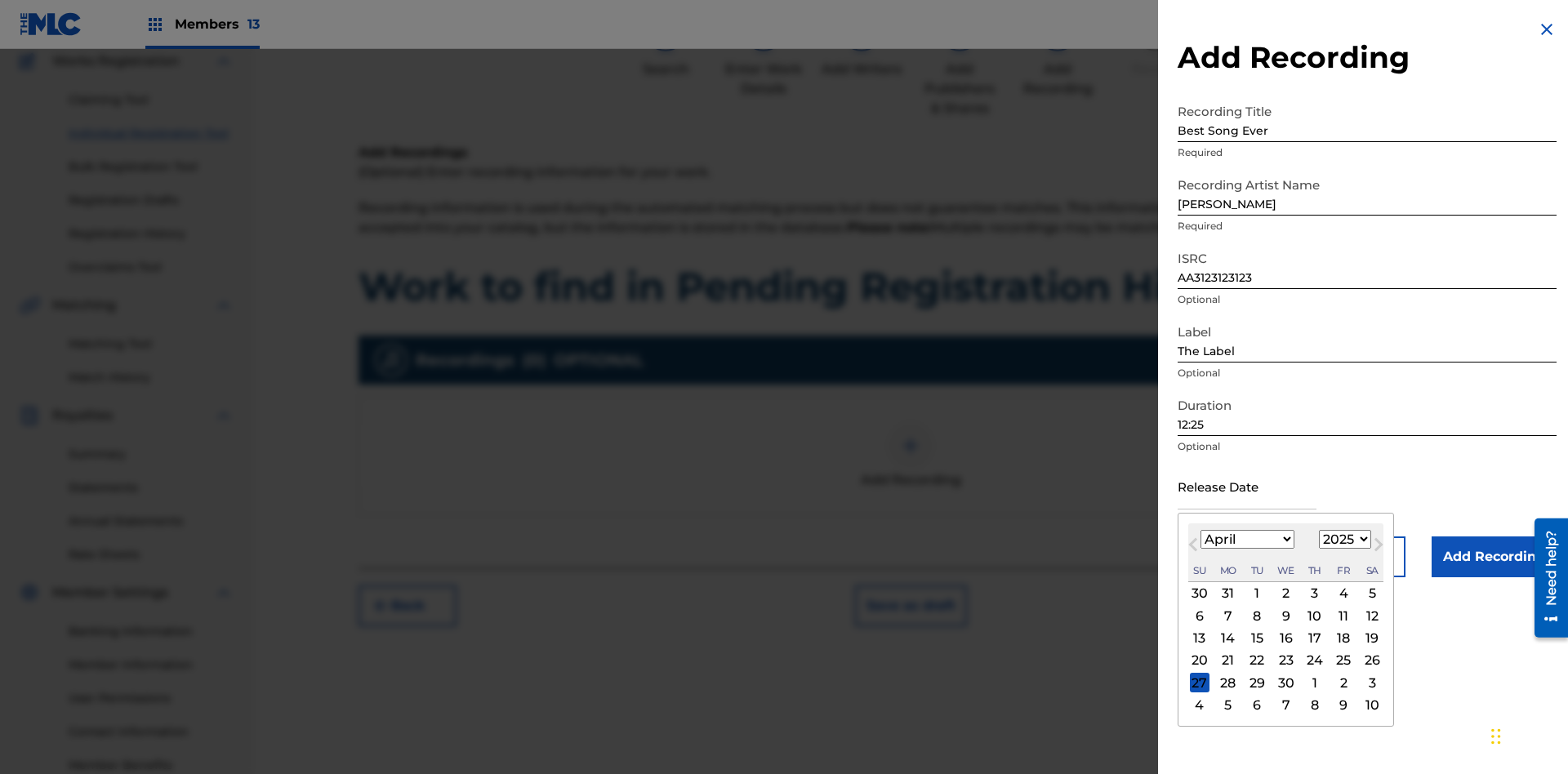
click at [1343, 540] on select "1900 1901 1902 1903 1904 1905 1906 1907 1908 1909 1910 1911 1912 1913 1914 1915…" at bounding box center [1346, 539] width 52 height 19
select select "2021"
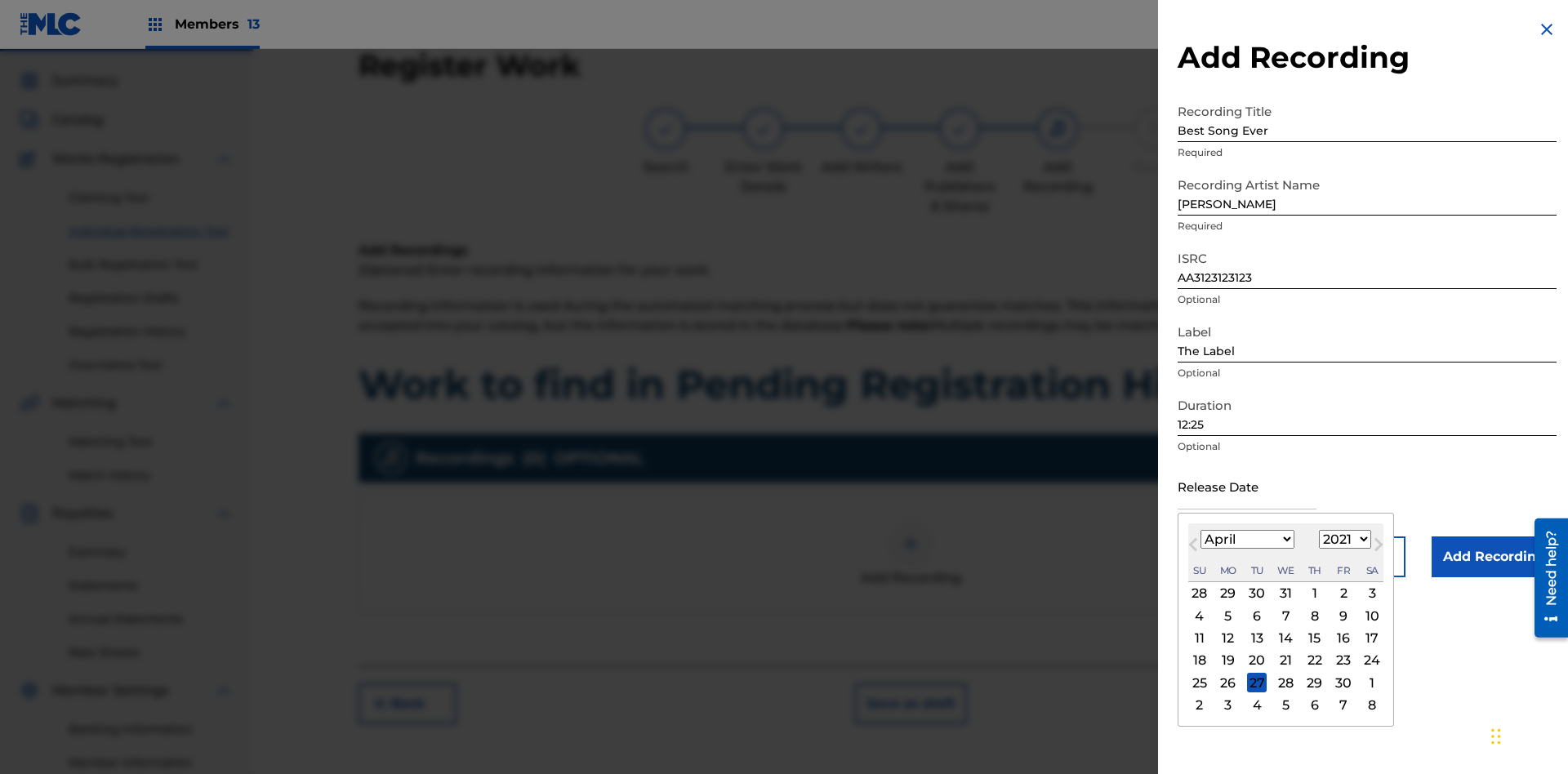
click at [1343, 540] on select "1900 1901 1902 1903 1904 1905 1906 1907 1908 1909 1910 1911 1912 1913 1914 1915…" at bounding box center [1346, 539] width 52 height 19
click at [1313, 593] on div "1" at bounding box center [1316, 594] width 20 height 20
type input "[DATE]"
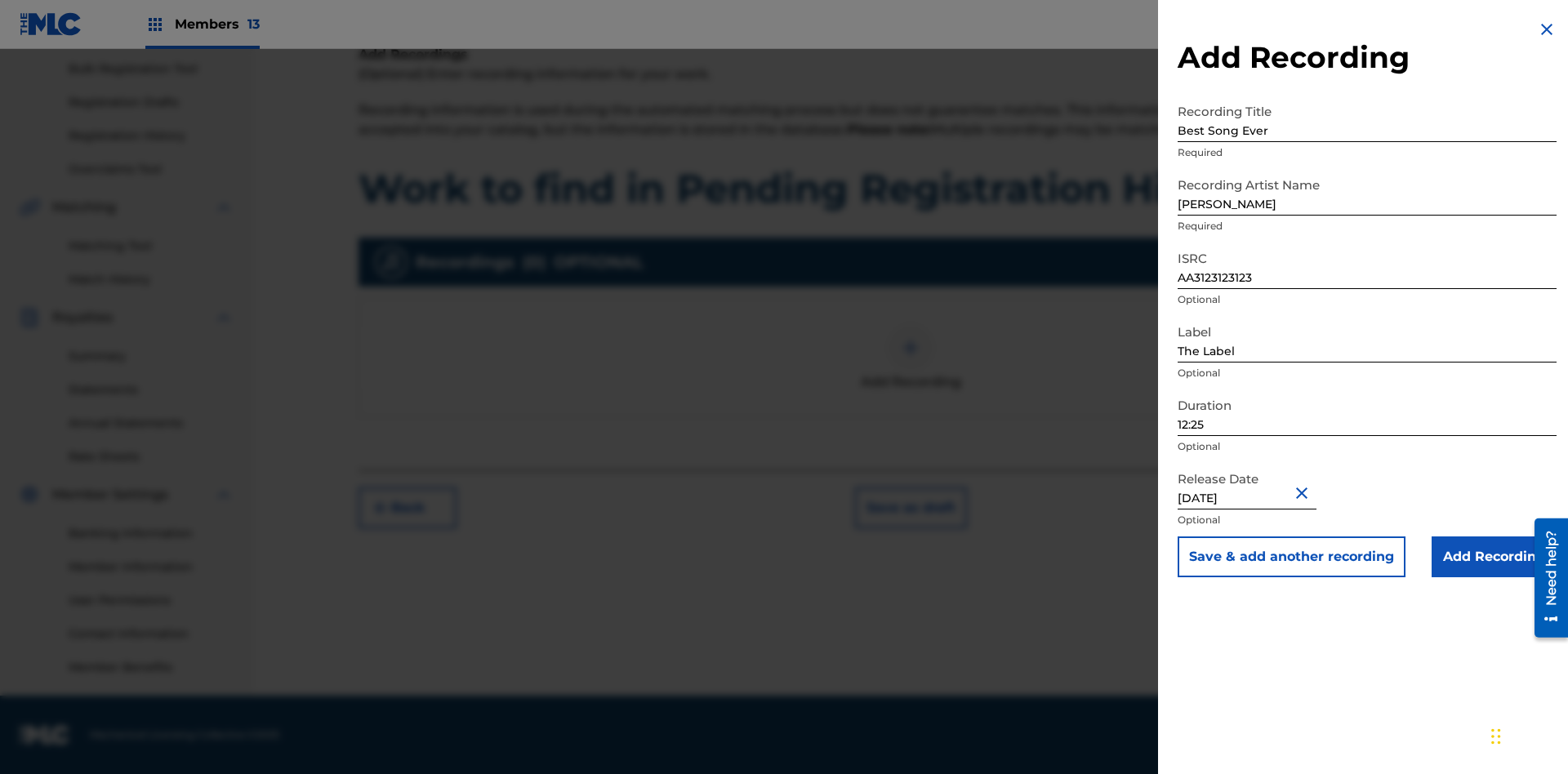
click at [1494, 558] on input "Add Recording" at bounding box center [1494, 557] width 125 height 41
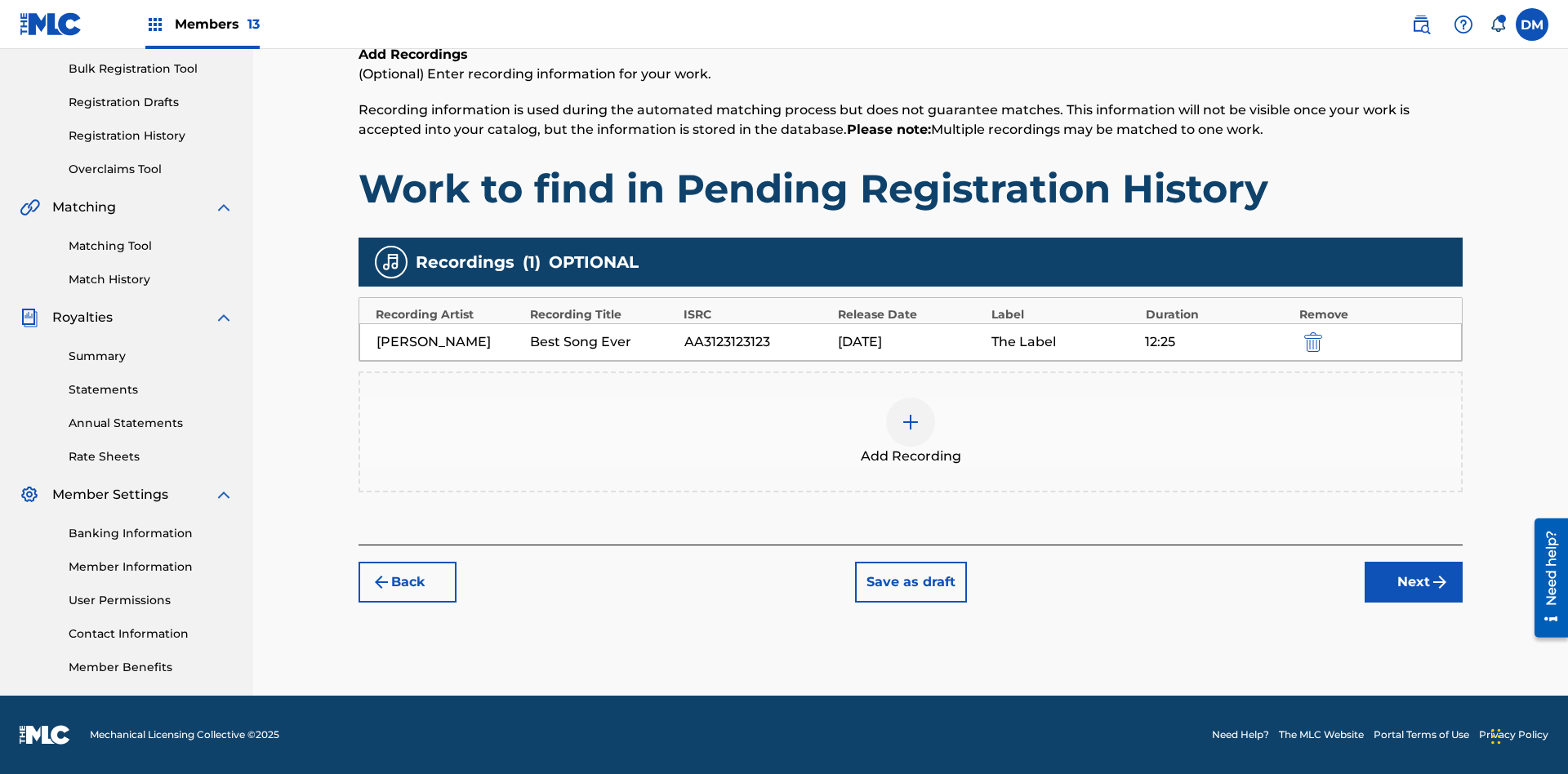
click at [1414, 582] on button "Next" at bounding box center [1413, 581] width 98 height 41
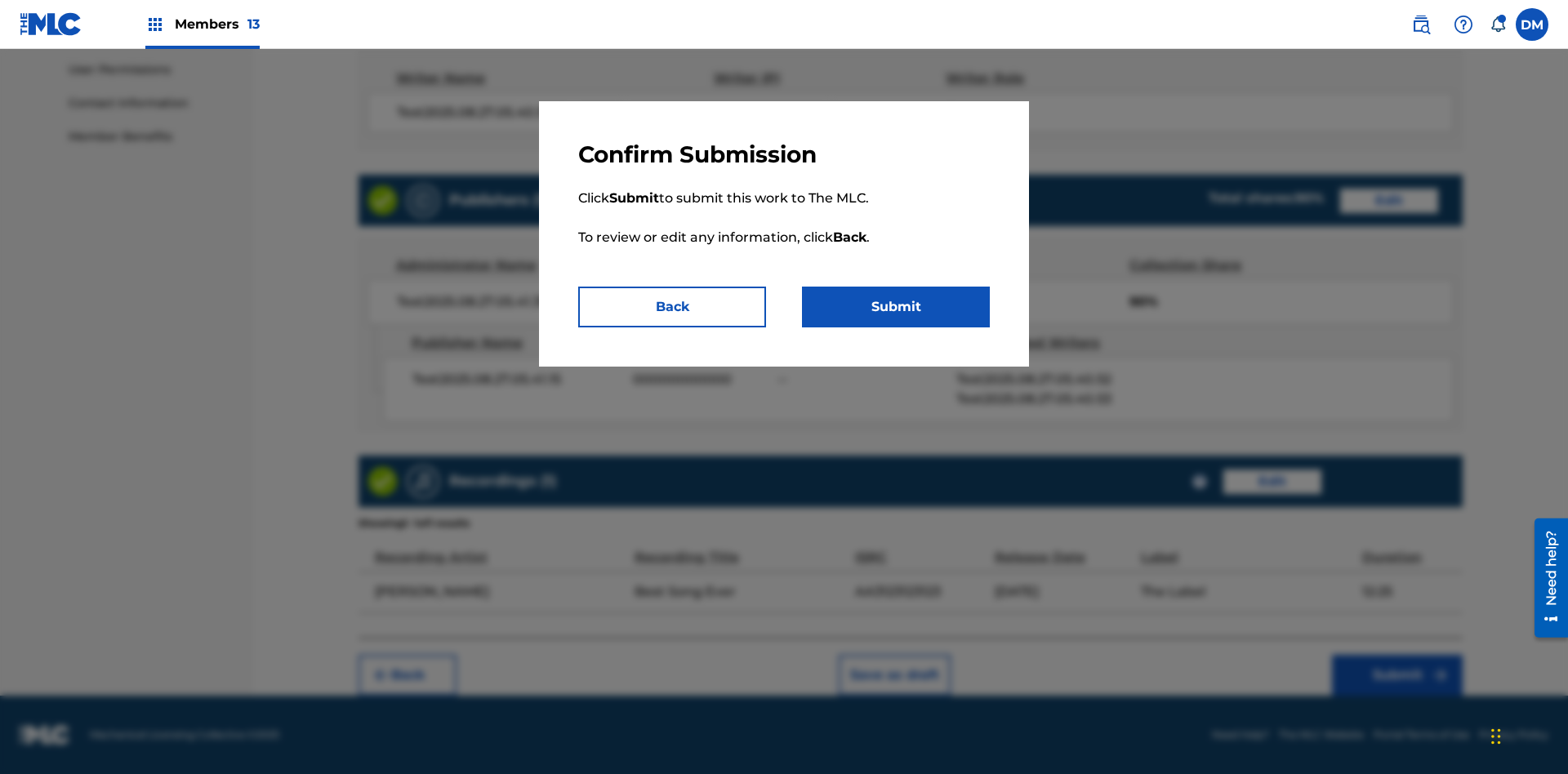
click at [896, 307] on button "Submit" at bounding box center [896, 306] width 188 height 41
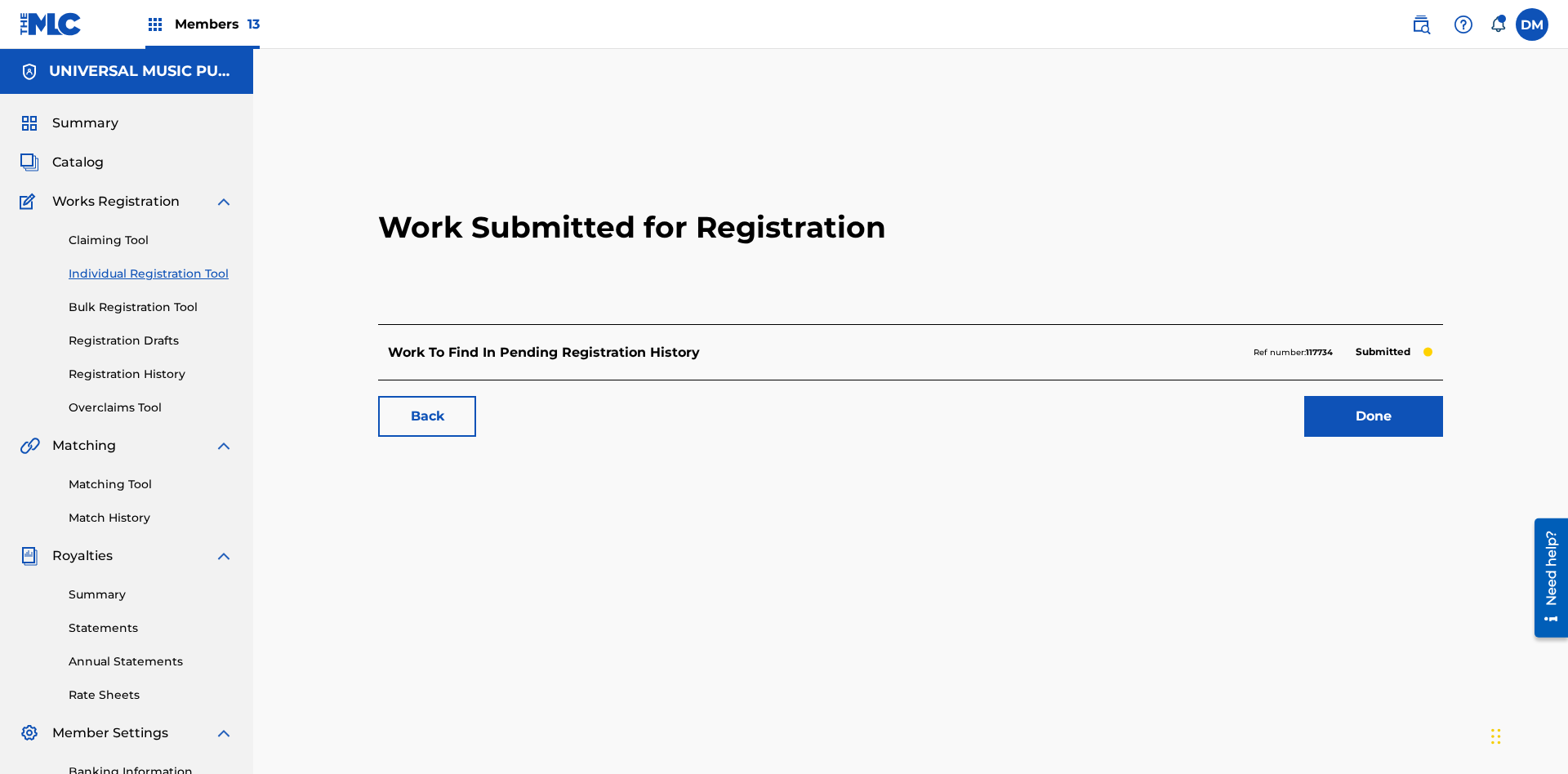
click at [1305, 396] on link "Done" at bounding box center [1373, 416] width 139 height 41
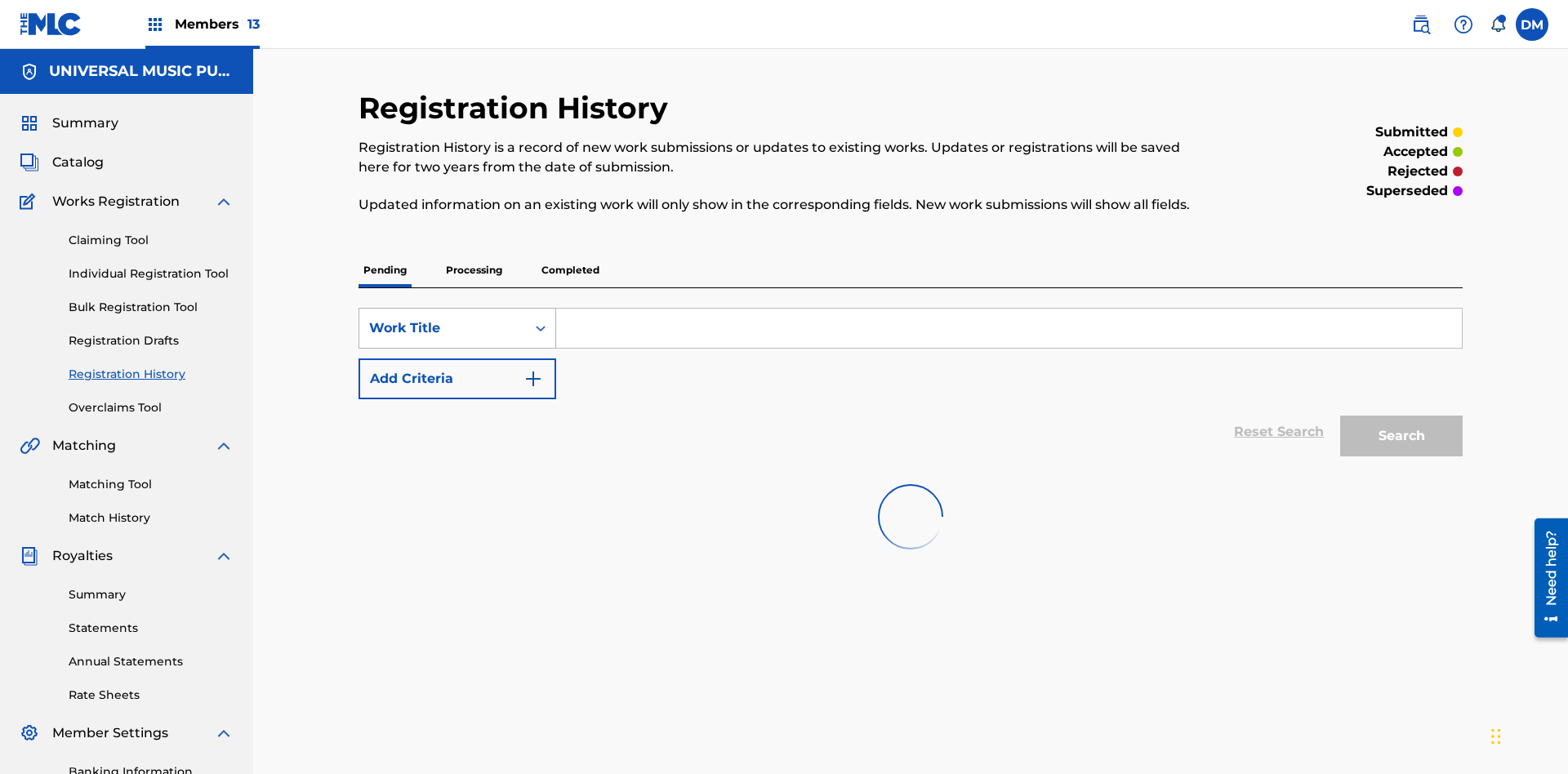
click at [443, 318] on div "Work Title" at bounding box center [442, 328] width 147 height 20
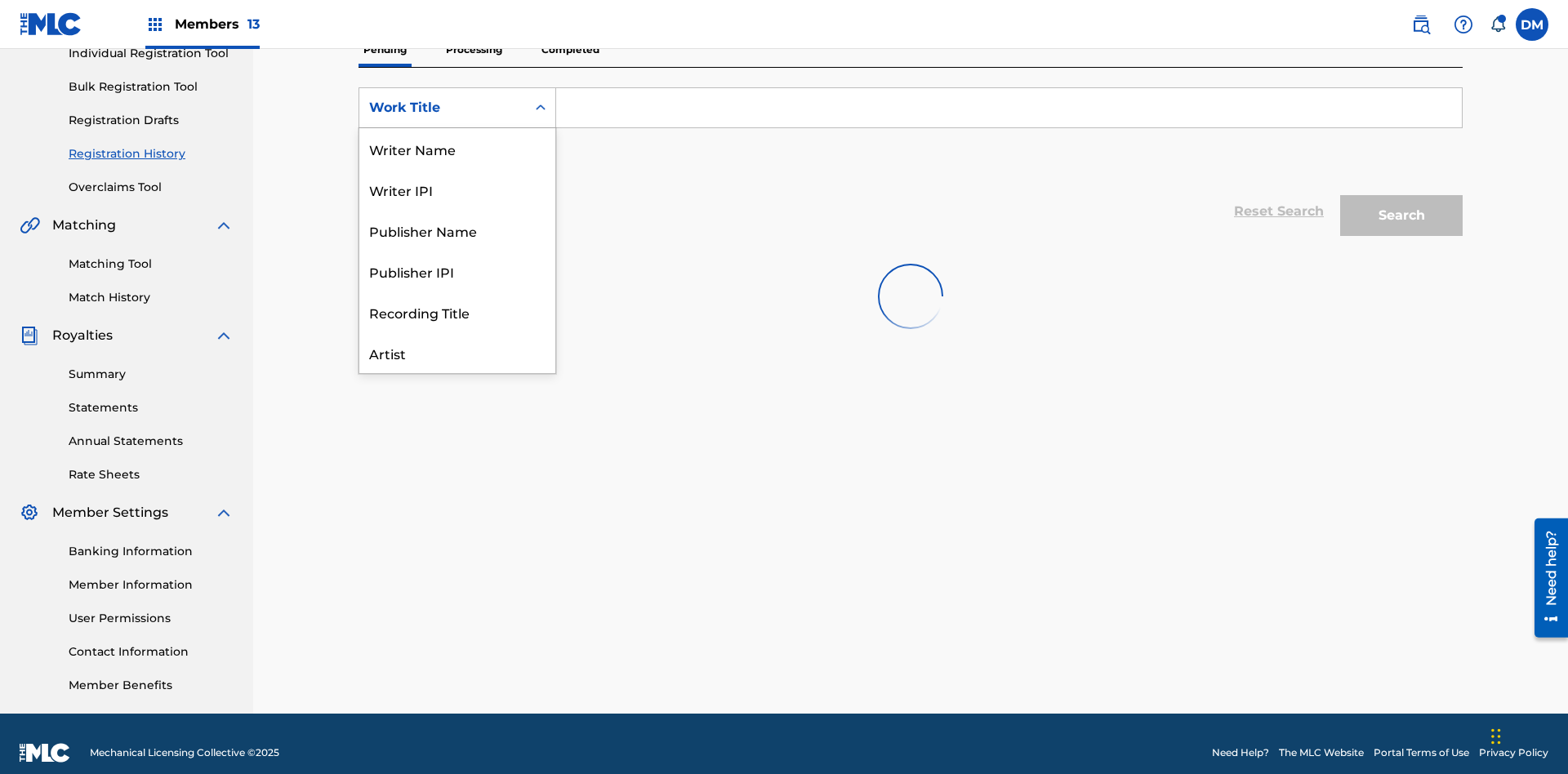
scroll to position [82, 0]
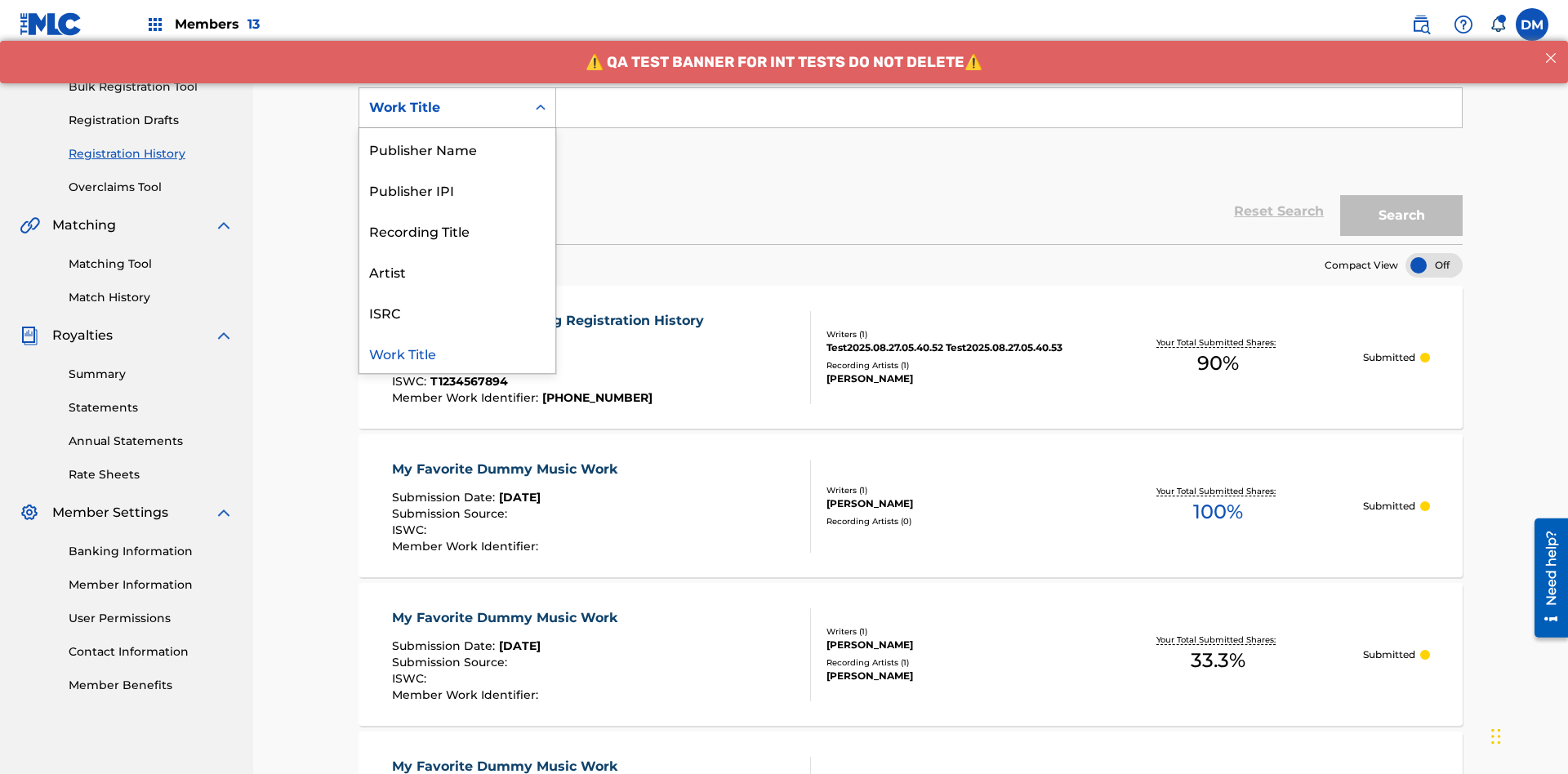
click at [458, 353] on div "Work Title" at bounding box center [457, 352] width 196 height 41
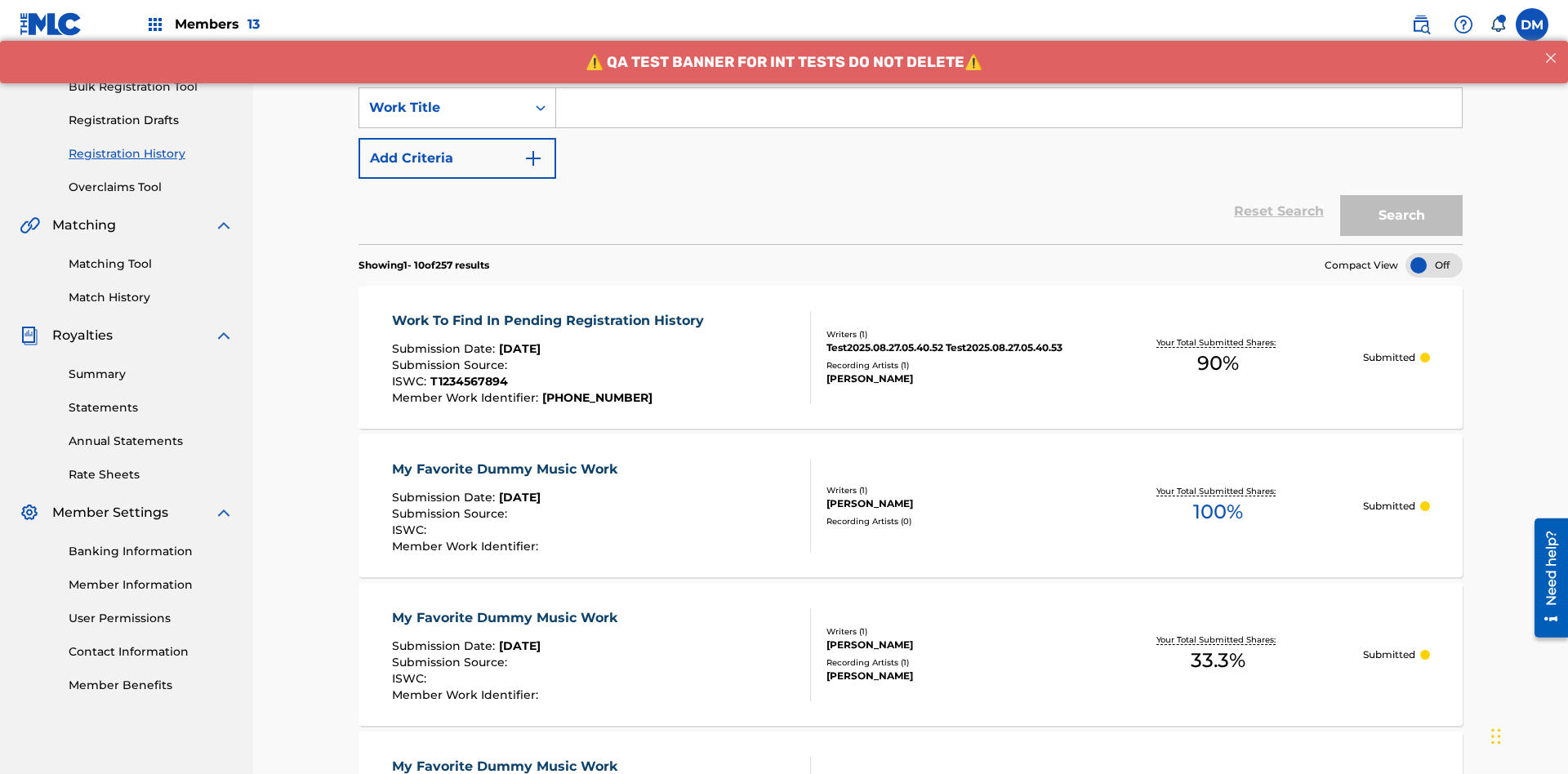
click at [458, 138] on button "Add Criteria" at bounding box center [458, 158] width 197 height 41
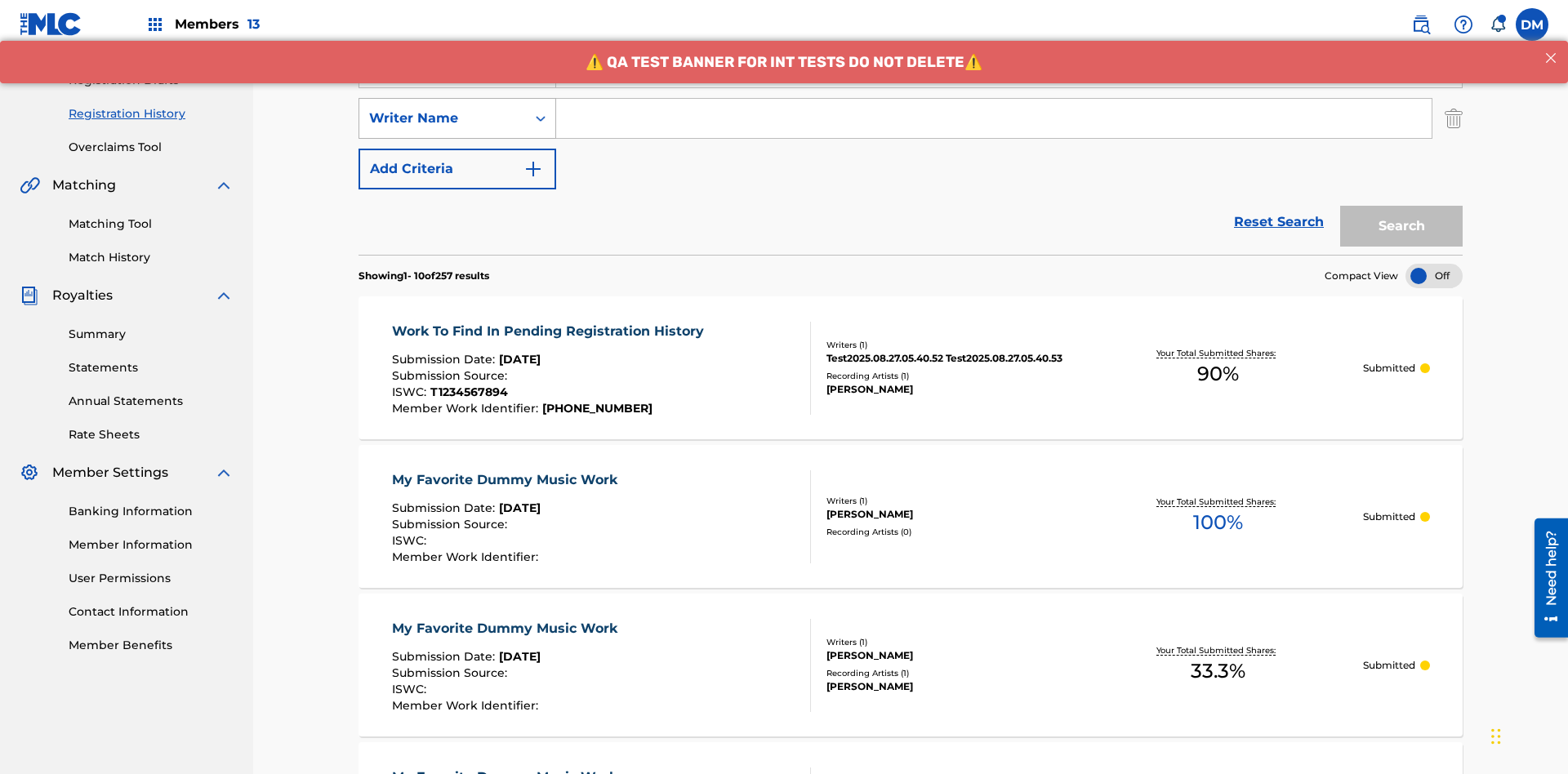
click at [443, 109] on div "Writer Name" at bounding box center [442, 119] width 147 height 20
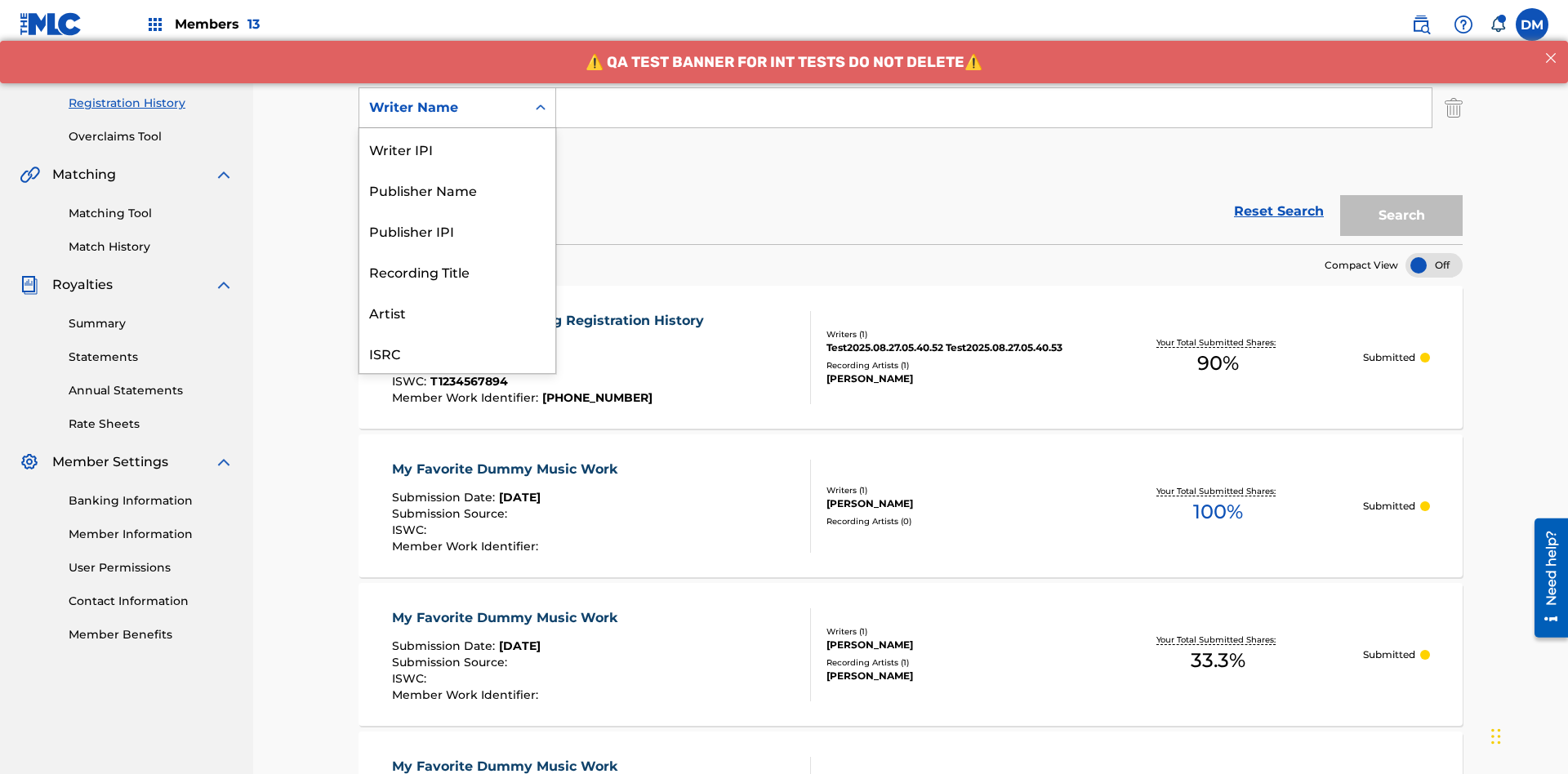
scroll to position [41, 0]
click at [458, 230] on div "Recording Title" at bounding box center [457, 229] width 196 height 41
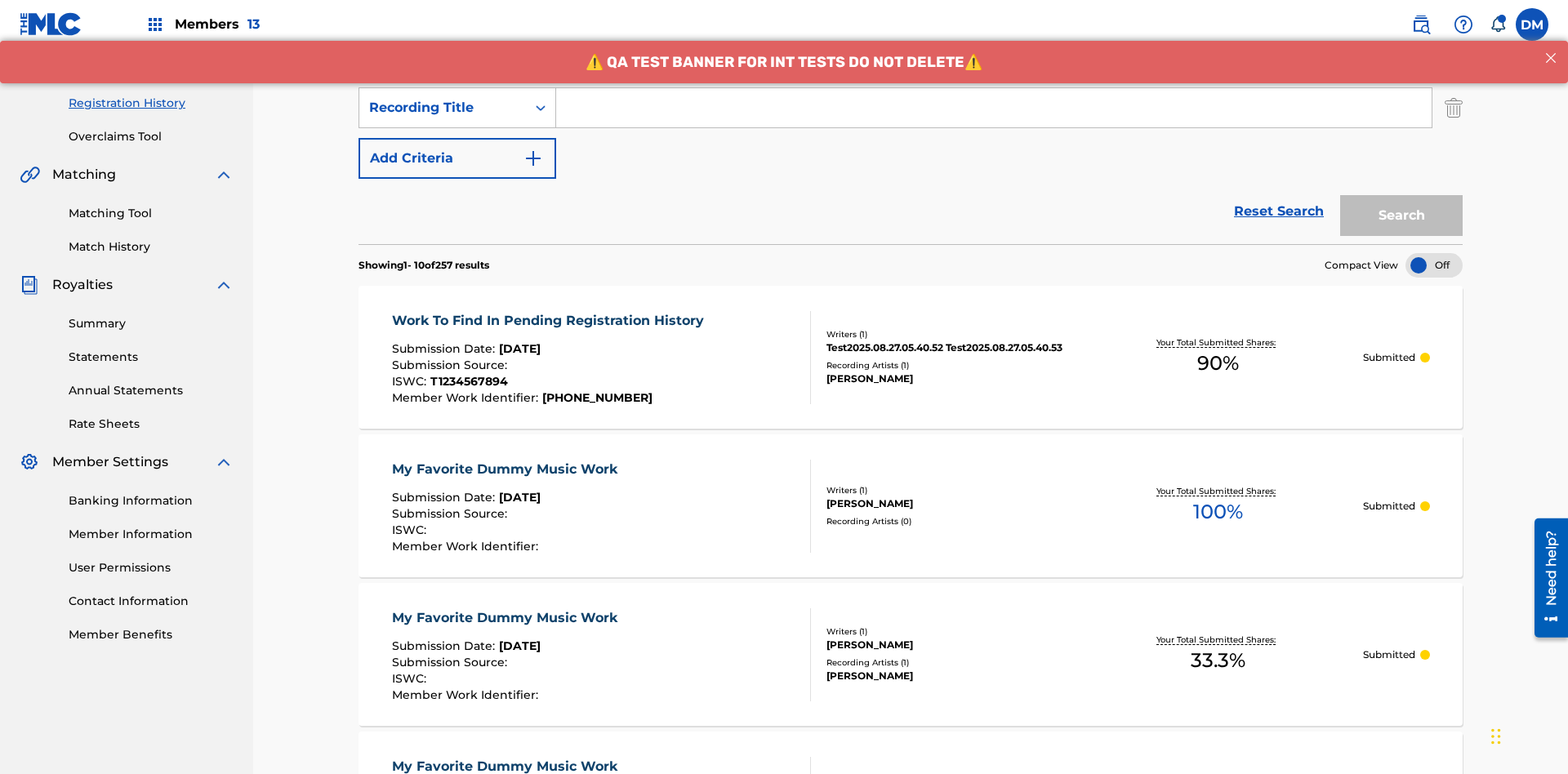
click at [458, 138] on button "Add Criteria" at bounding box center [458, 158] width 197 height 41
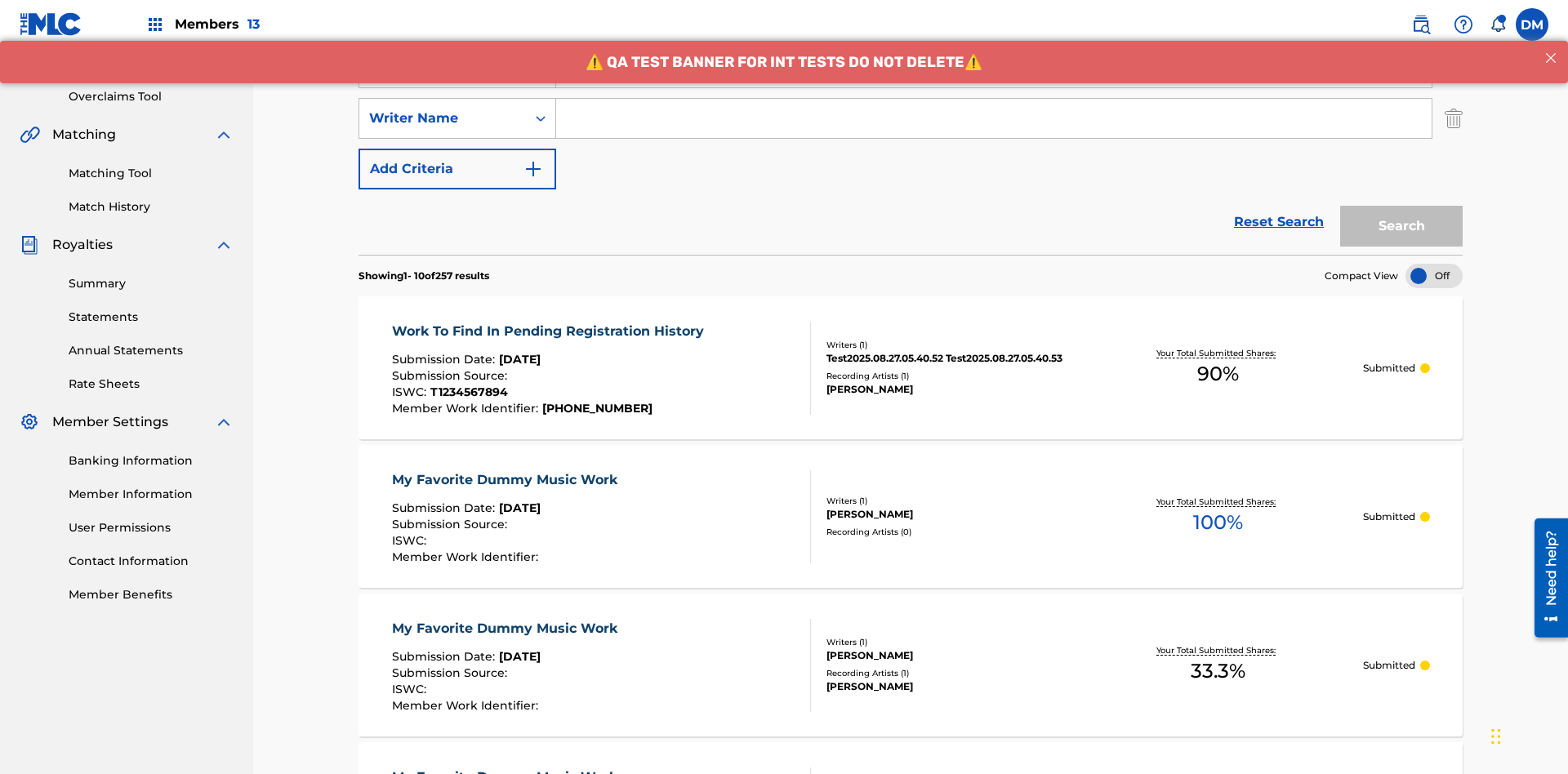
scroll to position [322, 0]
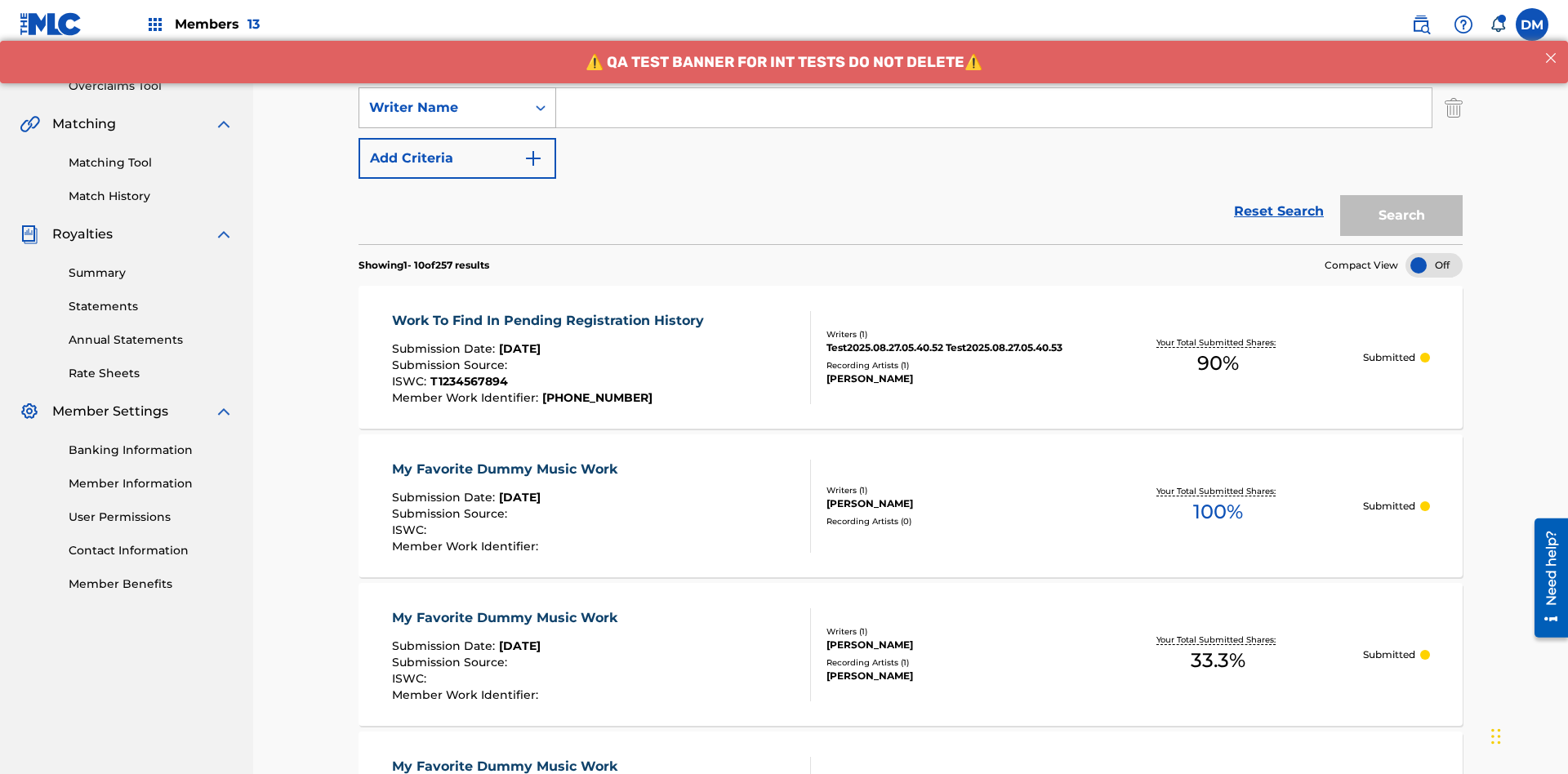
click at [443, 108] on div "Writer Name" at bounding box center [442, 108] width 147 height 20
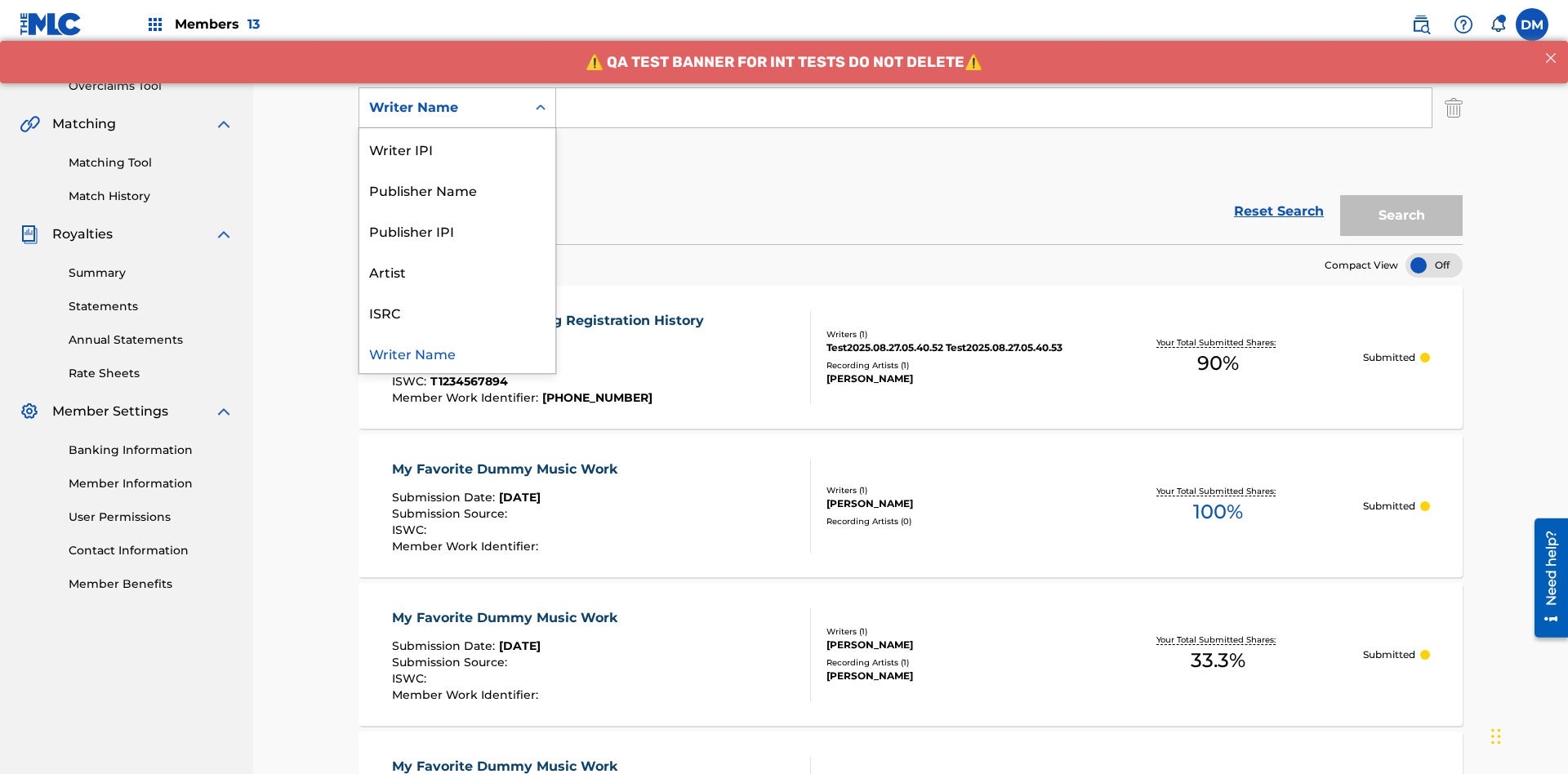
click at [458, 312] on div "ISRC" at bounding box center [457, 311] width 196 height 41
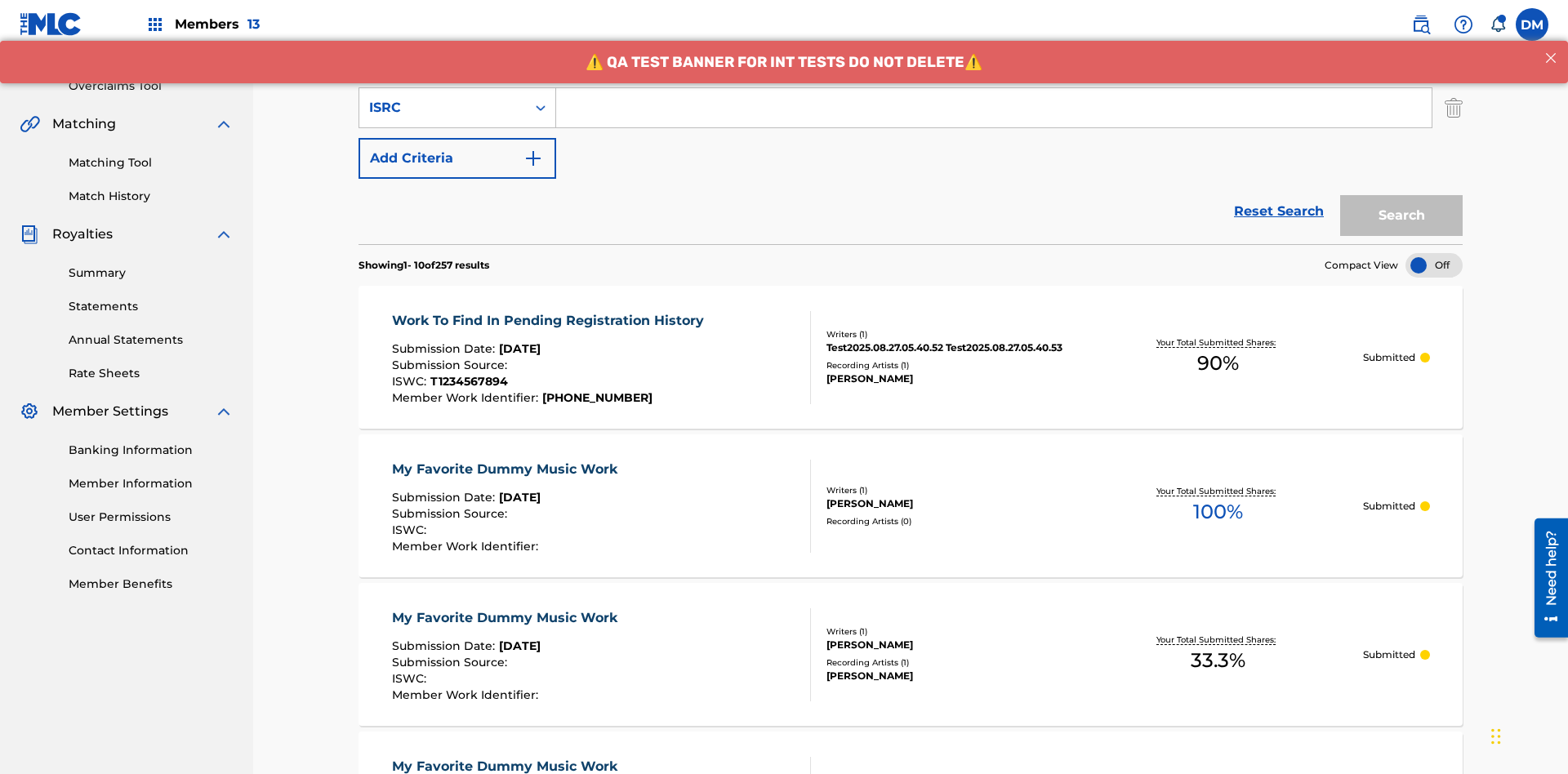
click at [458, 138] on button "Add Criteria" at bounding box center [458, 158] width 197 height 41
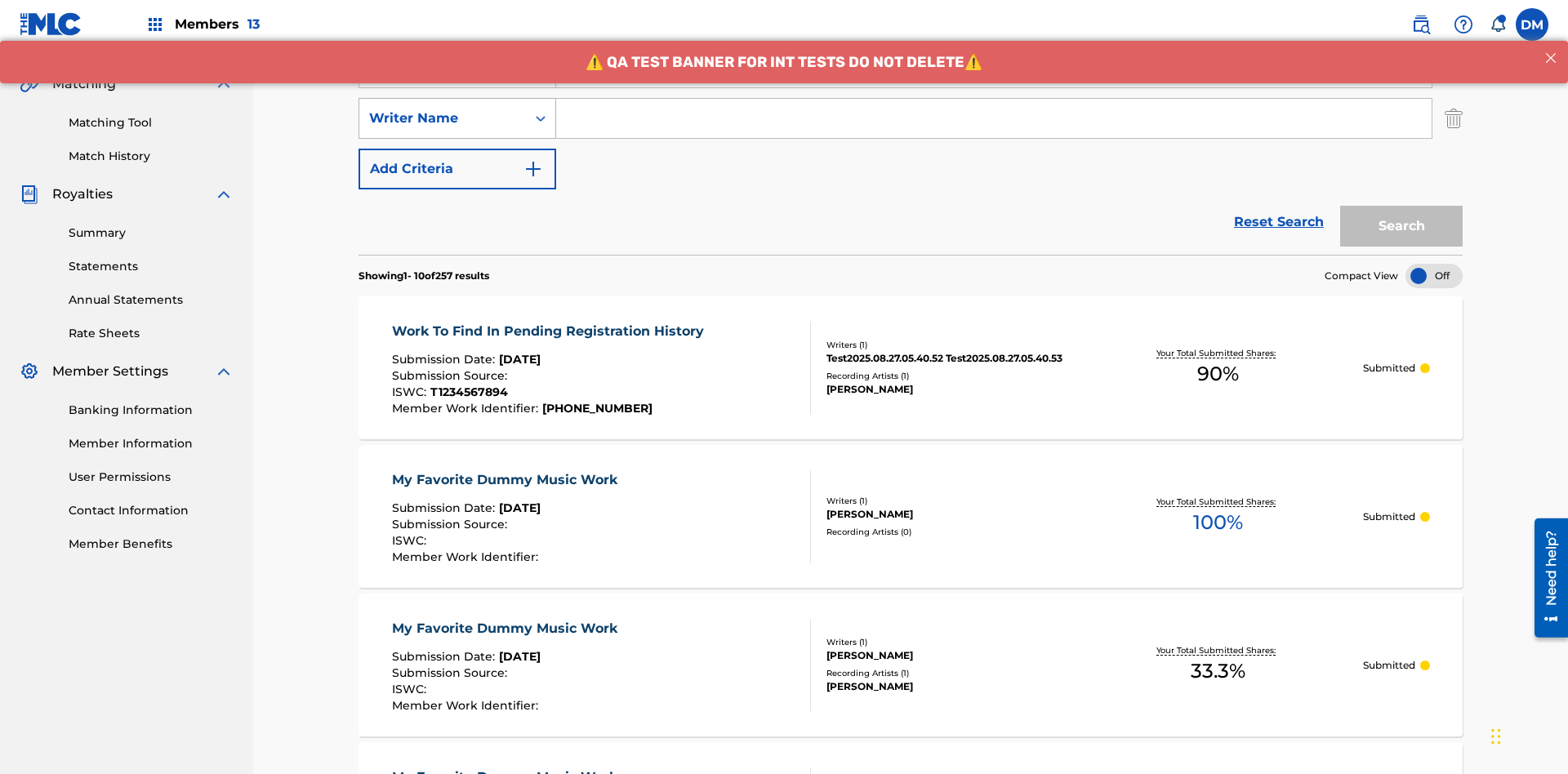
click at [443, 109] on div "Writer Name" at bounding box center [442, 119] width 147 height 20
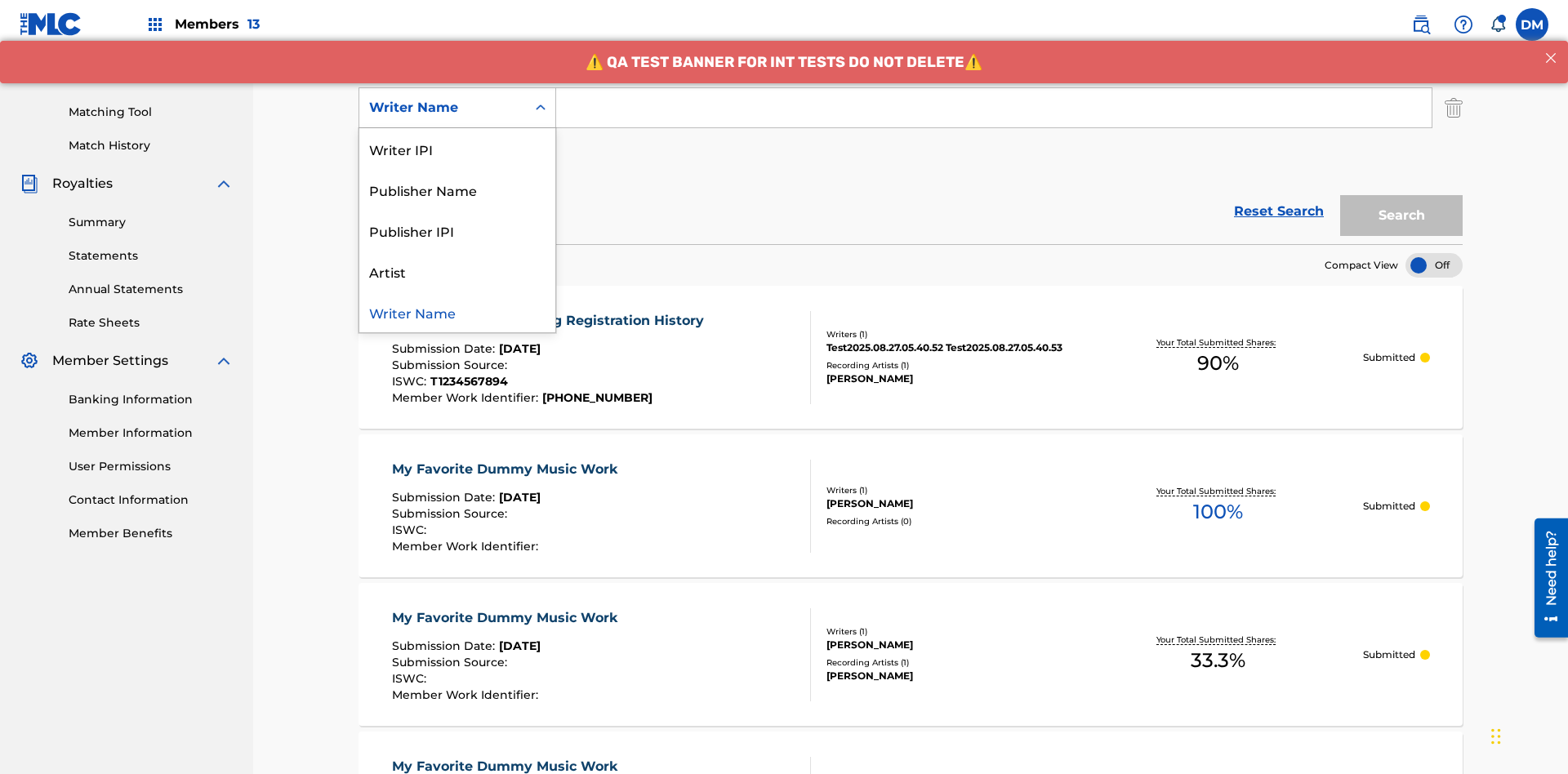
click at [458, 230] on div "Publisher IPI" at bounding box center [457, 229] width 196 height 41
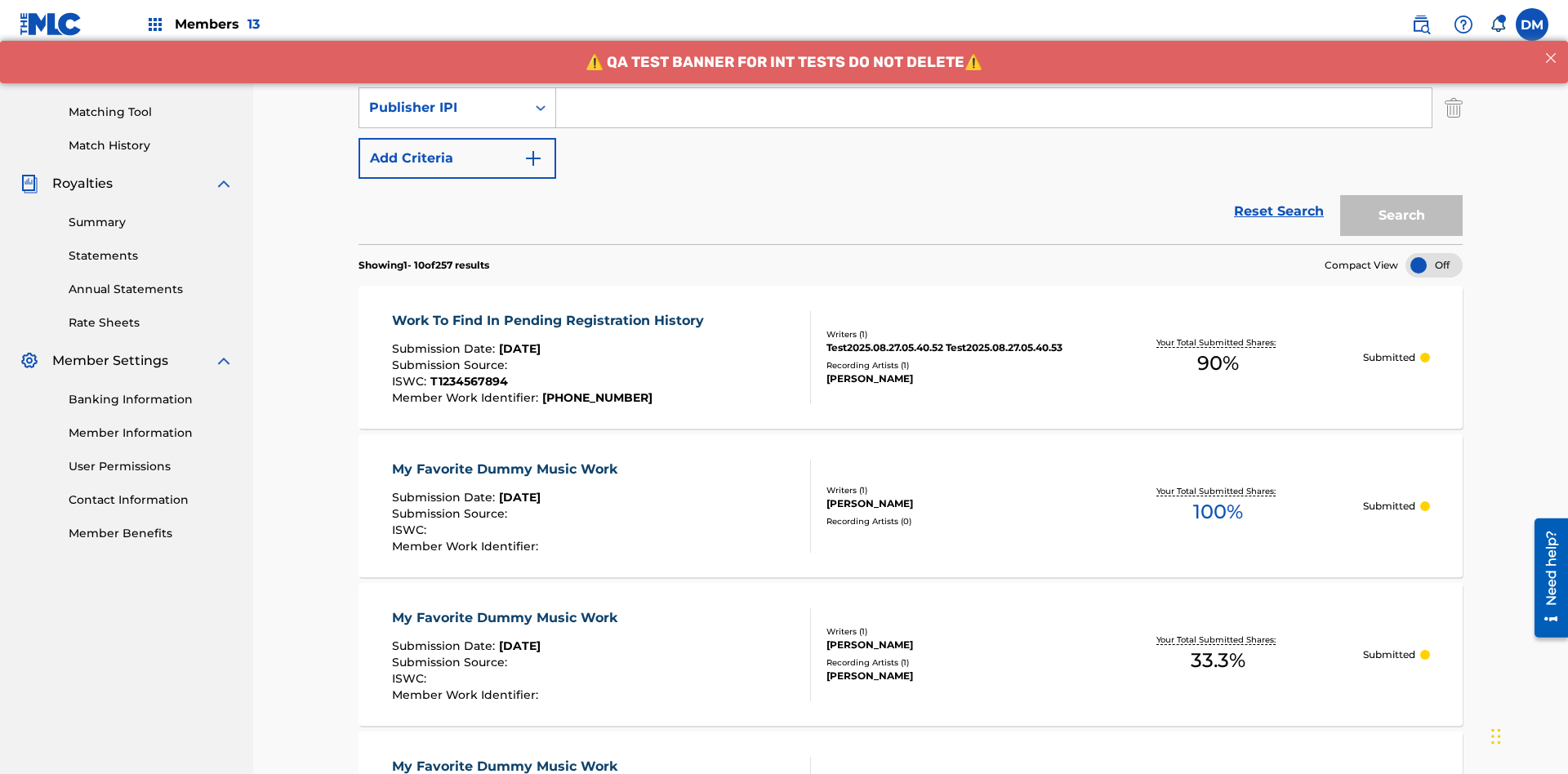
click at [458, 138] on button "Add Criteria" at bounding box center [458, 158] width 197 height 41
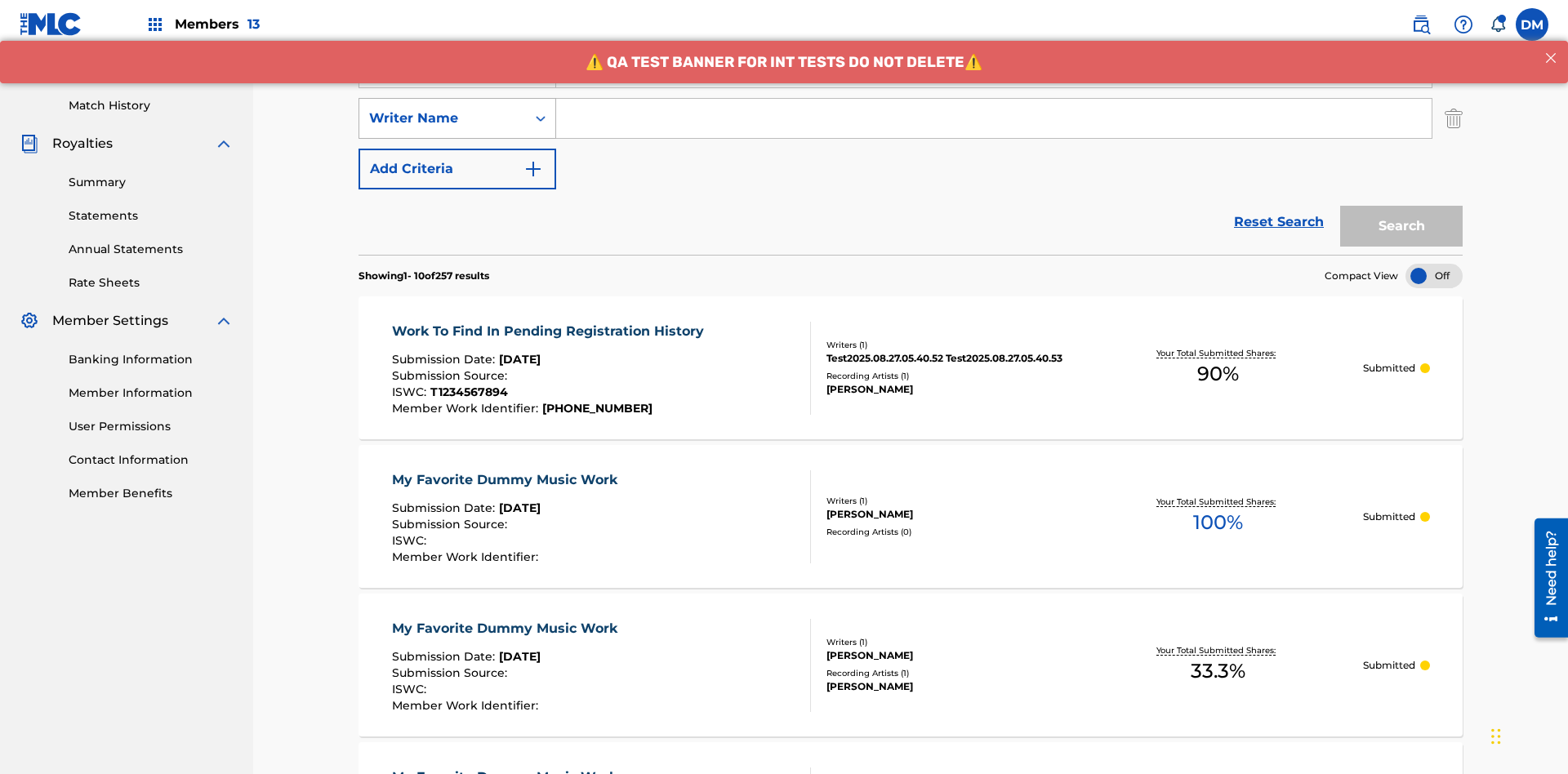
click at [443, 109] on div "Writer Name" at bounding box center [442, 119] width 147 height 20
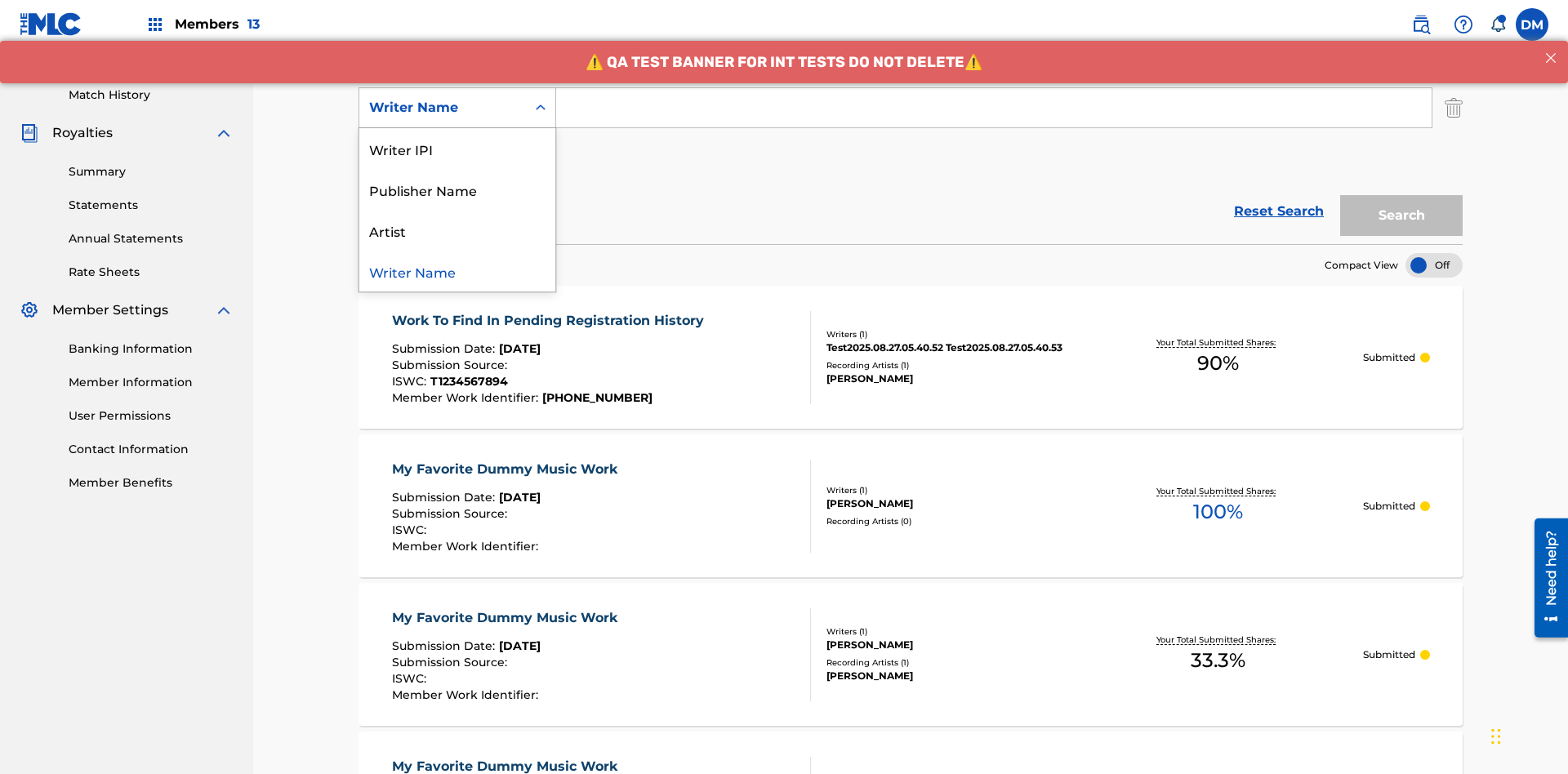
click at [458, 230] on div "Artist" at bounding box center [457, 229] width 196 height 41
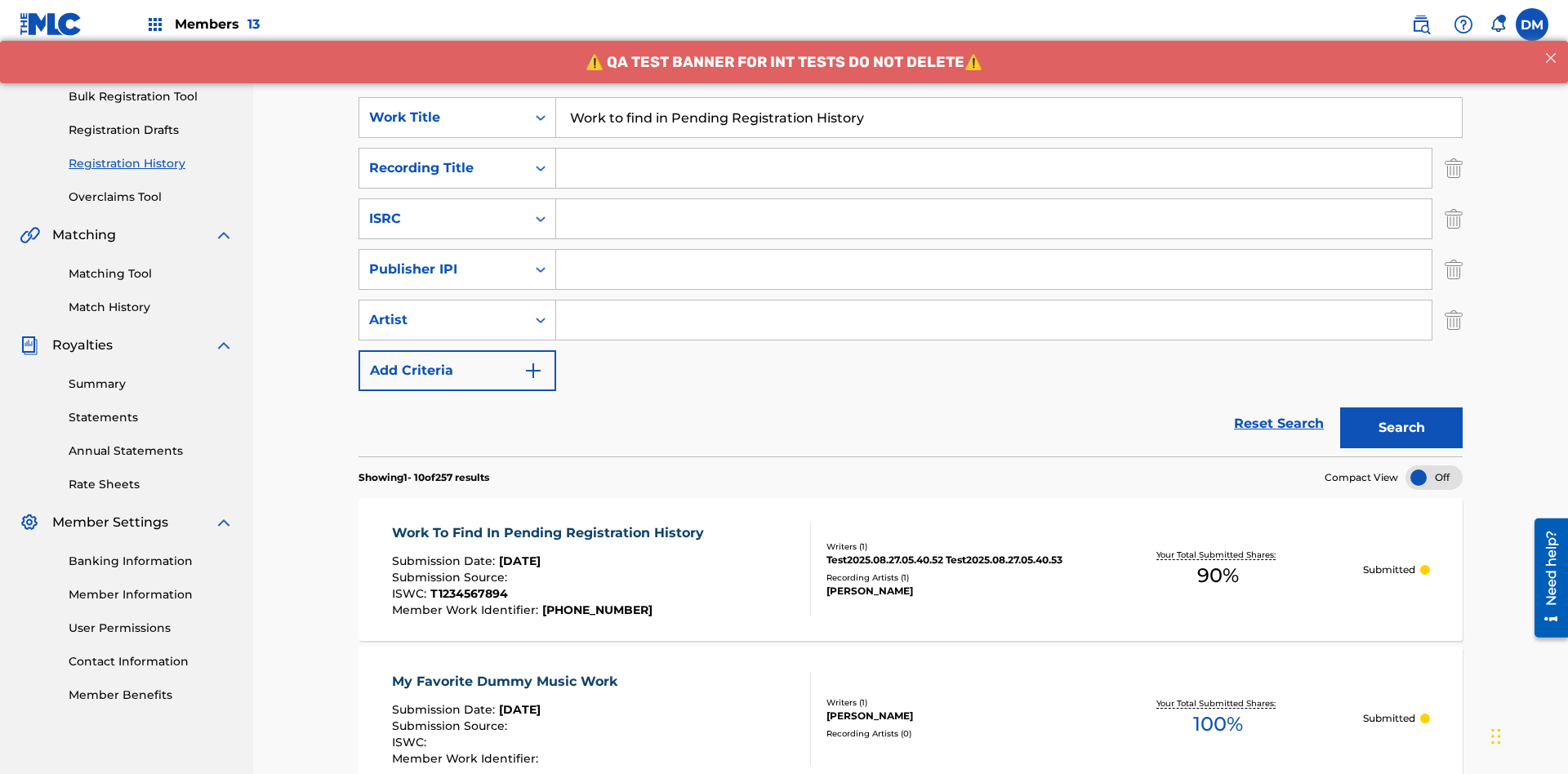
type input "Work to find in Pending Registration History"
click at [994, 149] on input "Search Form" at bounding box center [994, 168] width 876 height 39
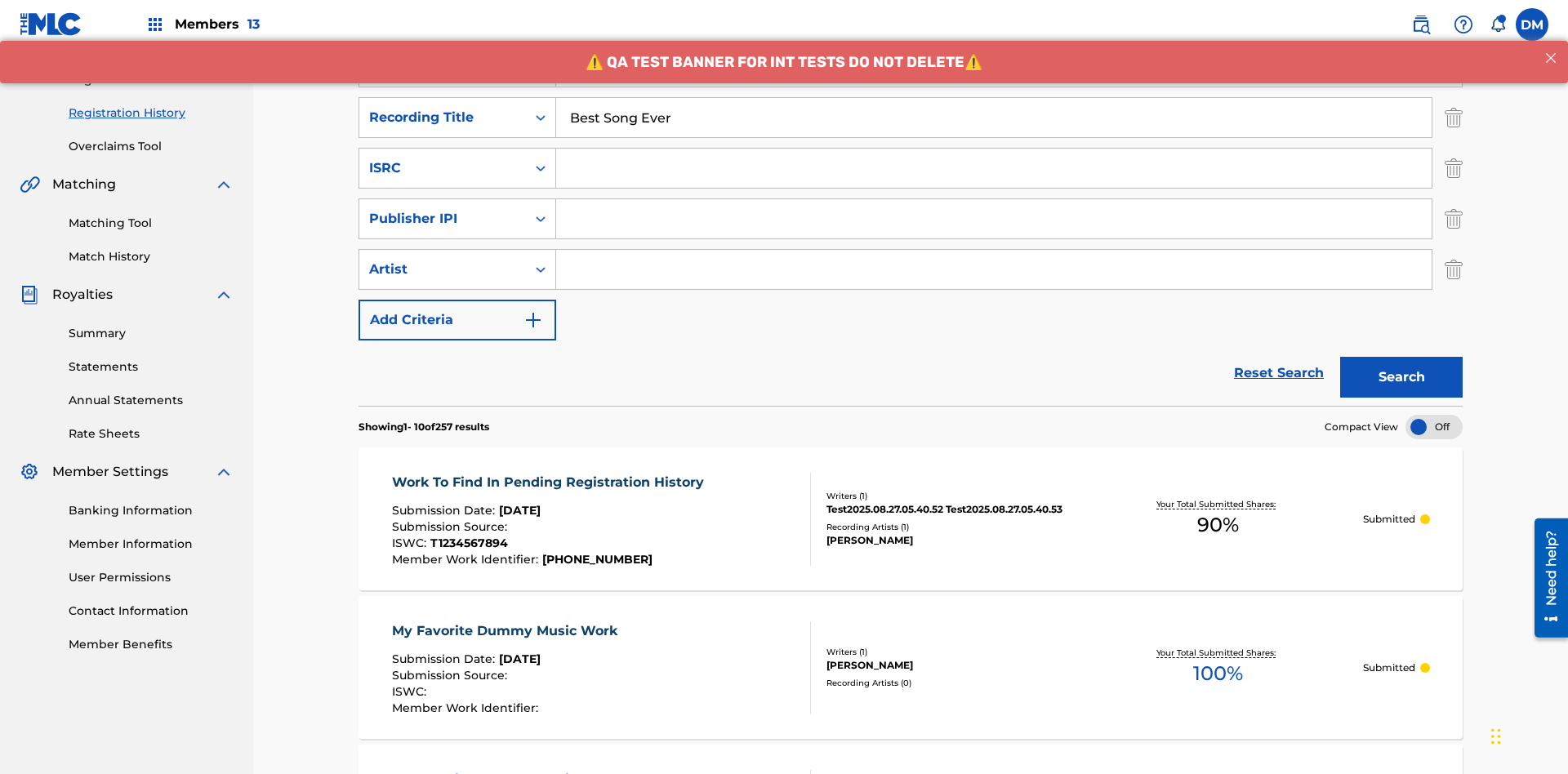
type input "Best Song Ever"
click at [994, 149] on input "Search Form" at bounding box center [994, 168] width 876 height 39
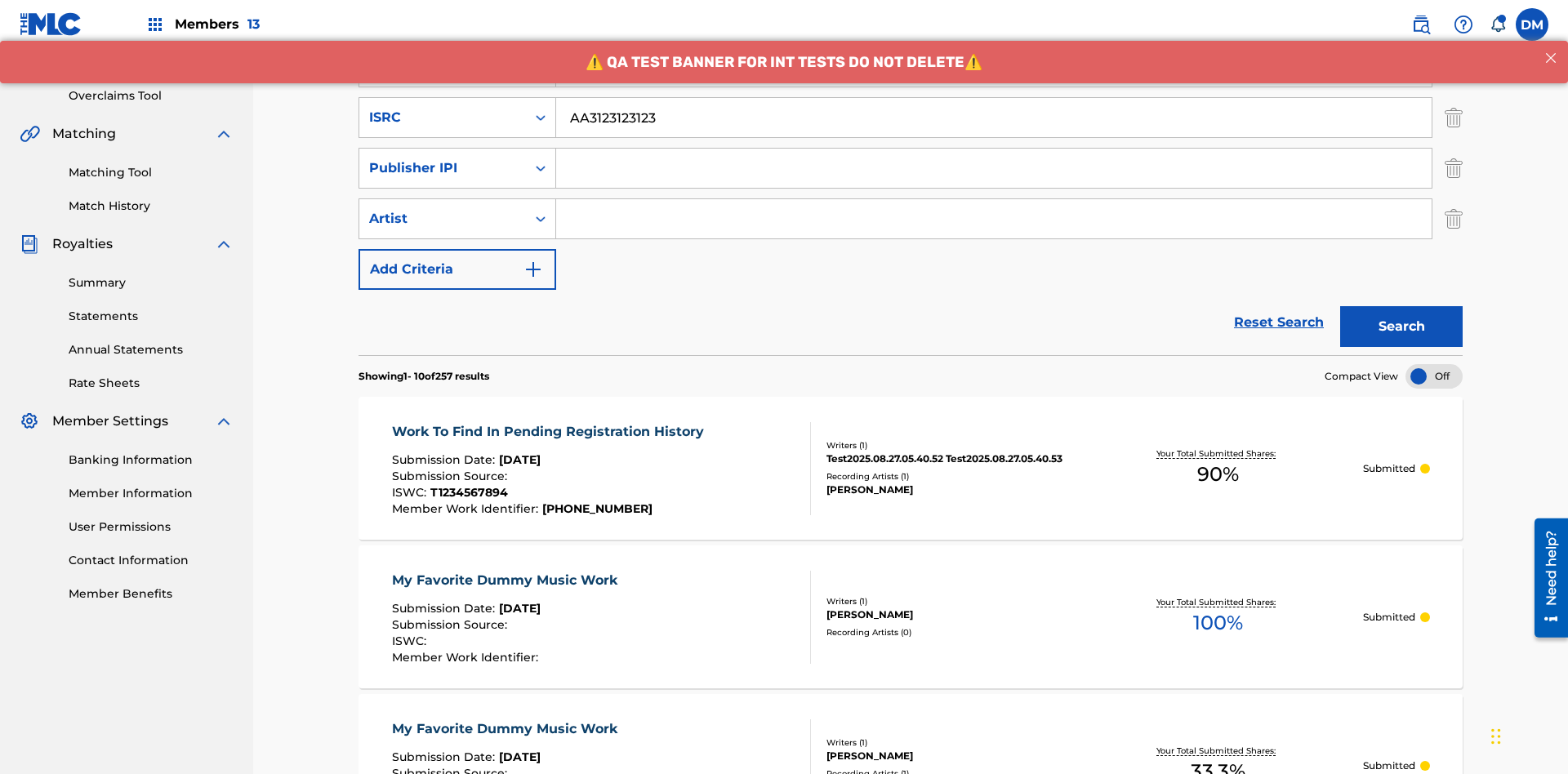
type input "AA3123123123"
click at [994, 149] on input "Search Form" at bounding box center [994, 168] width 876 height 39
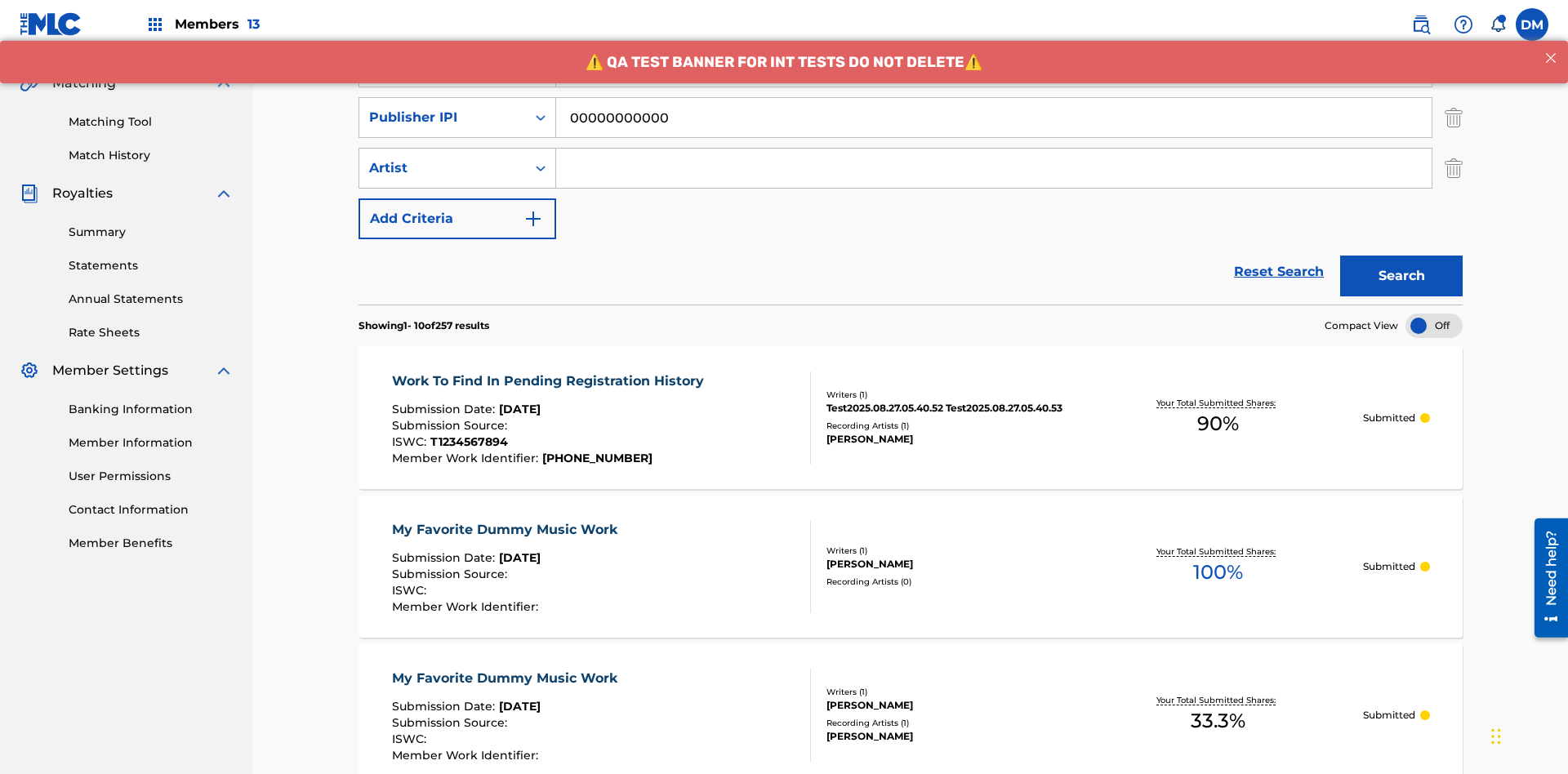
type input "00000000000"
click at [994, 149] on input "Search Form" at bounding box center [994, 168] width 876 height 39
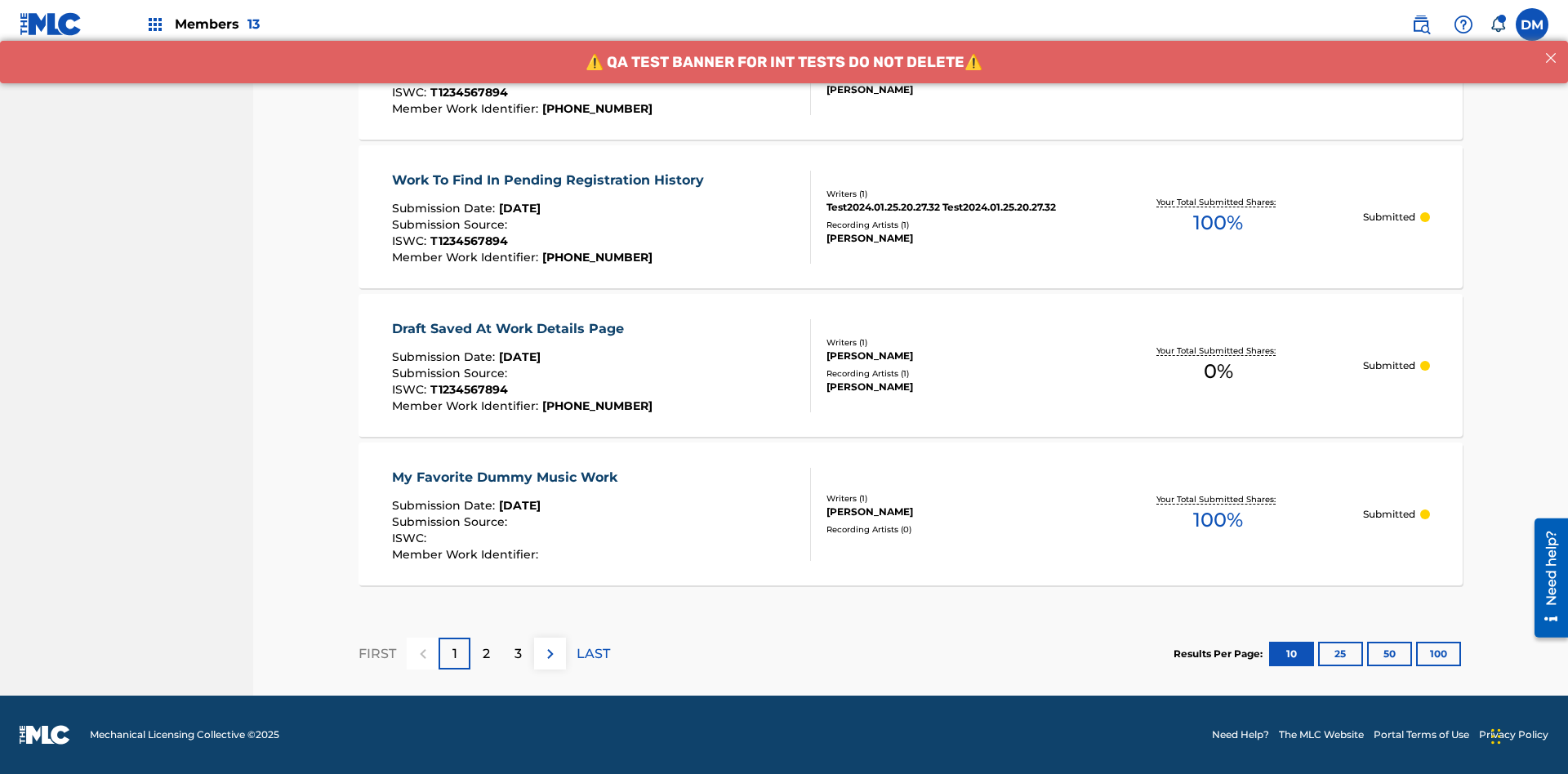
type input "[PERSON_NAME]"
click at [1416, 653] on button "100" at bounding box center [1438, 654] width 45 height 25
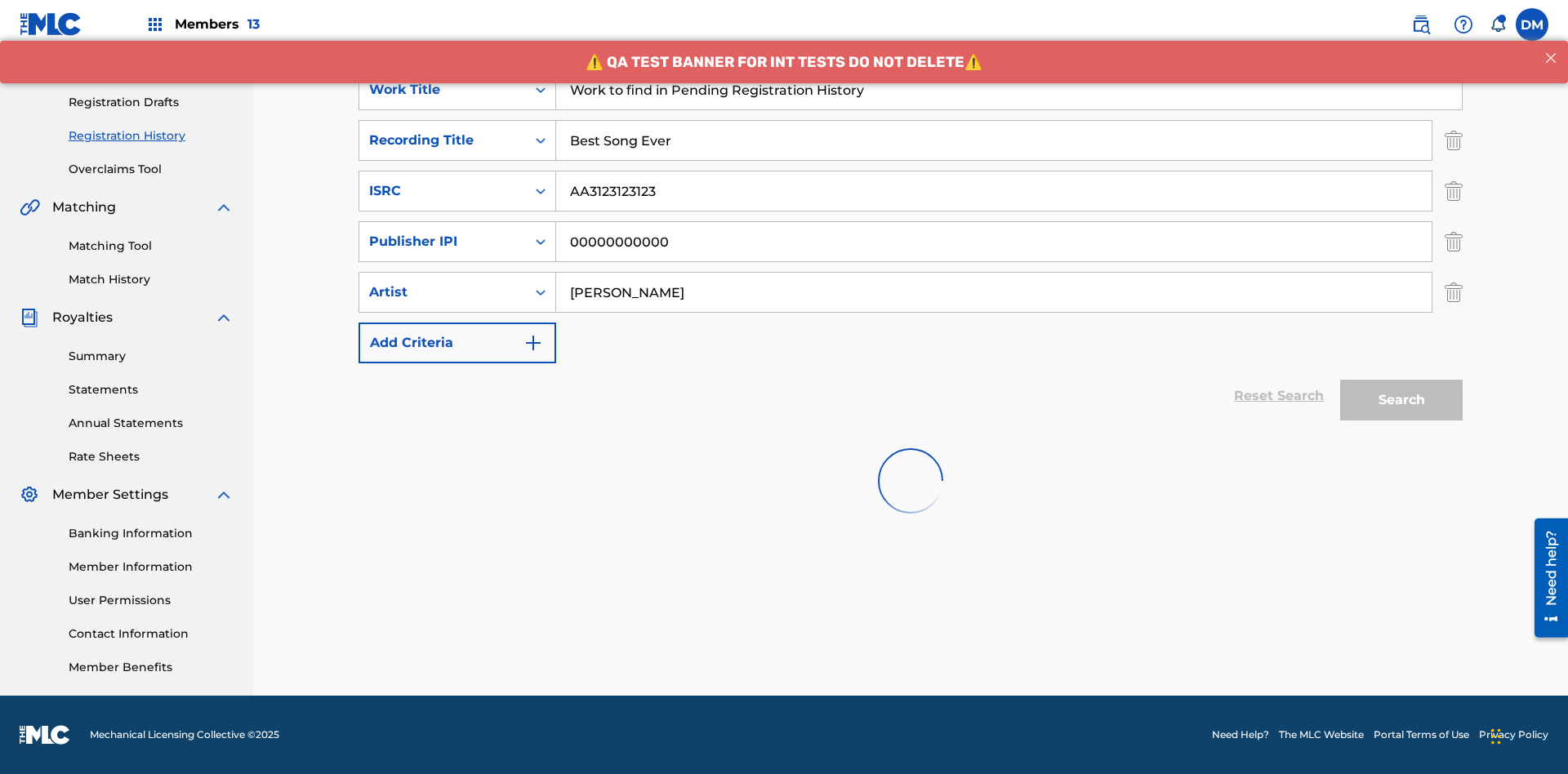
scroll to position [238, 0]
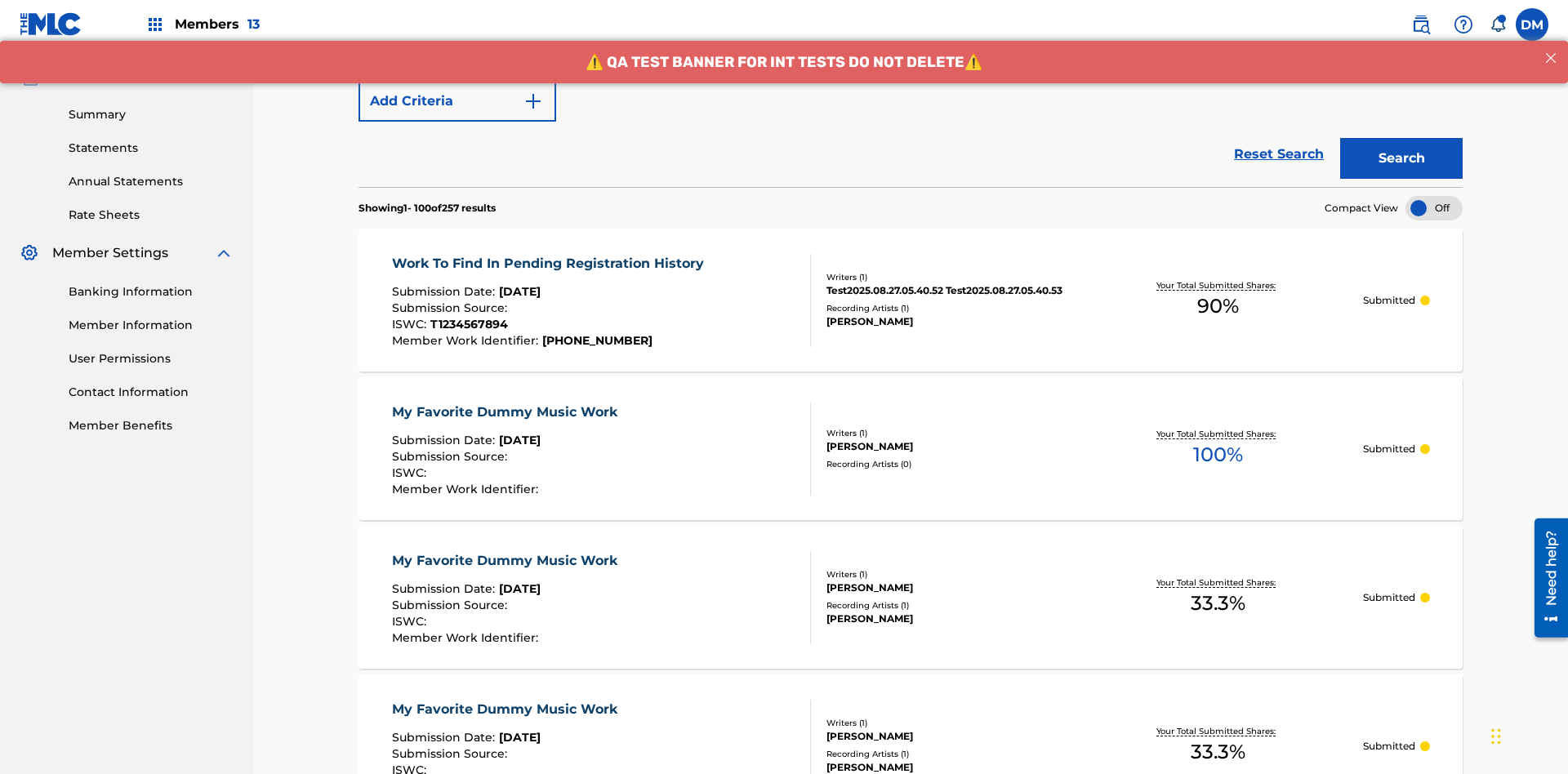
click at [1401, 138] on button "Search" at bounding box center [1401, 158] width 123 height 41
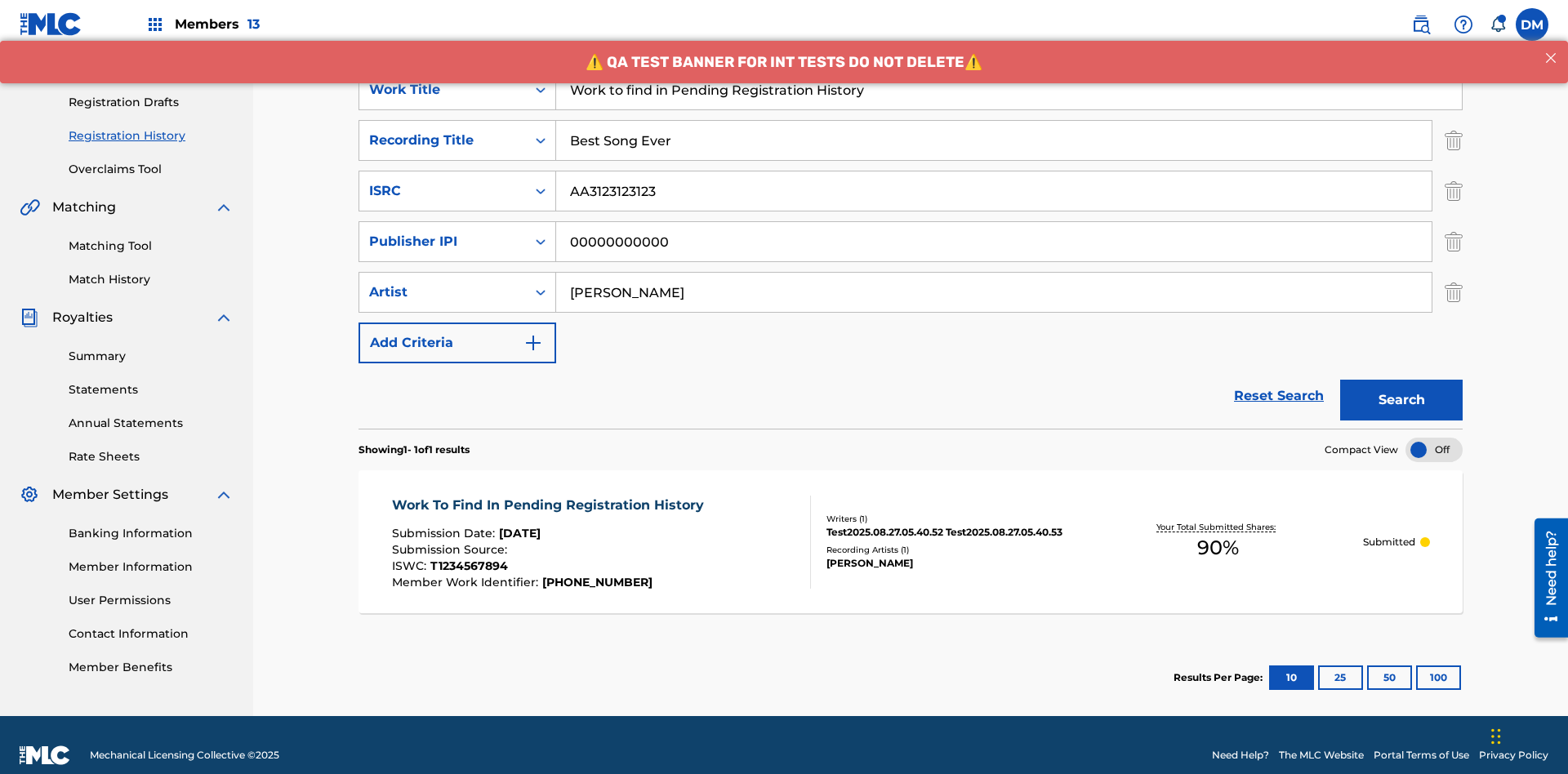
scroll to position [259, 0]
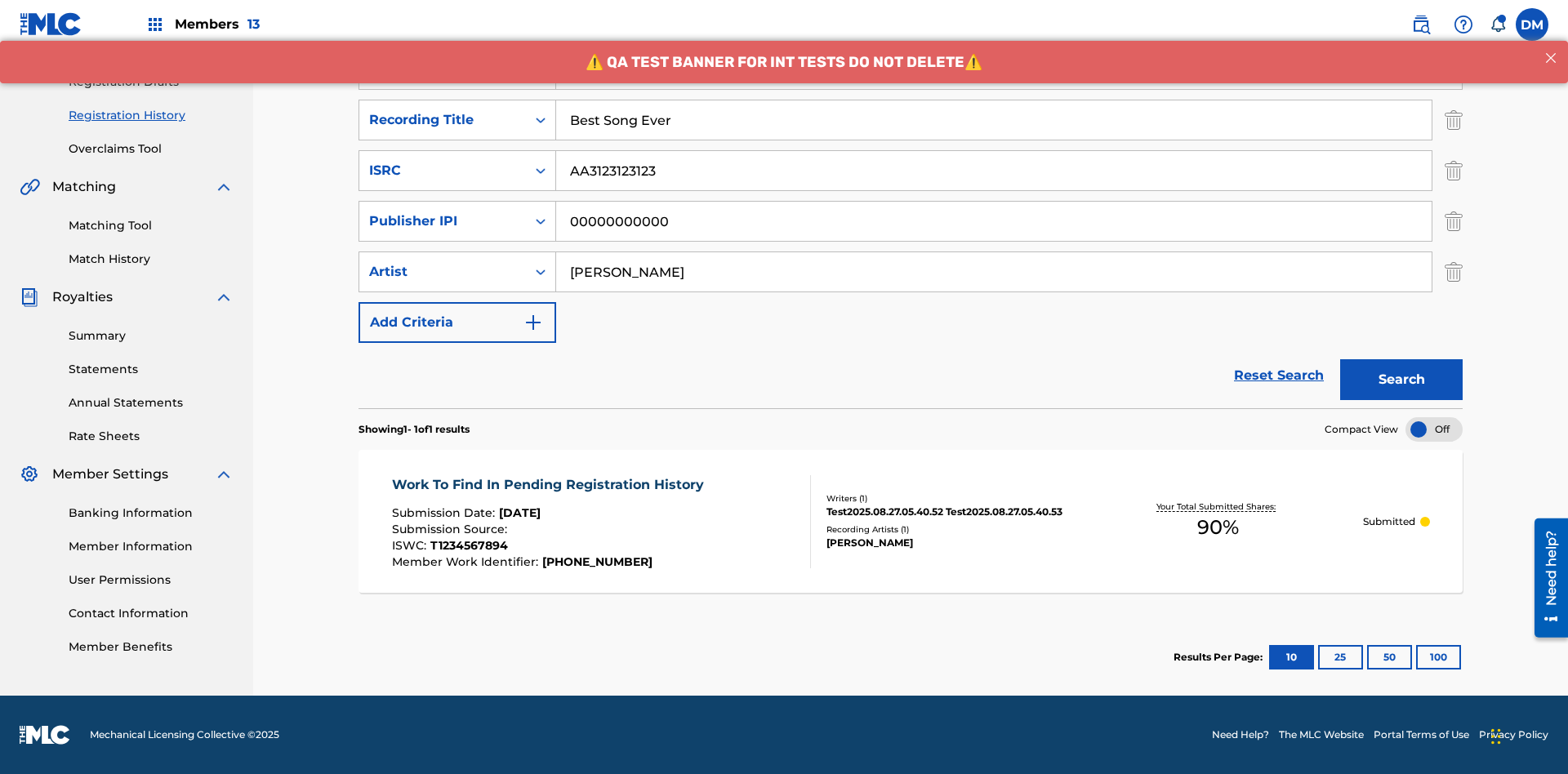
click at [1218, 528] on span "90 %" at bounding box center [1219, 527] width 42 height 29
